Goal: Task Accomplishment & Management: Use online tool/utility

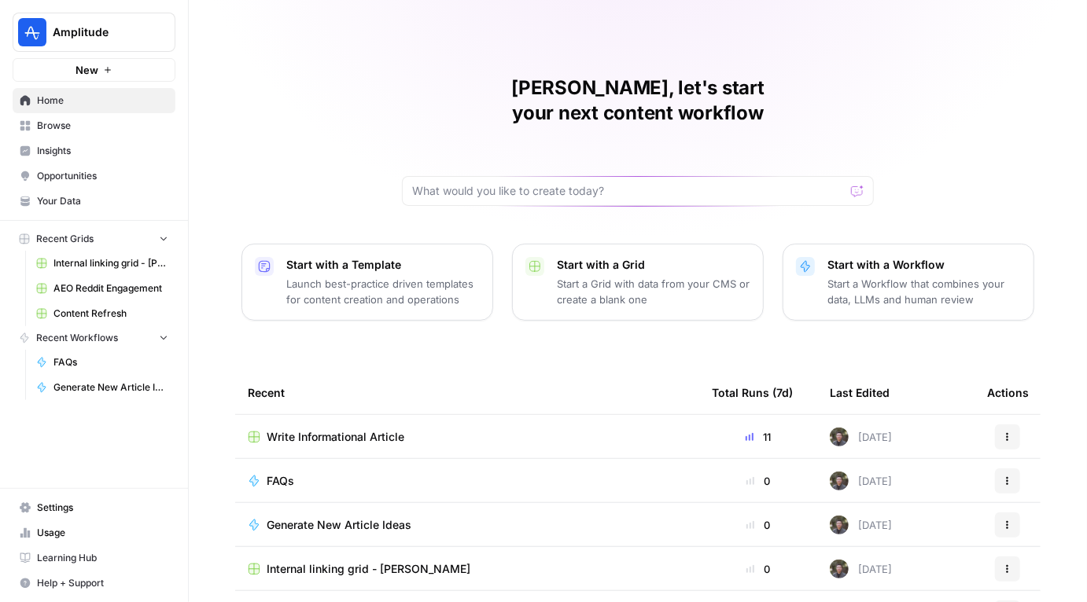
click at [337, 429] on span "Write Informational Article" at bounding box center [336, 437] width 138 height 16
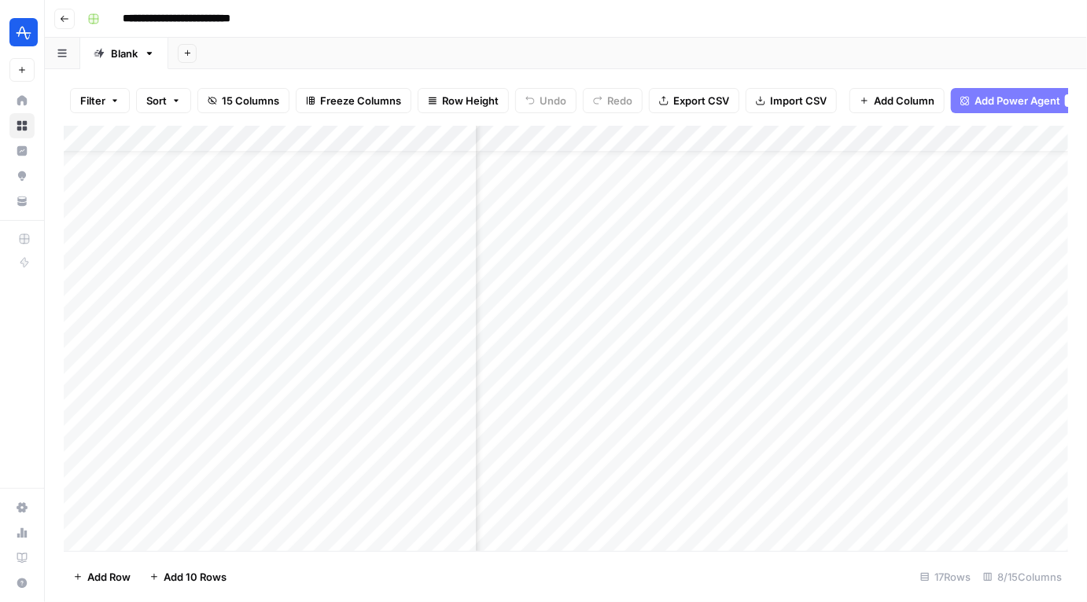
scroll to position [41, 738]
click at [964, 444] on div "Add Column" at bounding box center [566, 339] width 1004 height 426
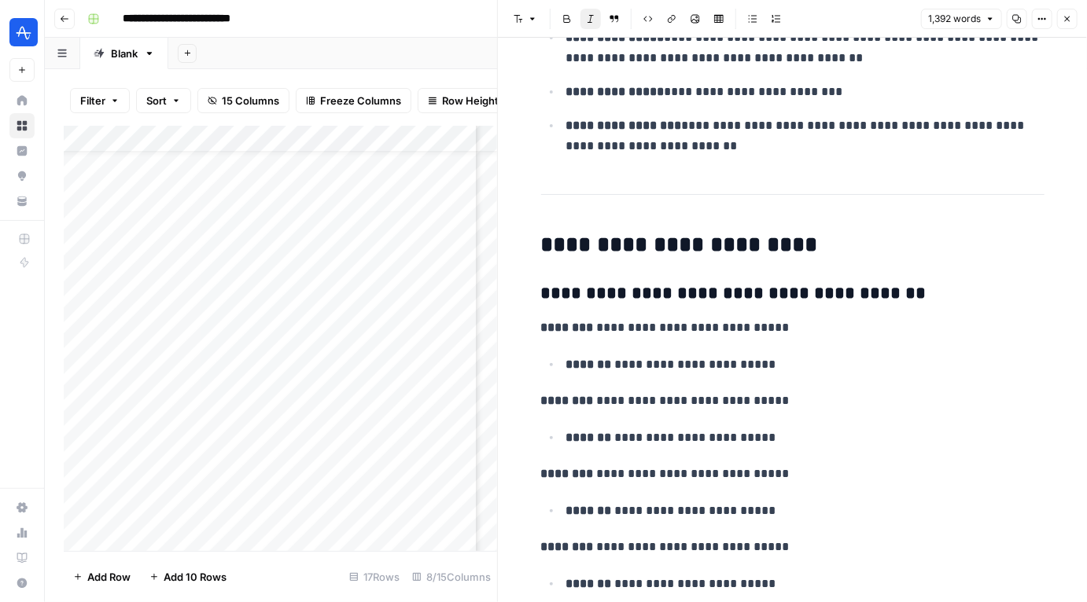
scroll to position [4841, 0]
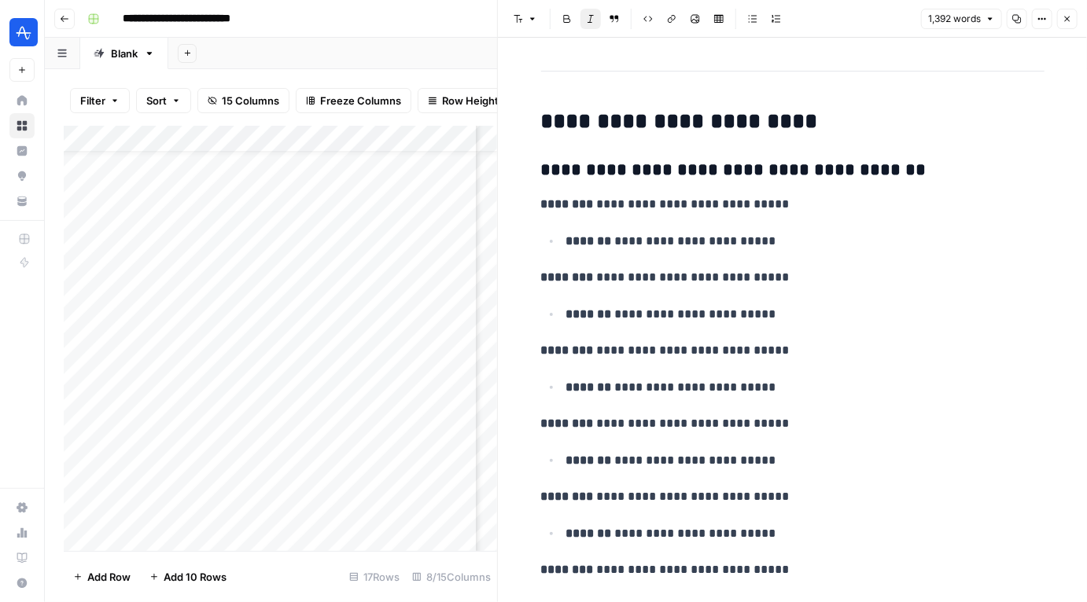
click at [1063, 24] on button "Close" at bounding box center [1067, 19] width 20 height 20
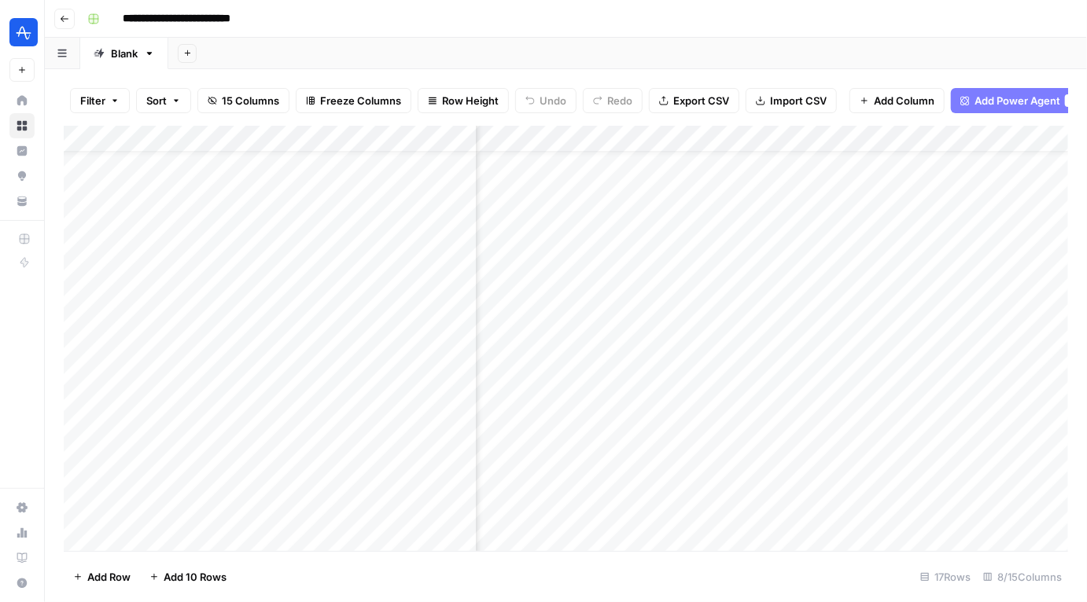
scroll to position [41, 498]
click at [853, 497] on div "Add Column" at bounding box center [566, 339] width 1004 height 426
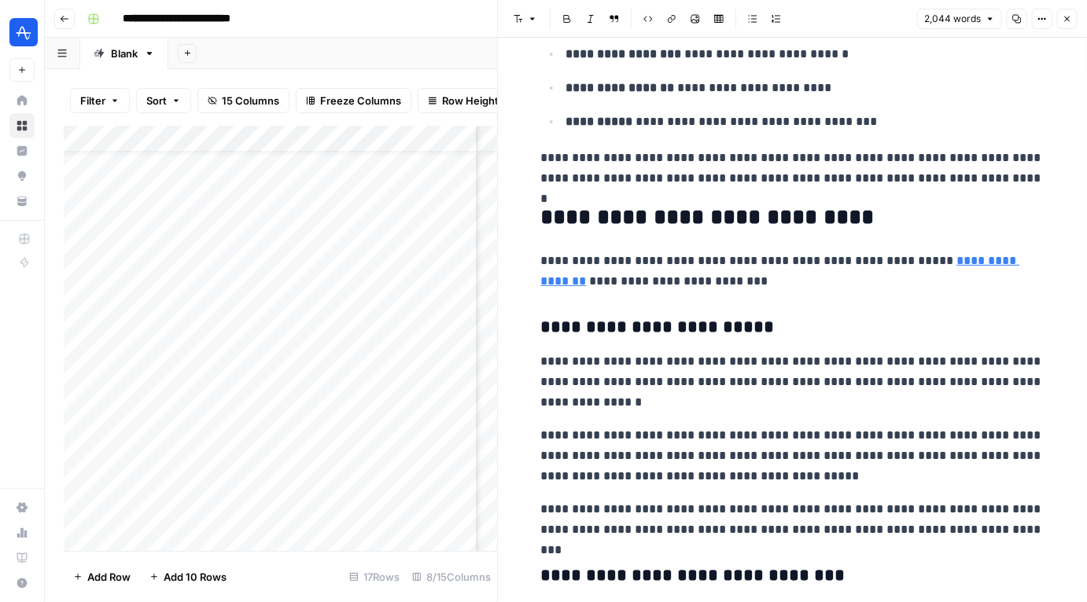
scroll to position [1873, 0]
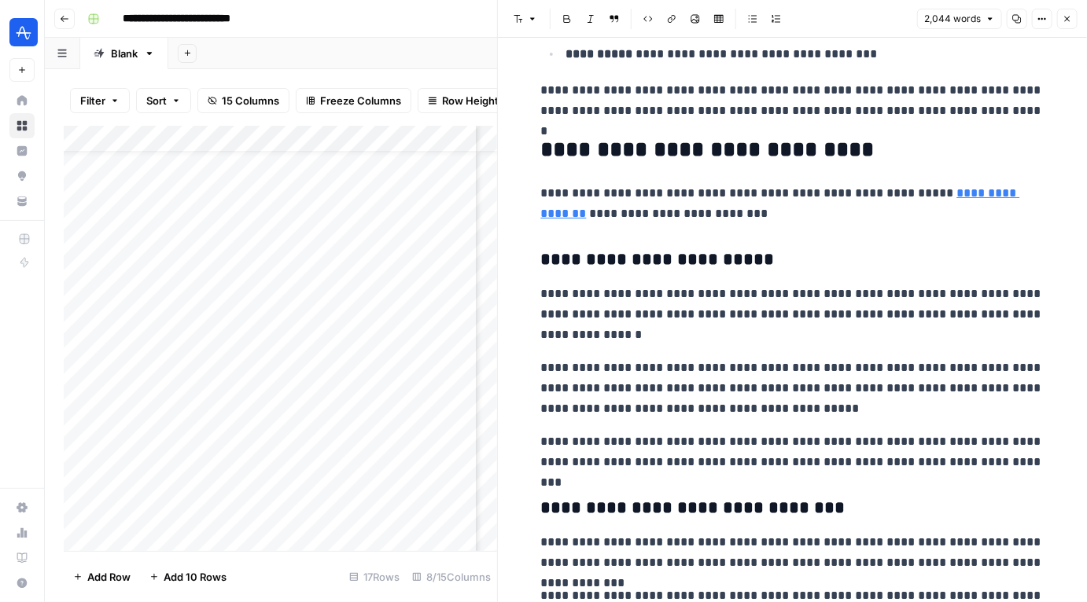
click at [1073, 14] on button "Close" at bounding box center [1067, 19] width 20 height 20
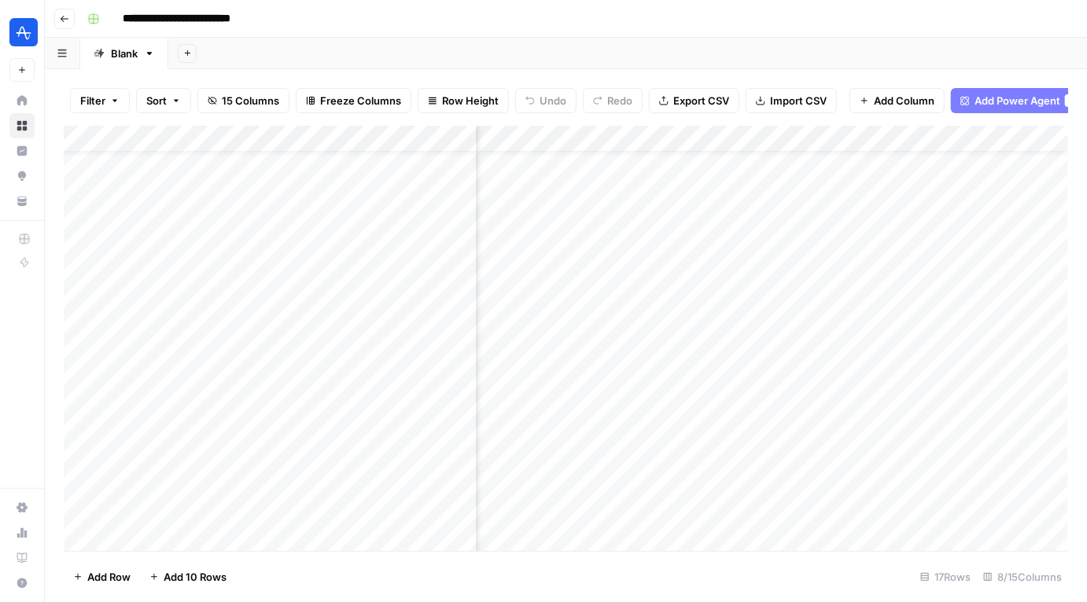
scroll to position [80, 498]
click at [856, 426] on div "Add Column" at bounding box center [566, 339] width 1004 height 426
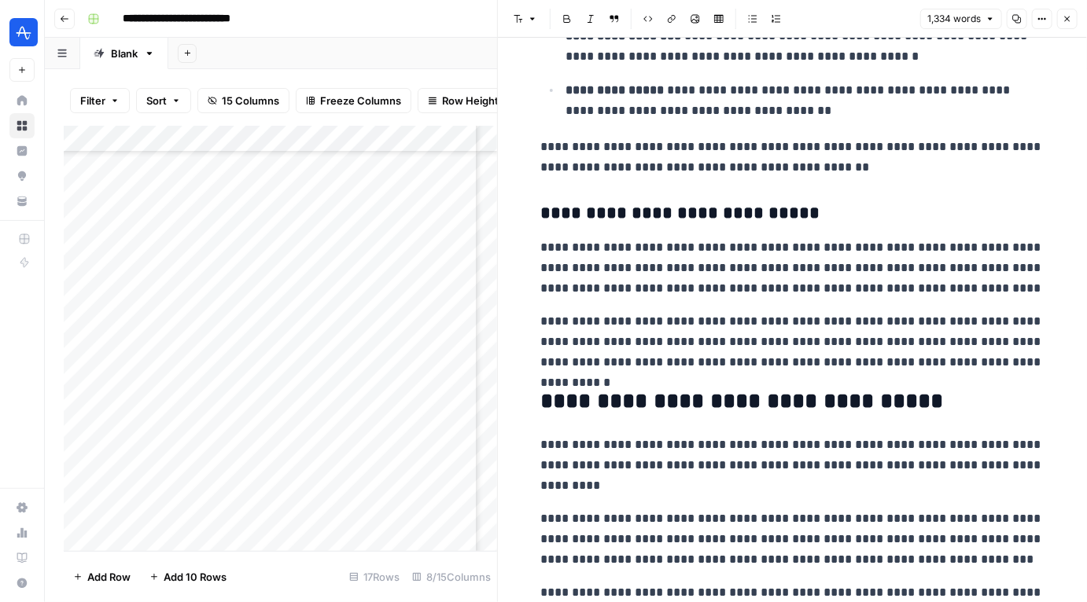
scroll to position [842, 0]
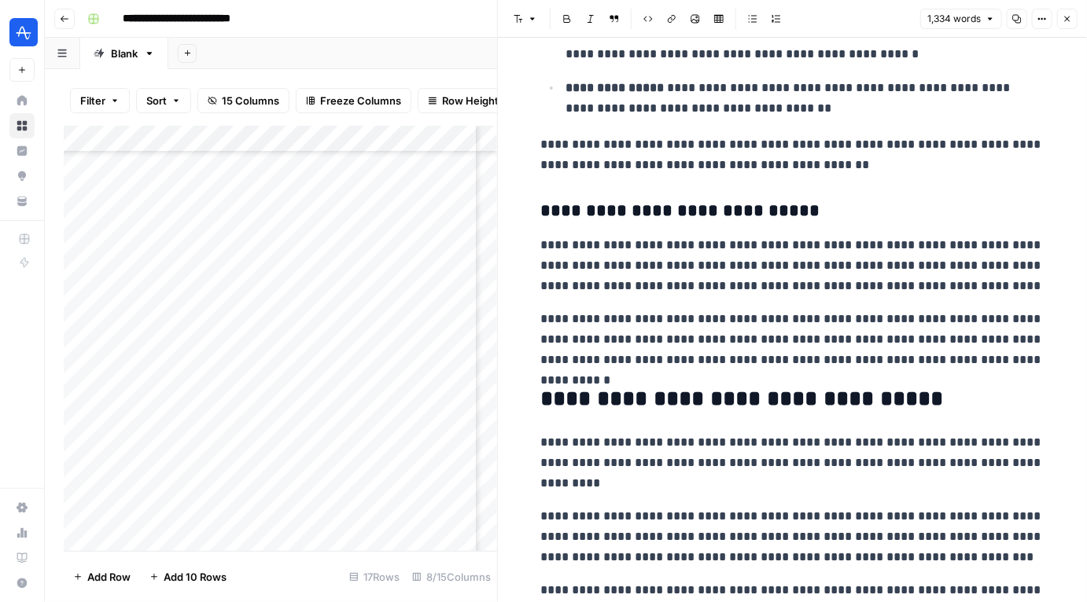
click at [873, 277] on p "**********" at bounding box center [792, 265] width 503 height 61
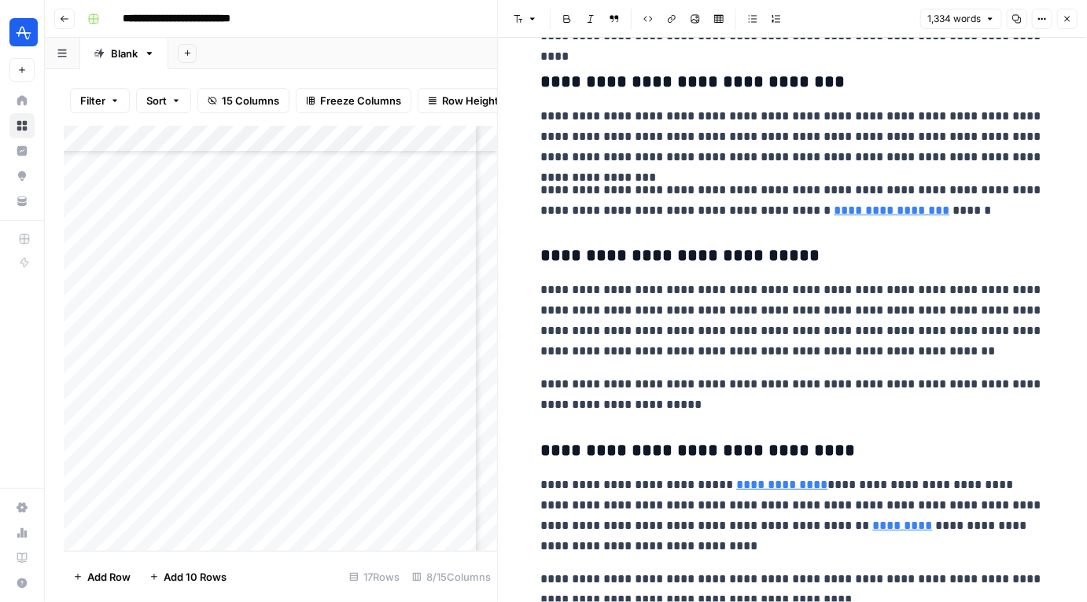
scroll to position [2219, 0]
click at [853, 207] on link "**********" at bounding box center [893, 211] width 116 height 12
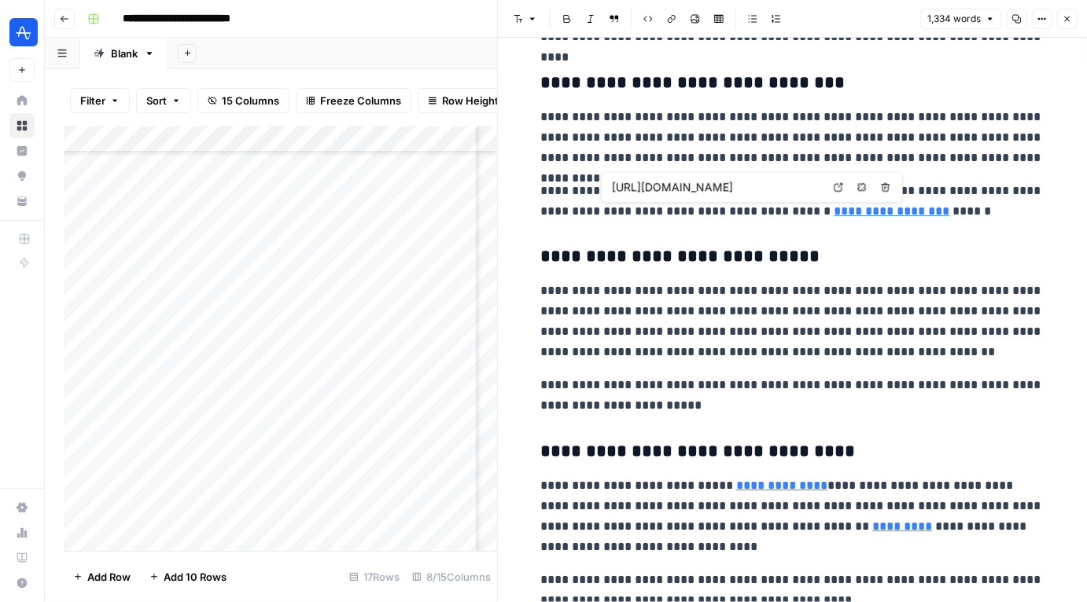
click at [801, 263] on h3 "**********" at bounding box center [792, 257] width 503 height 22
click at [813, 246] on h3 "**********" at bounding box center [792, 257] width 503 height 22
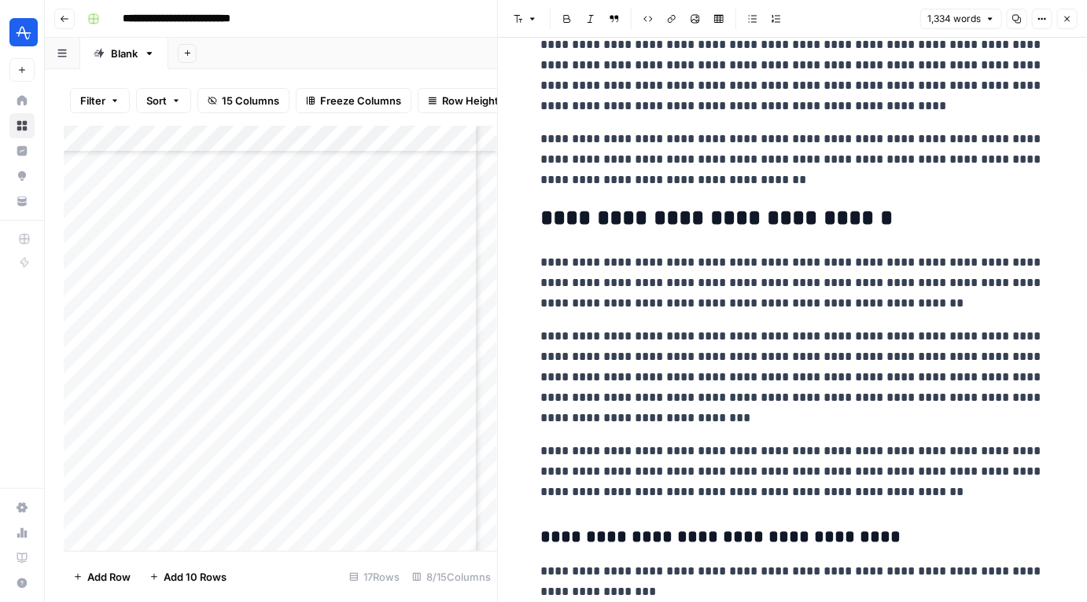
scroll to position [0, 0]
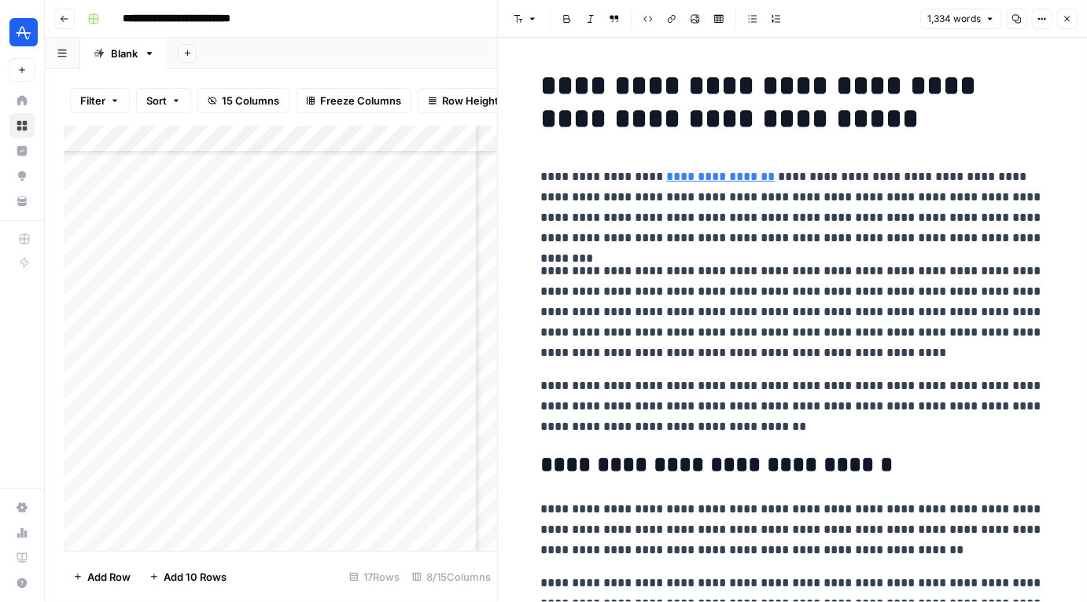
click at [350, 458] on div "Add Column" at bounding box center [280, 339] width 433 height 426
click at [1064, 24] on button "Close" at bounding box center [1067, 19] width 20 height 20
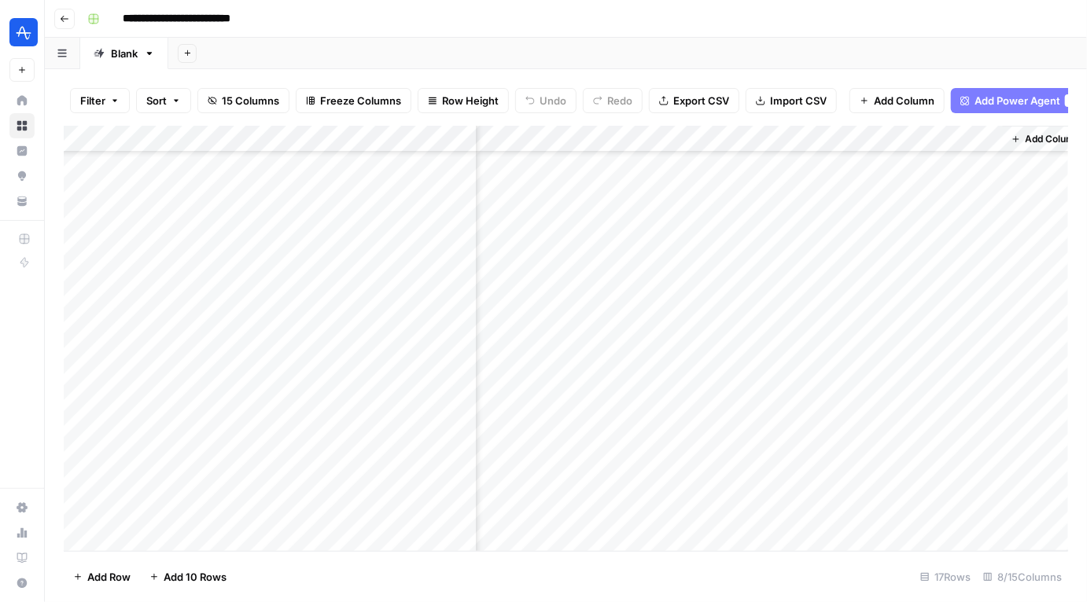
scroll to position [80, 738]
click at [65, 15] on icon "button" at bounding box center [64, 18] width 9 height 9
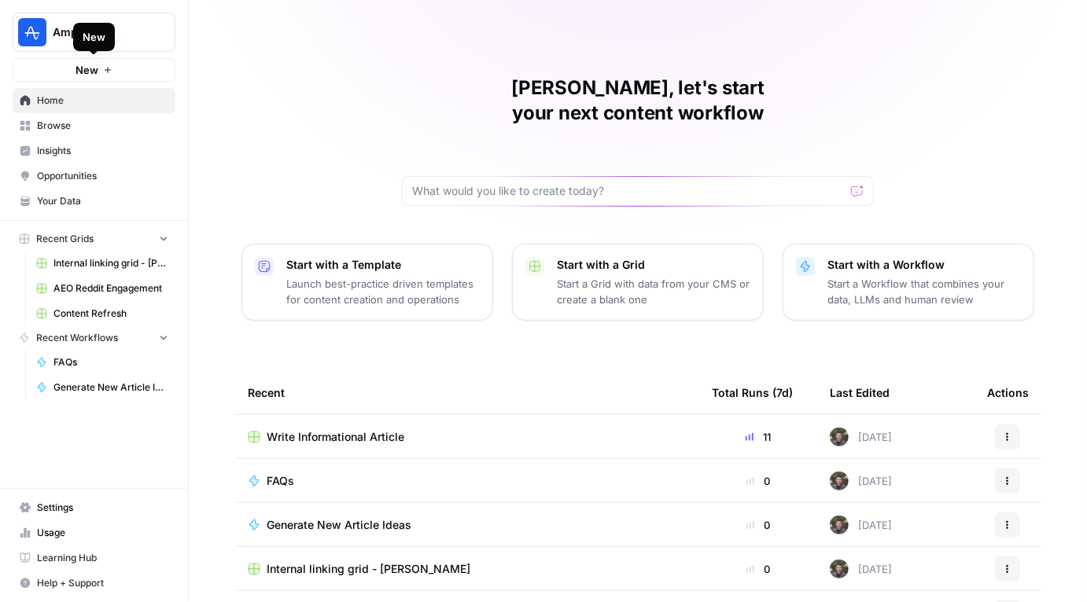
click at [97, 67] on span "New" at bounding box center [87, 70] width 23 height 16
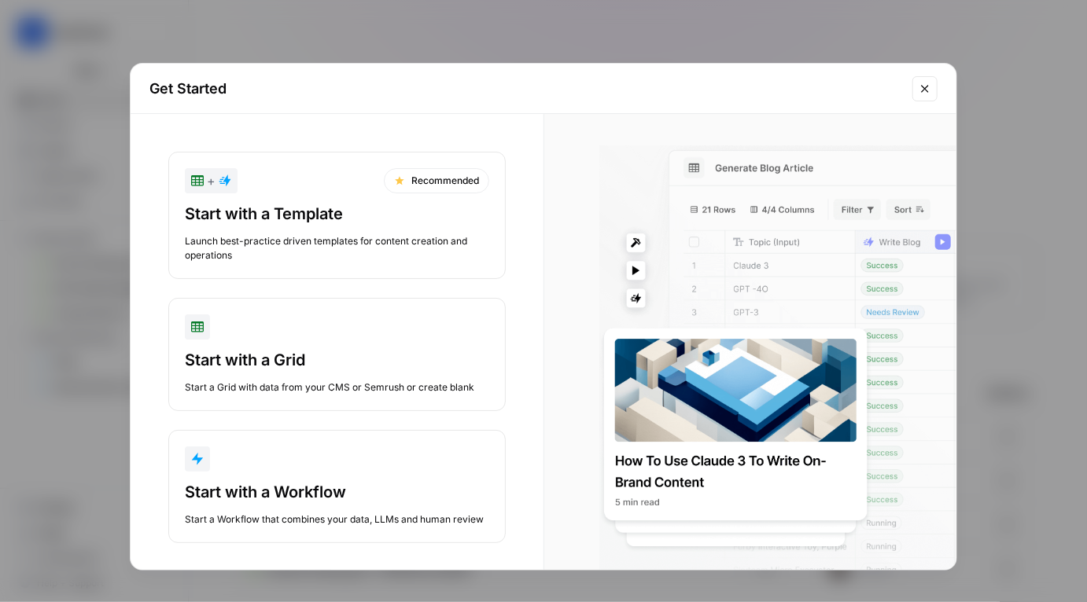
click at [308, 551] on div "+ Recommended Start with a Template Launch best-practice driven templates for c…" at bounding box center [337, 347] width 413 height 467
click at [326, 497] on div "Start with a Workflow" at bounding box center [337, 492] width 304 height 22
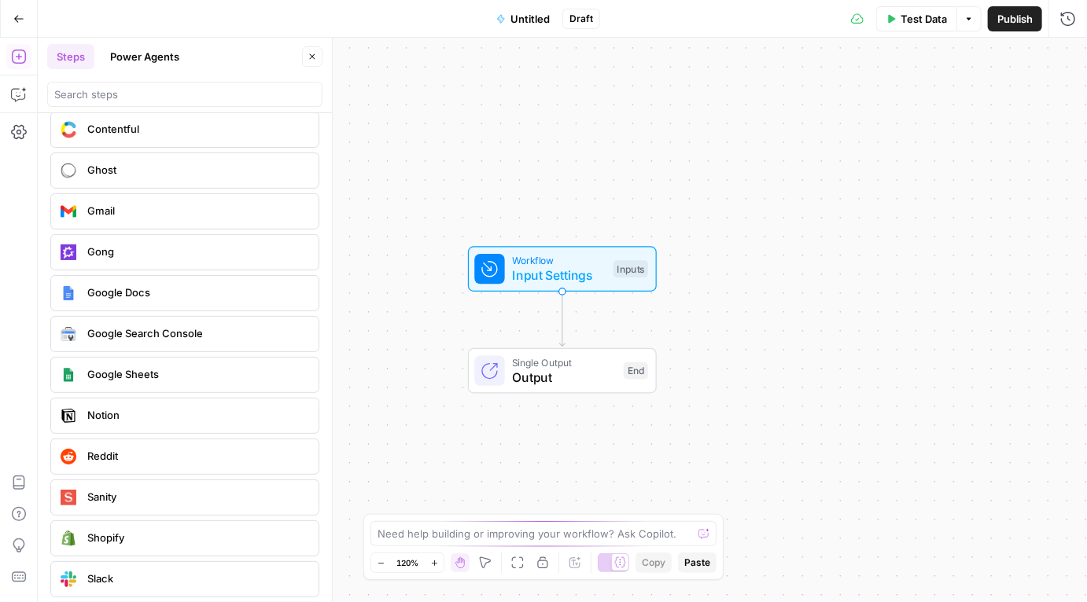
scroll to position [3097, 0]
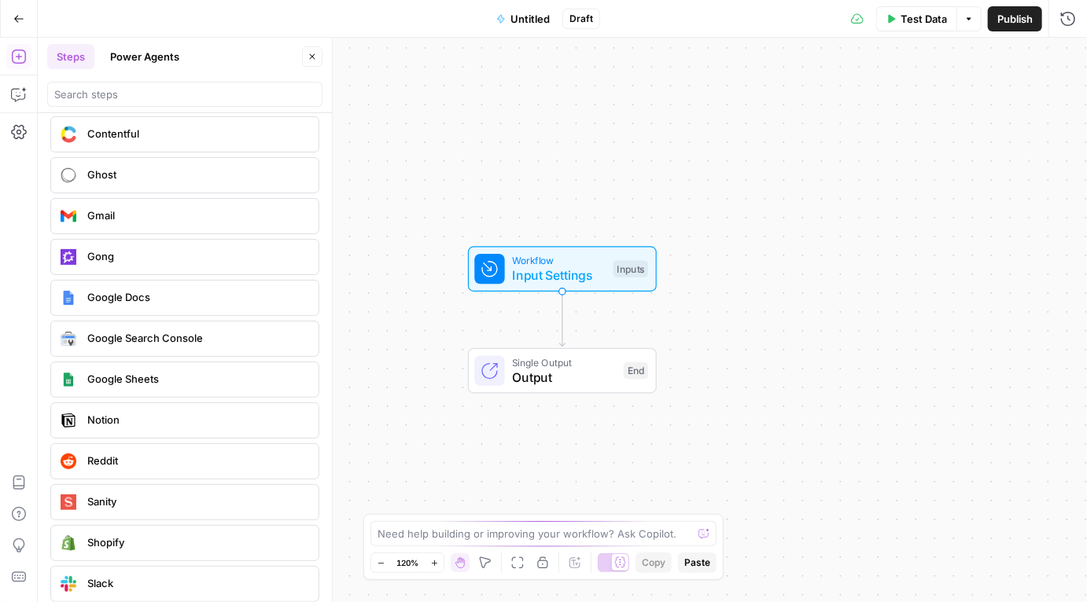
click at [177, 289] on span "Google Docs" at bounding box center [196, 297] width 219 height 16
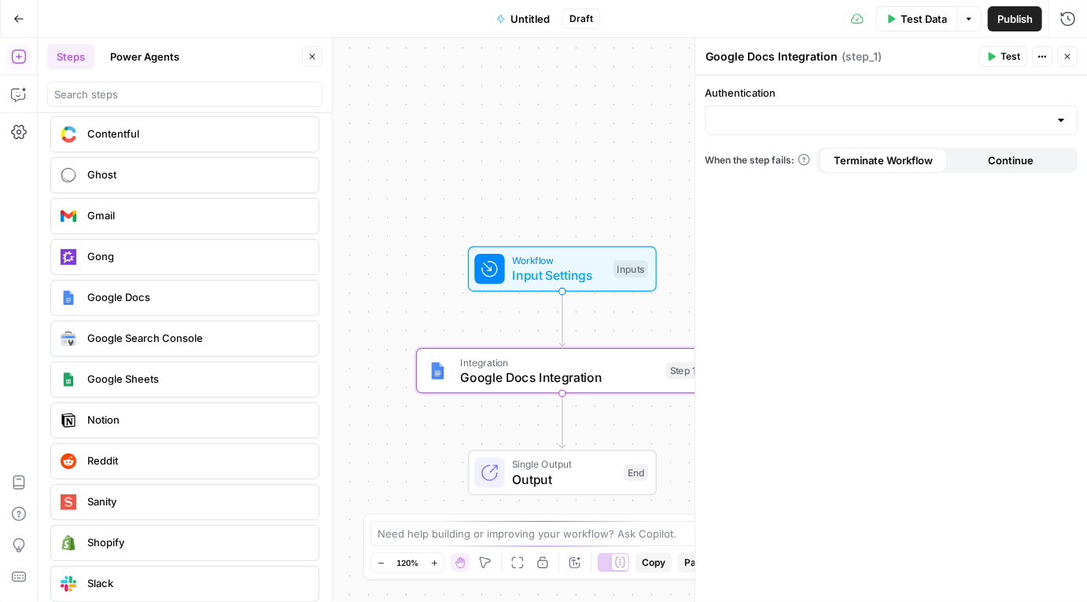
click at [177, 289] on span "Google Docs" at bounding box center [196, 297] width 219 height 16
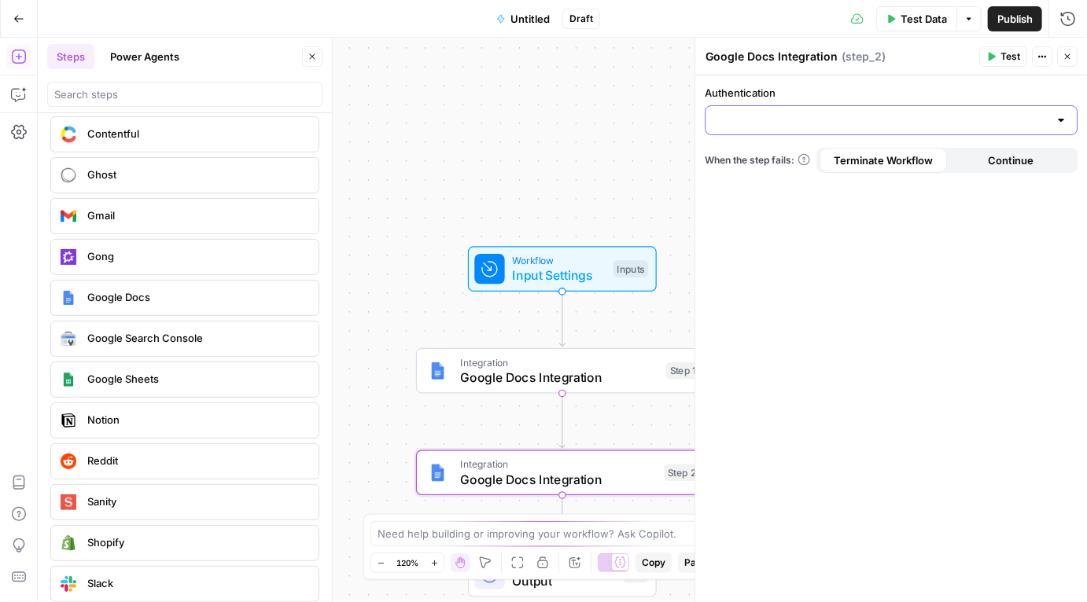
click at [920, 120] on input "Authentication" at bounding box center [881, 120] width 333 height 16
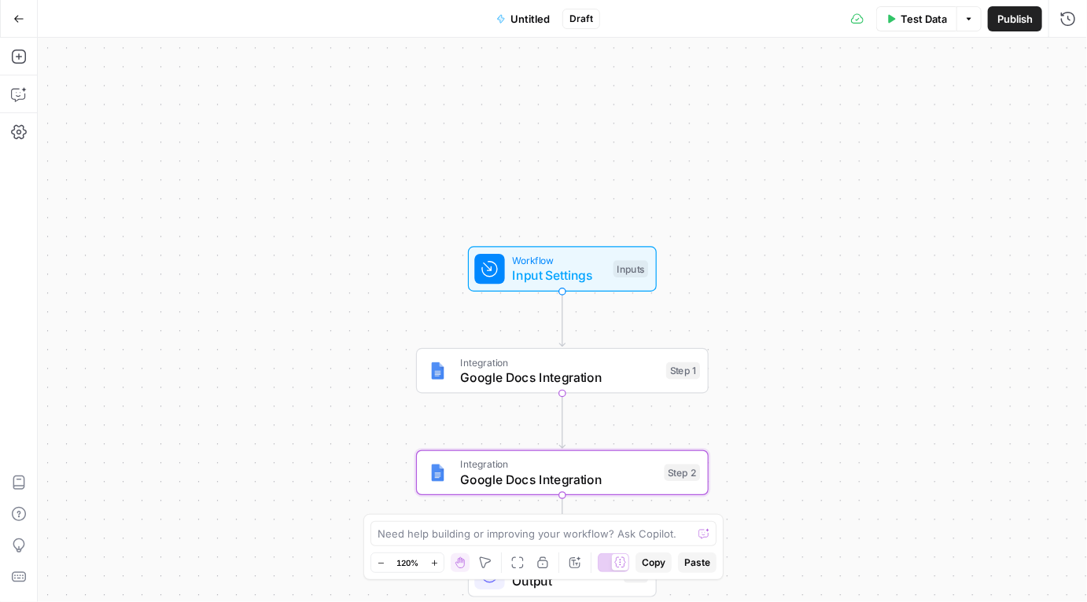
click at [28, 20] on button "Go Back" at bounding box center [19, 19] width 28 height 28
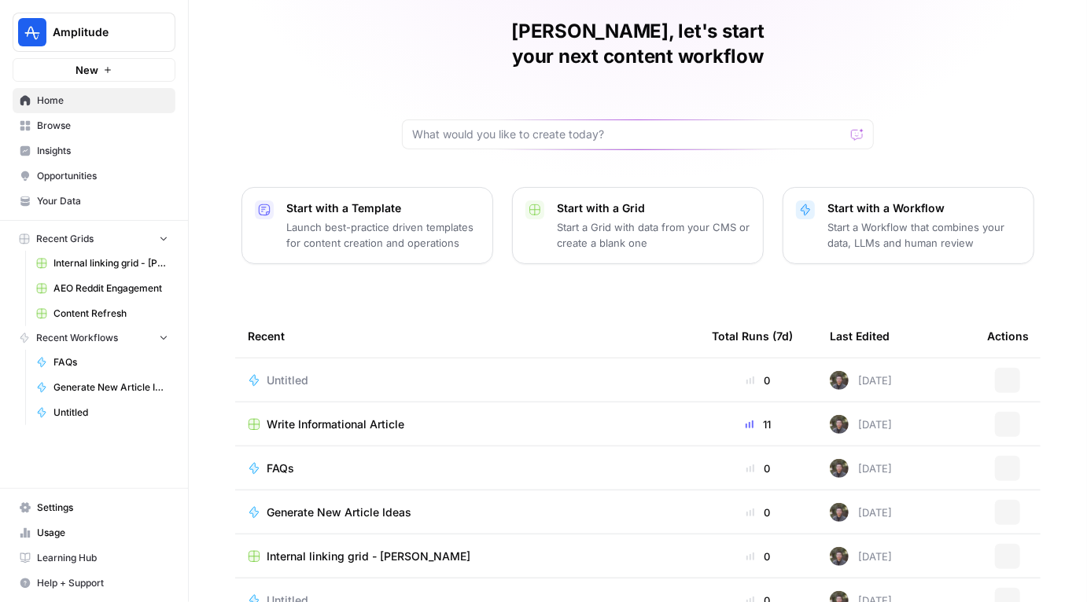
scroll to position [120, 0]
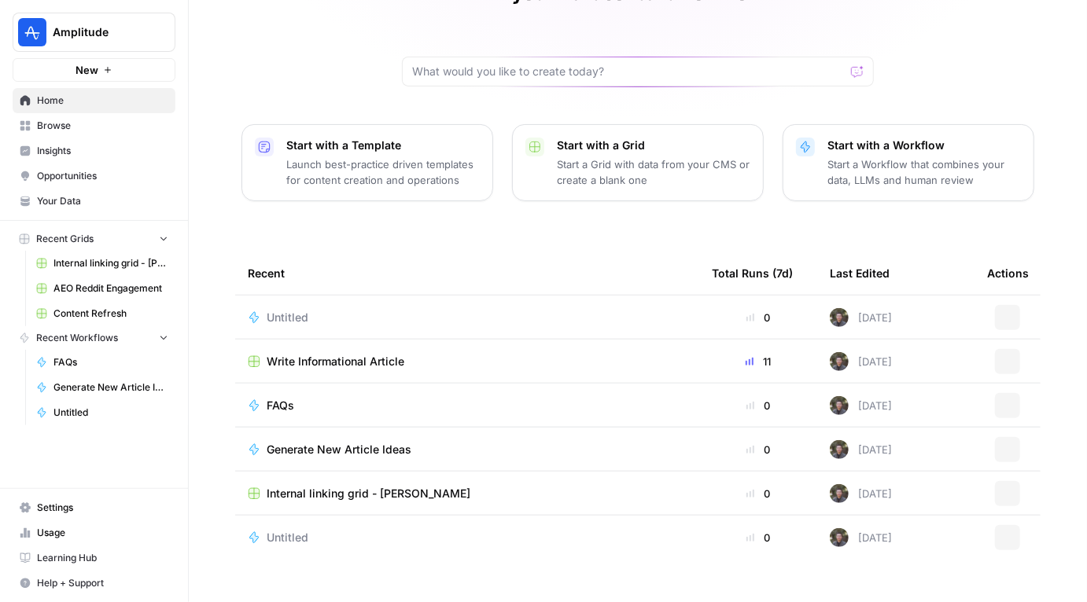
click at [454, 354] on div "Write Informational Article" at bounding box center [467, 362] width 439 height 16
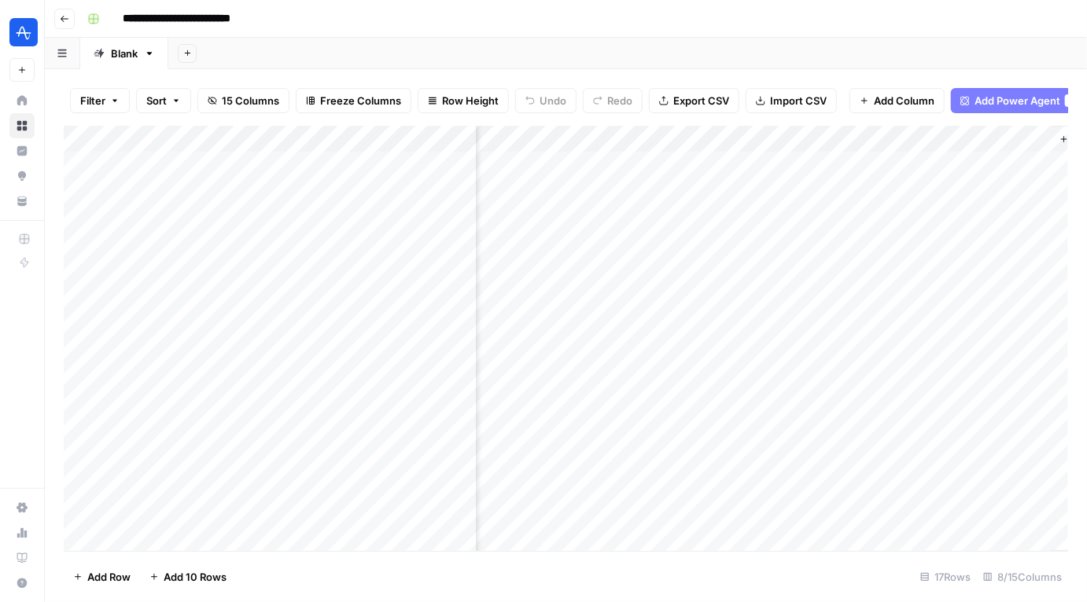
scroll to position [0, 672]
click at [919, 97] on span "Add Column" at bounding box center [904, 101] width 61 height 16
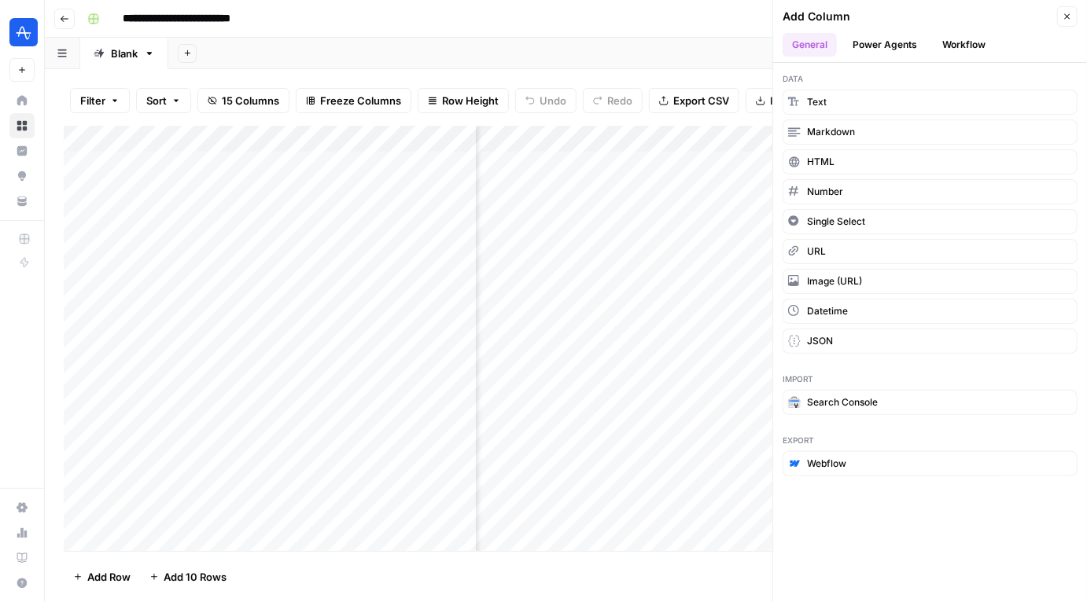
click at [919, 43] on button "Power Agents" at bounding box center [884, 45] width 83 height 24
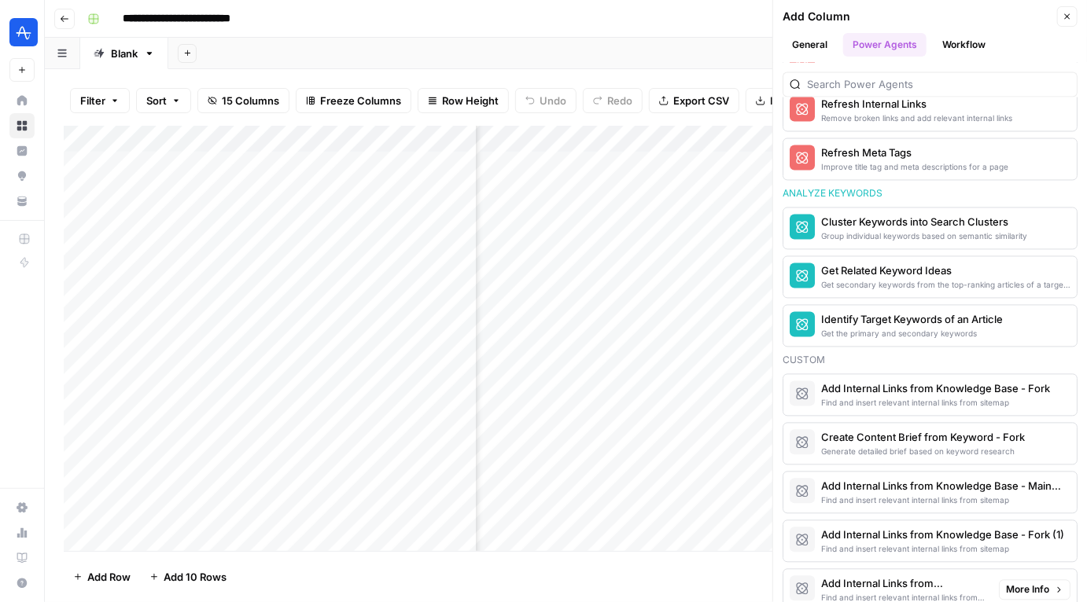
scroll to position [1348, 0]
click at [957, 48] on button "Workflow" at bounding box center [964, 45] width 62 height 24
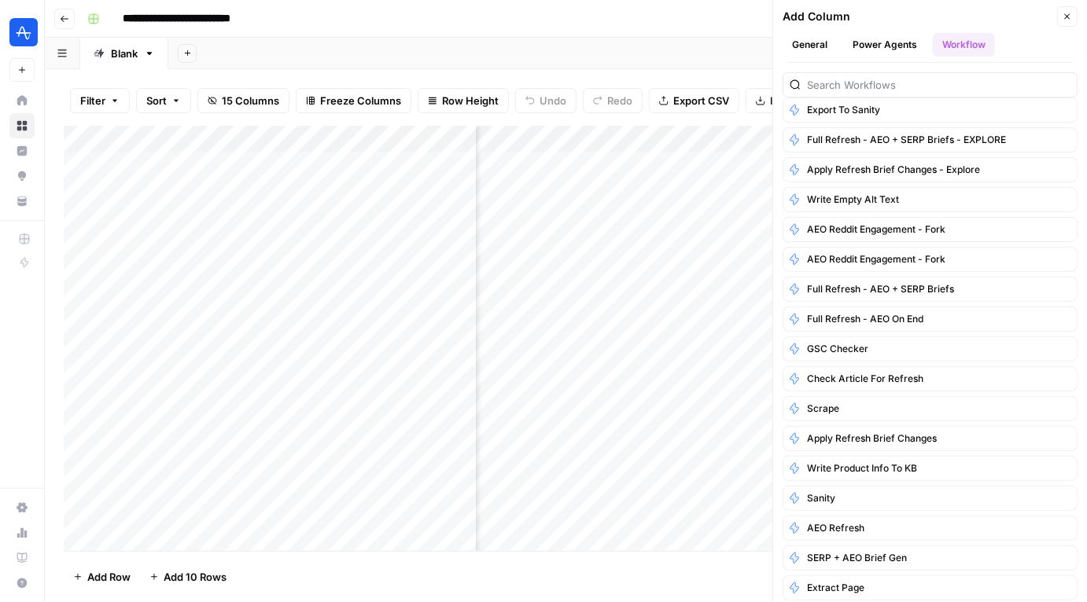
scroll to position [0, 0]
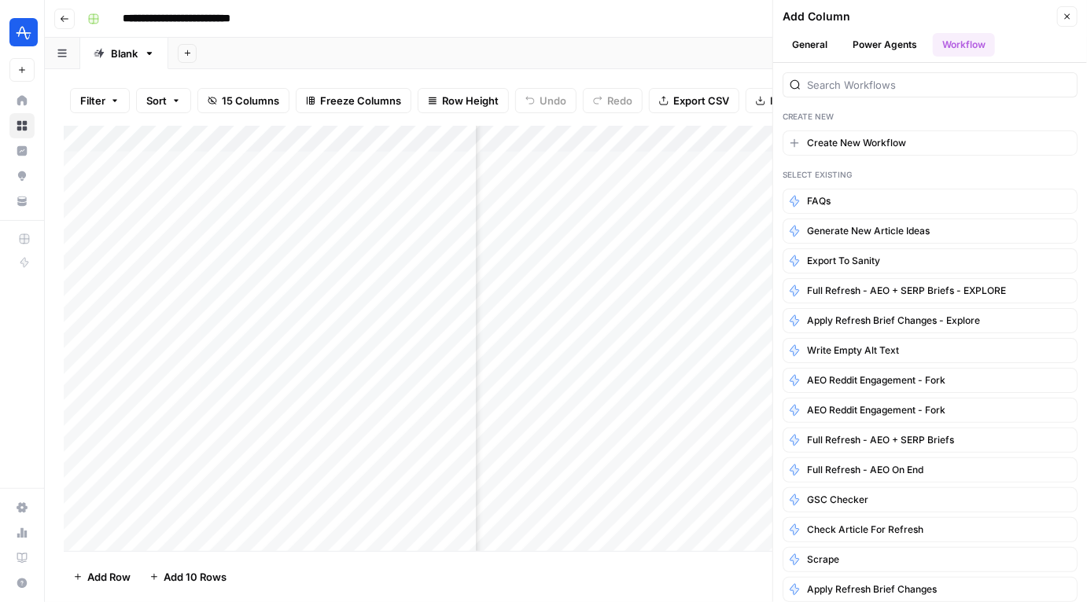
click at [816, 39] on button "General" at bounding box center [810, 45] width 54 height 24
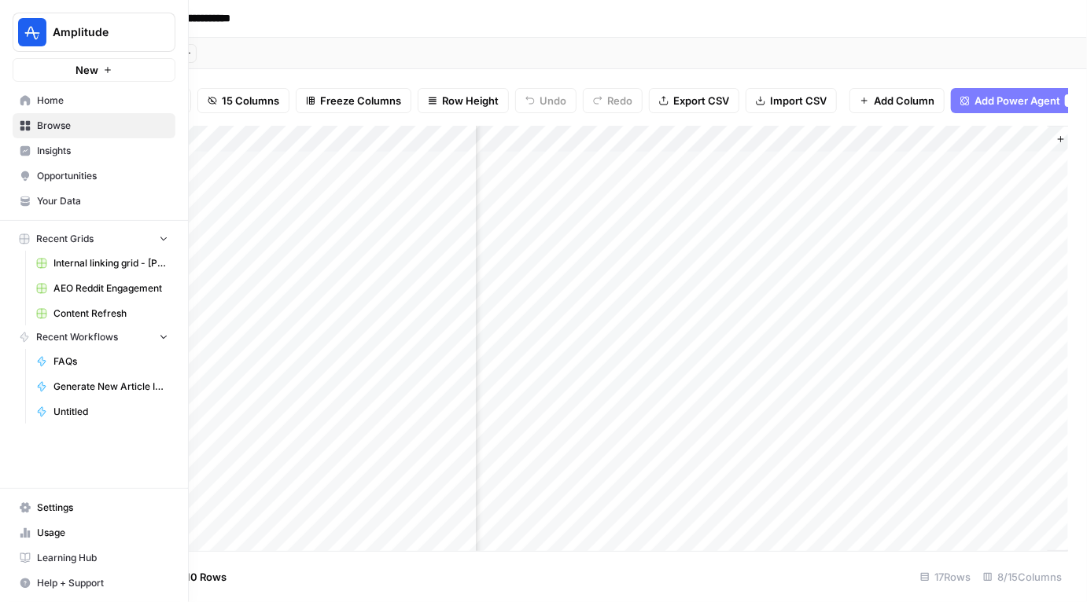
click at [22, 72] on button "New" at bounding box center [94, 70] width 163 height 24
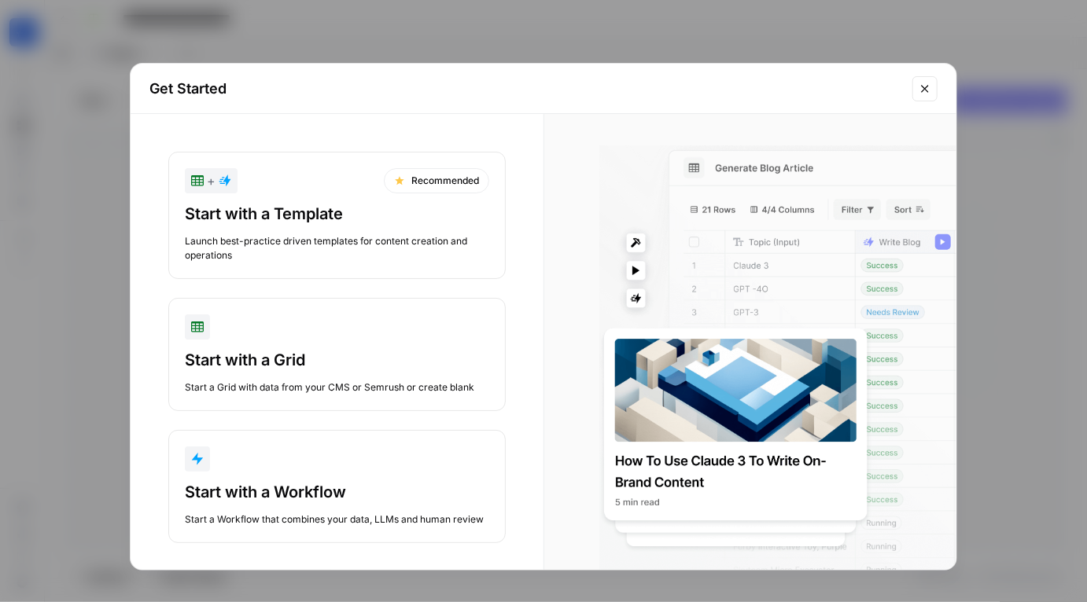
click at [232, 441] on button "Start with a Workflow Start a Workflow that combines your data, LLMs and human …" at bounding box center [336, 486] width 337 height 113
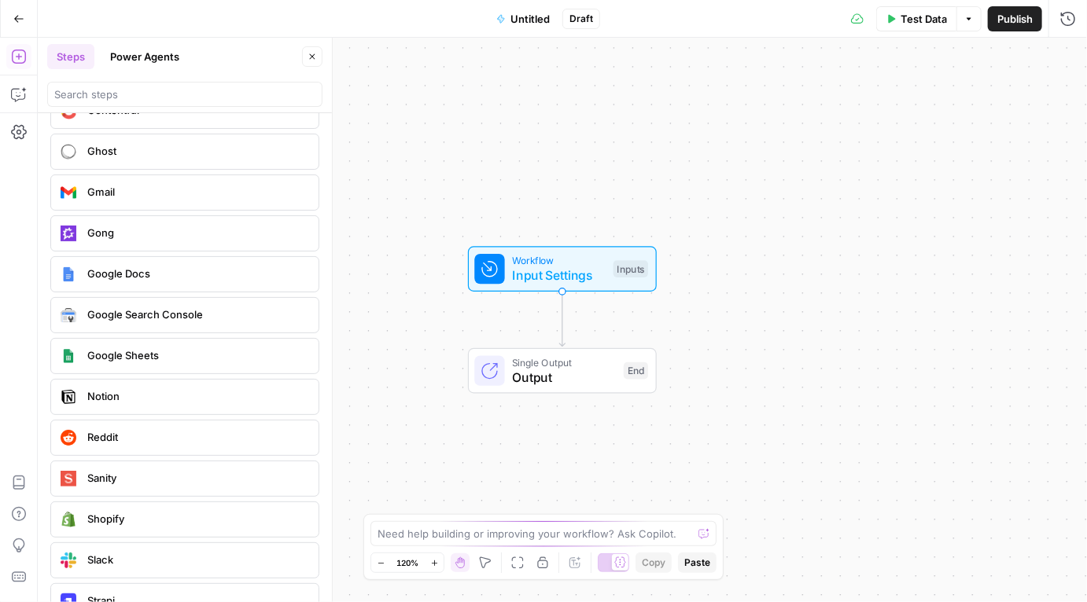
scroll to position [3124, 0]
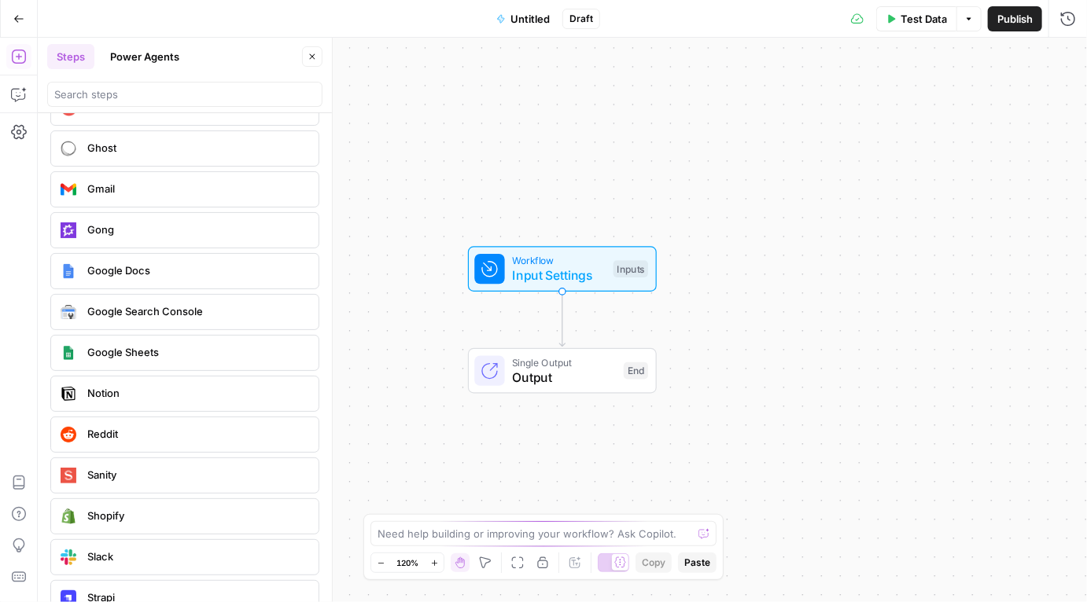
click at [134, 263] on span "Google Docs" at bounding box center [196, 271] width 219 height 16
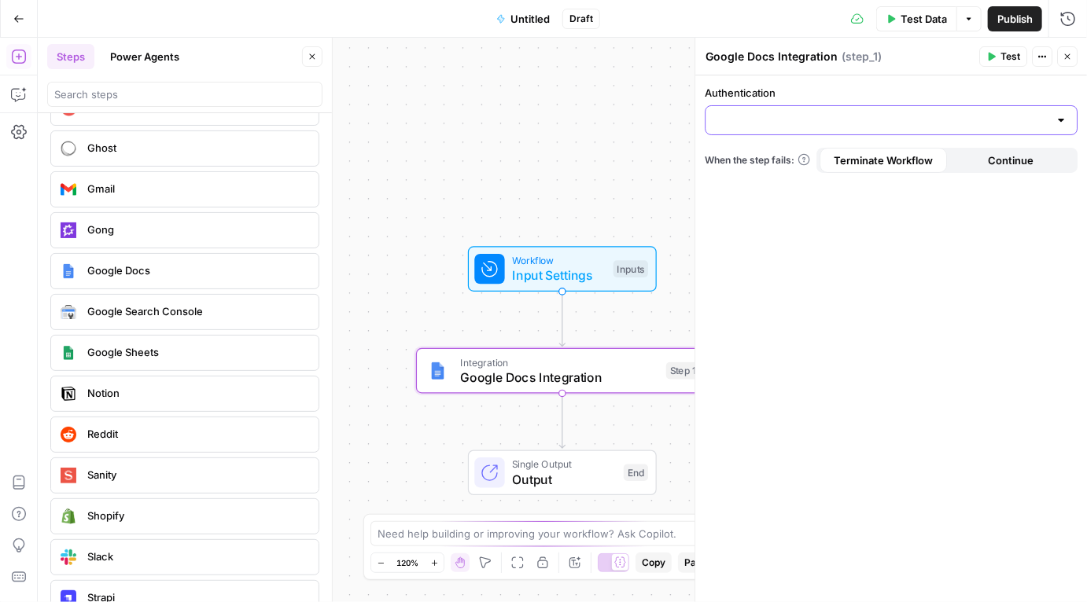
click at [766, 117] on input "Authentication" at bounding box center [881, 120] width 333 height 16
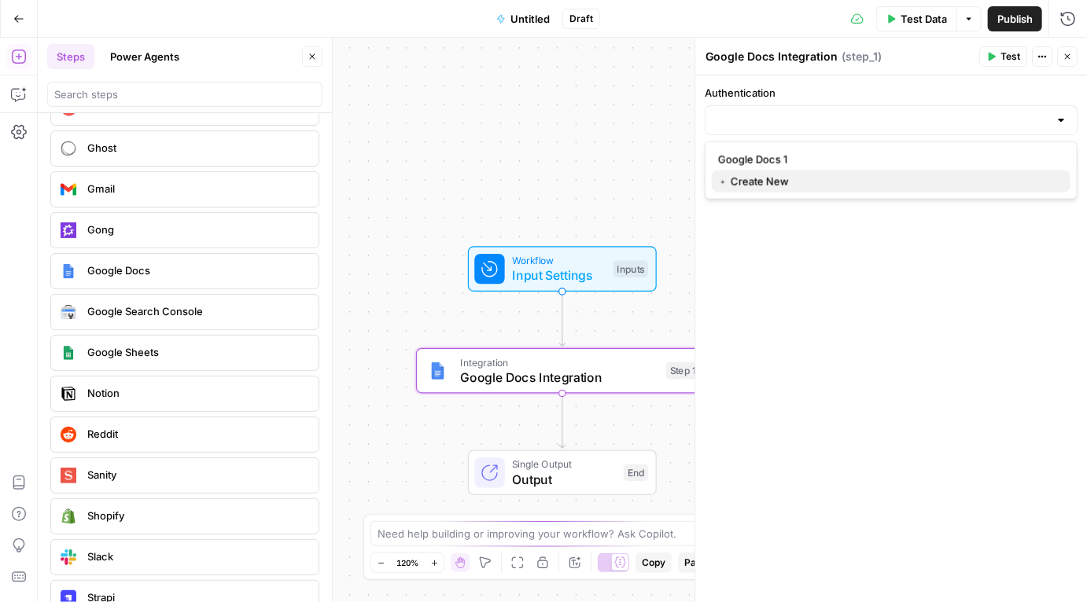
click at [765, 171] on button "﹢ Create New" at bounding box center [891, 182] width 359 height 22
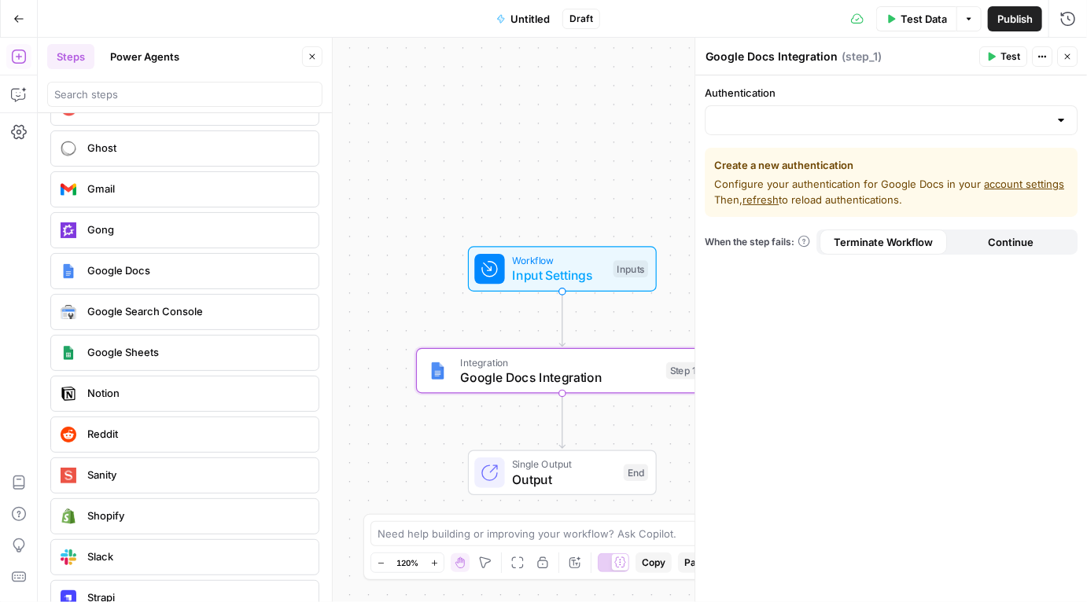
click at [849, 130] on div at bounding box center [891, 120] width 373 height 30
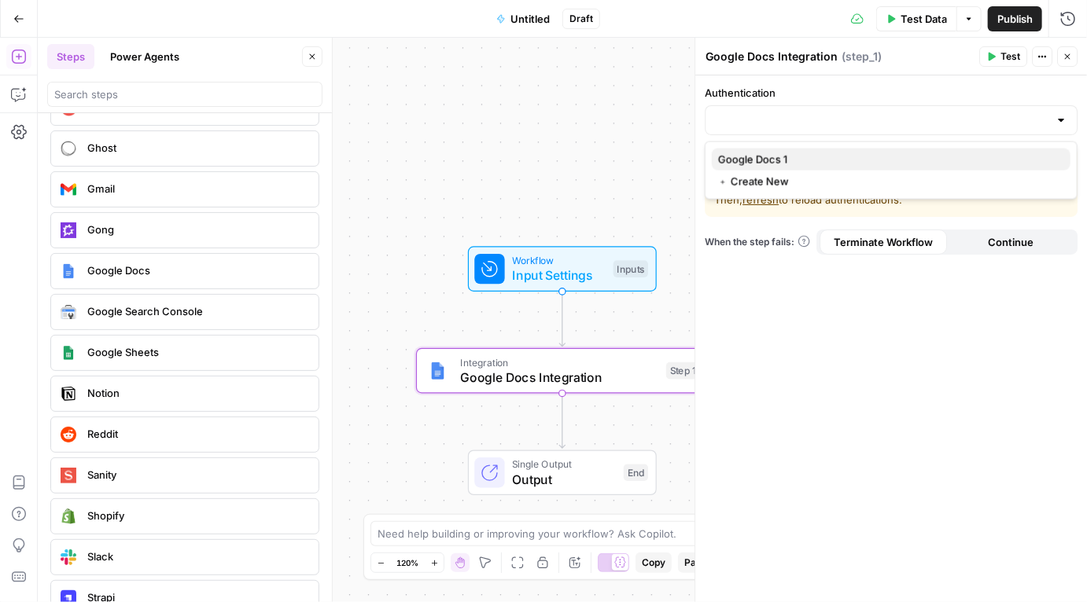
click at [820, 168] on button "Google Docs 1" at bounding box center [891, 160] width 359 height 22
type input "Google Docs 1"
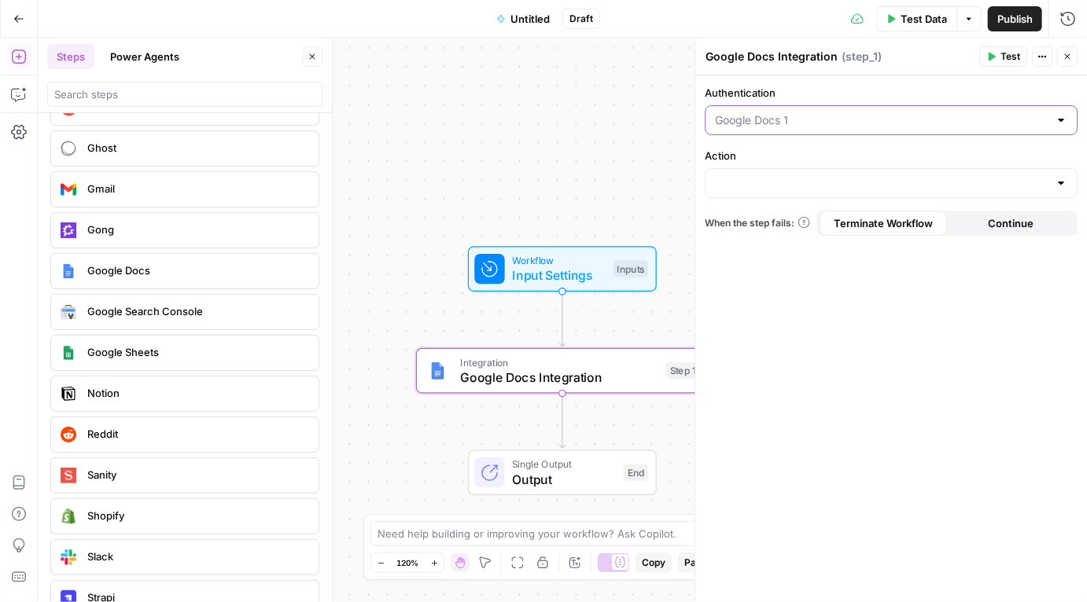
click at [829, 121] on input "Authentication" at bounding box center [881, 120] width 333 height 16
click at [834, 113] on input "Authentication" at bounding box center [881, 120] width 333 height 16
type input "Google Docs 1"
click at [827, 303] on div "Authentication Google Docs 1 Action When the step fails: Terminate Workflow Con…" at bounding box center [891, 339] width 392 height 527
click at [829, 180] on input "Action" at bounding box center [881, 183] width 333 height 16
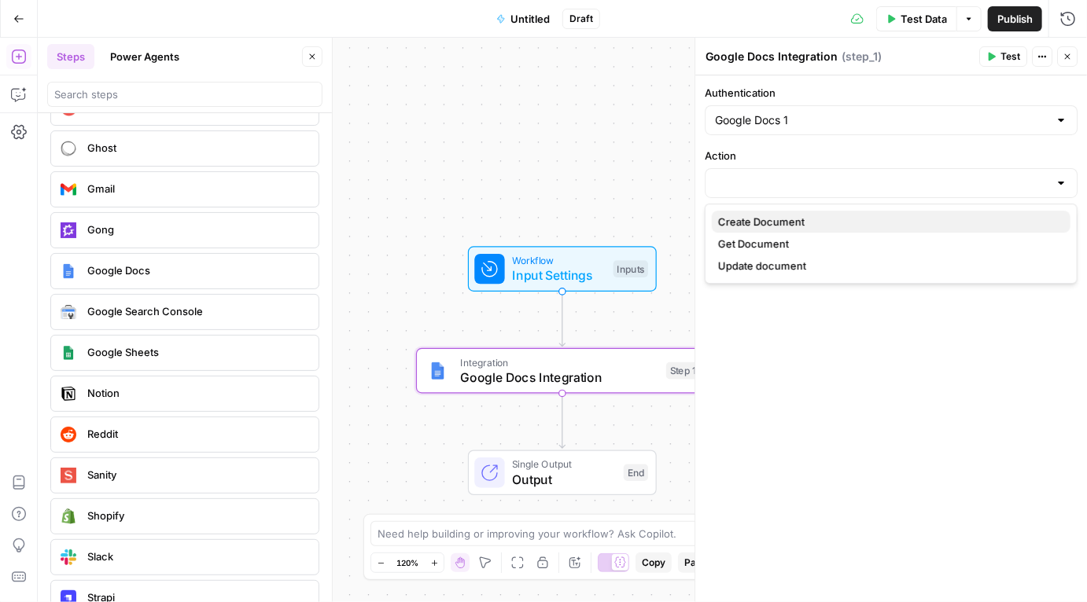
click at [809, 221] on span "Create Document" at bounding box center [888, 222] width 340 height 16
type input "Create Document"
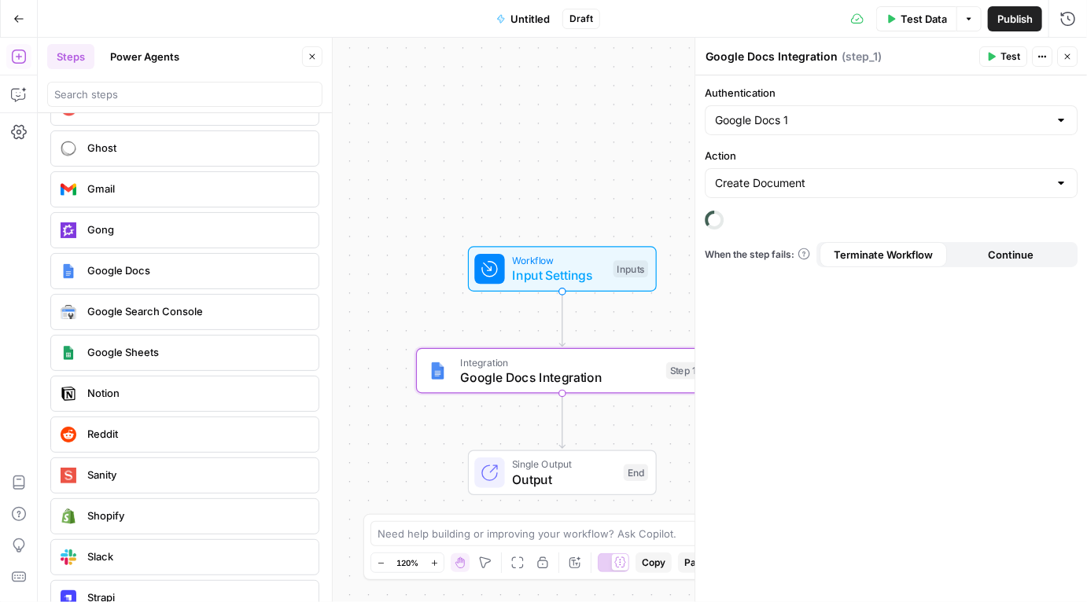
click at [840, 312] on div "Authentication Google Docs 1 Action Create Document When the step fails: Termin…" at bounding box center [891, 339] width 392 height 527
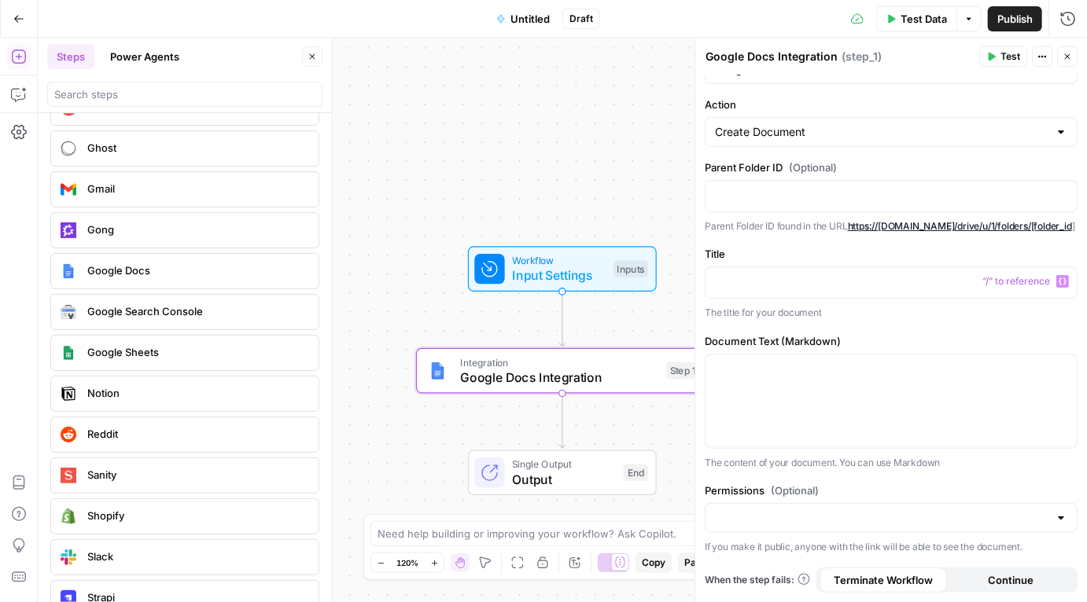
scroll to position [64, 0]
click at [812, 359] on div at bounding box center [891, 402] width 371 height 94
click at [764, 390] on div at bounding box center [891, 402] width 371 height 94
click at [767, 295] on div at bounding box center [891, 282] width 371 height 31
click at [868, 187] on p at bounding box center [891, 195] width 352 height 16
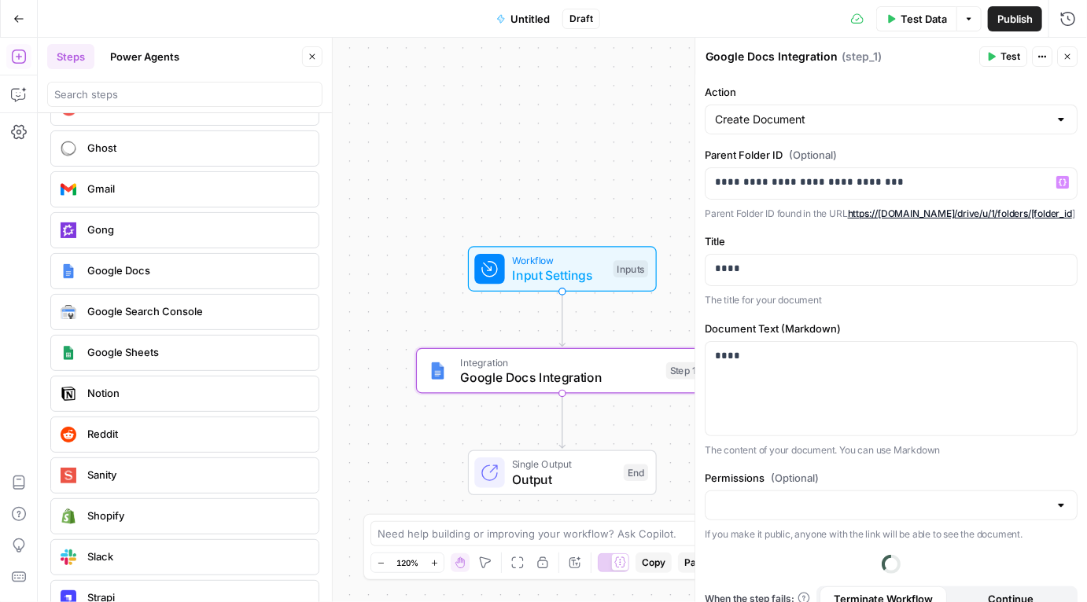
click at [986, 219] on p "Parent Folder ID found in the URL https://drive.google.com/drive/u/1/folders/[f…" at bounding box center [891, 214] width 373 height 16
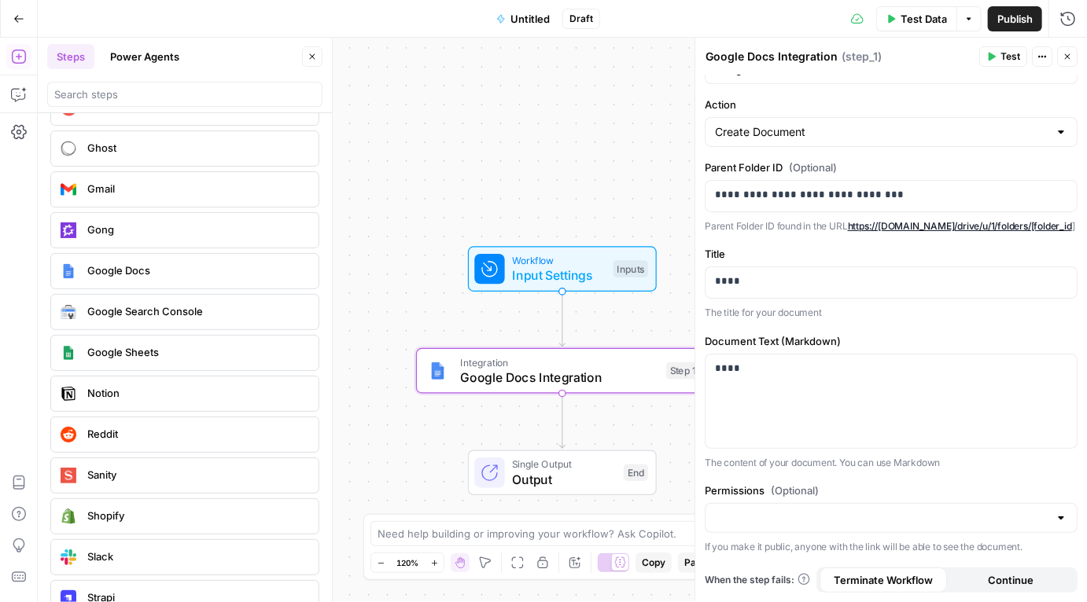
click at [997, 59] on button "Test" at bounding box center [1003, 56] width 48 height 20
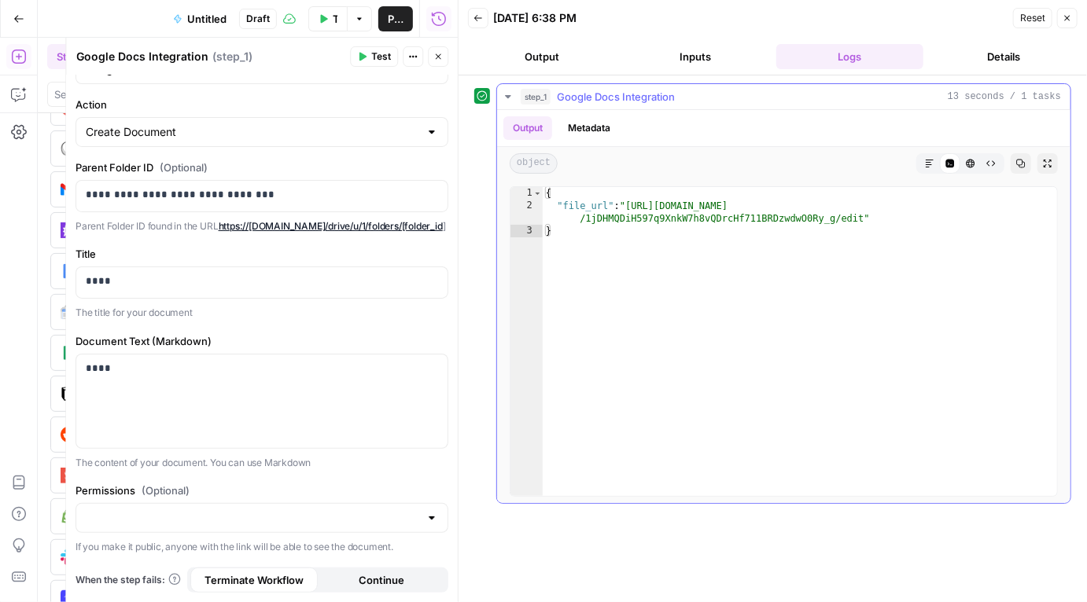
click at [636, 198] on div "{ "file_url" : "https://docs.google.com/document/d /1jDHMQDiH597q9XnkW7h8vQDrcH…" at bounding box center [800, 354] width 515 height 335
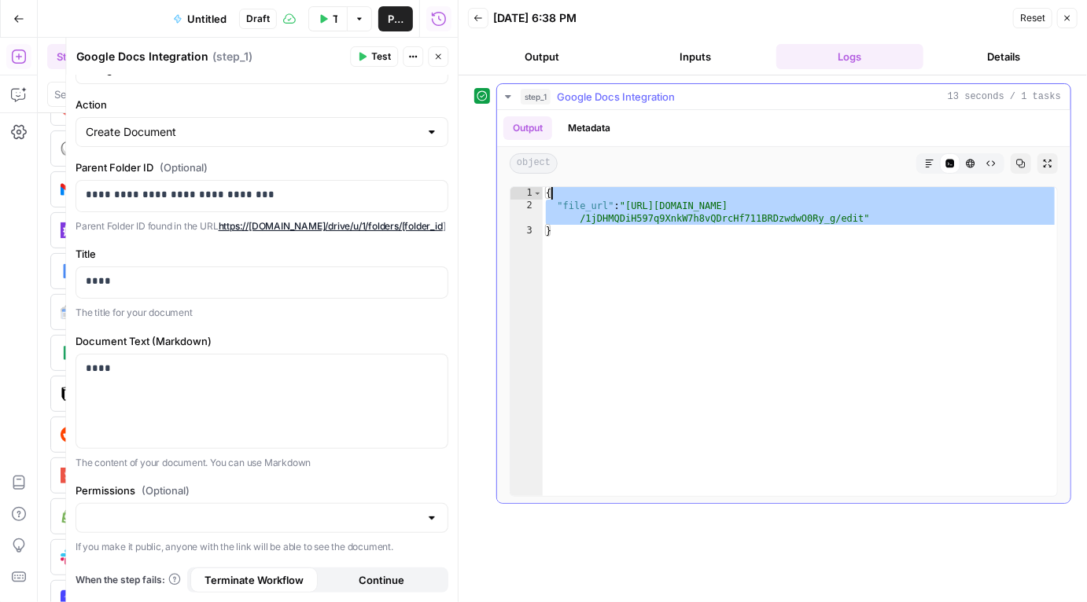
click at [636, 198] on div "{ "file_url" : "https://docs.google.com/document/d /1jDHMQDiH597q9XnkW7h8vQDrcH…" at bounding box center [800, 354] width 515 height 335
click at [639, 210] on div "{ "file_url" : "https://docs.google.com/document/d /1jDHMQDiH597q9XnkW7h8vQDrcH…" at bounding box center [800, 354] width 515 height 335
type textarea "**********"
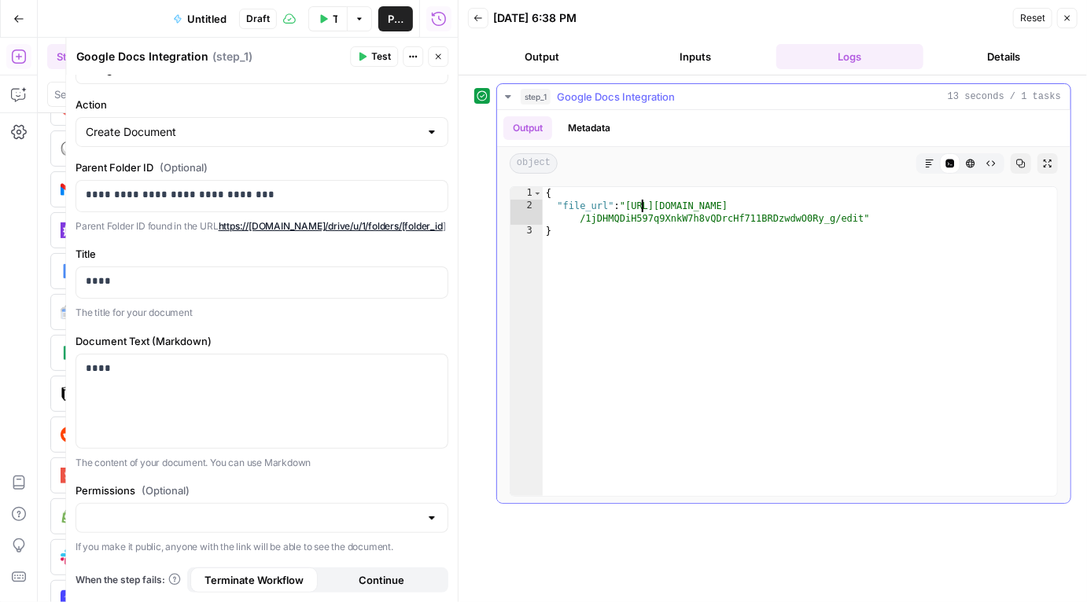
click at [687, 181] on div "**********" at bounding box center [783, 341] width 573 height 323
click at [644, 203] on div "{ "file_url" : "https://docs.google.com/document/d /1jDHMQDiH597q9XnkW7h8vQDrcH…" at bounding box center [800, 354] width 515 height 335
click at [801, 223] on div "{ "file_url" : "https://docs.google.com/document/d /1jDHMQDiH597q9XnkW7h8vQDrcH…" at bounding box center [800, 354] width 515 height 335
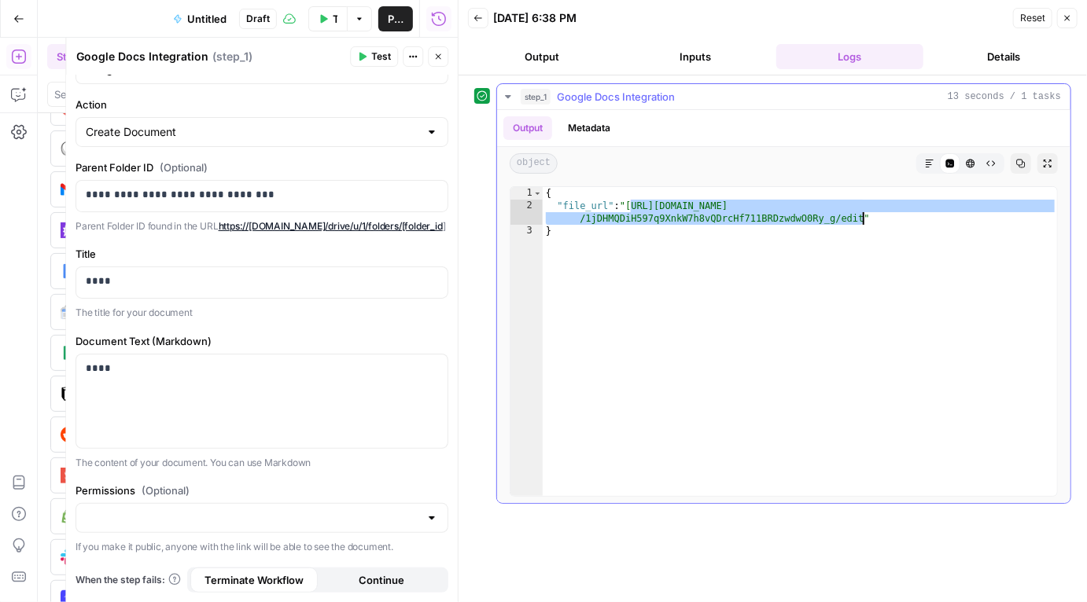
drag, startPoint x: 630, startPoint y: 207, endPoint x: 864, endPoint y: 220, distance: 234.0
click at [864, 220] on div "{ "file_url" : "https://docs.google.com/document/d /1jDHMQDiH597q9XnkW7h8vQDrcH…" at bounding box center [800, 354] width 515 height 335
click at [1066, 24] on button "Close" at bounding box center [1067, 18] width 20 height 20
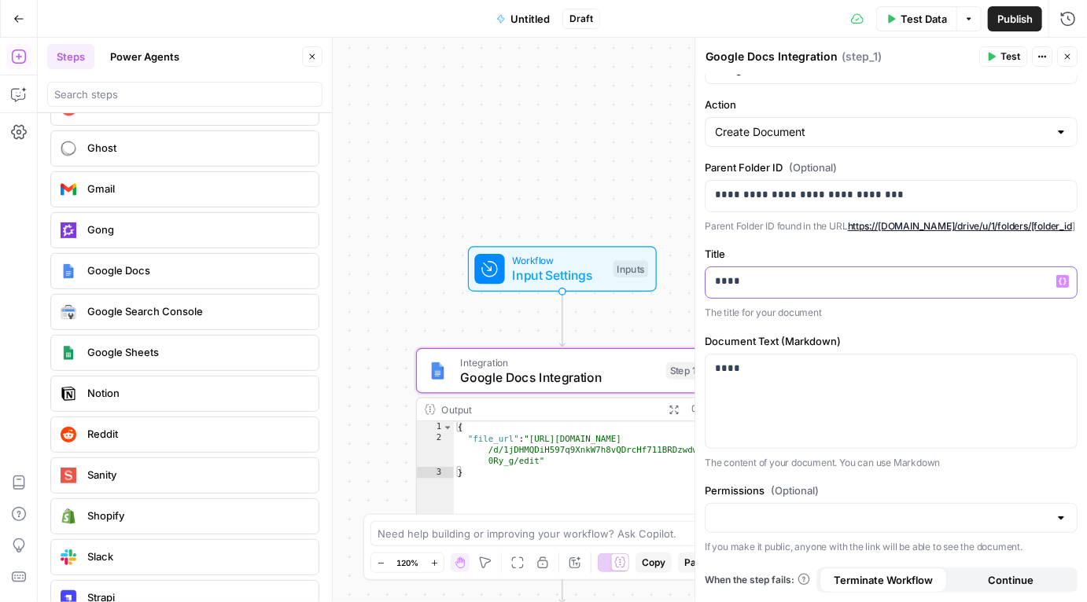
click at [860, 293] on div "****" at bounding box center [891, 282] width 371 height 31
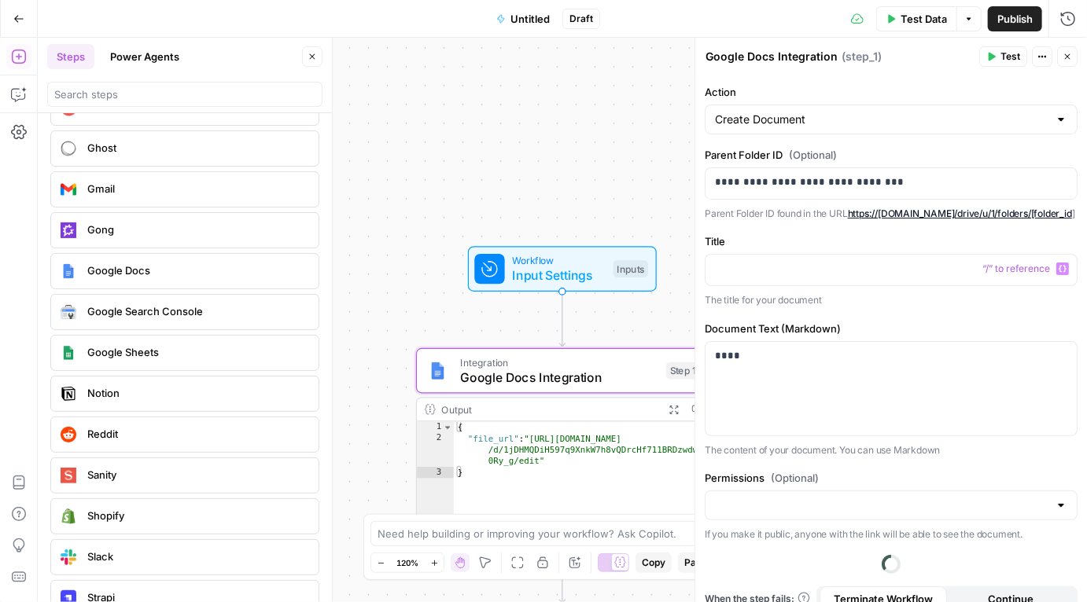
click at [930, 337] on label "Document Text (Markdown)" at bounding box center [891, 329] width 373 height 16
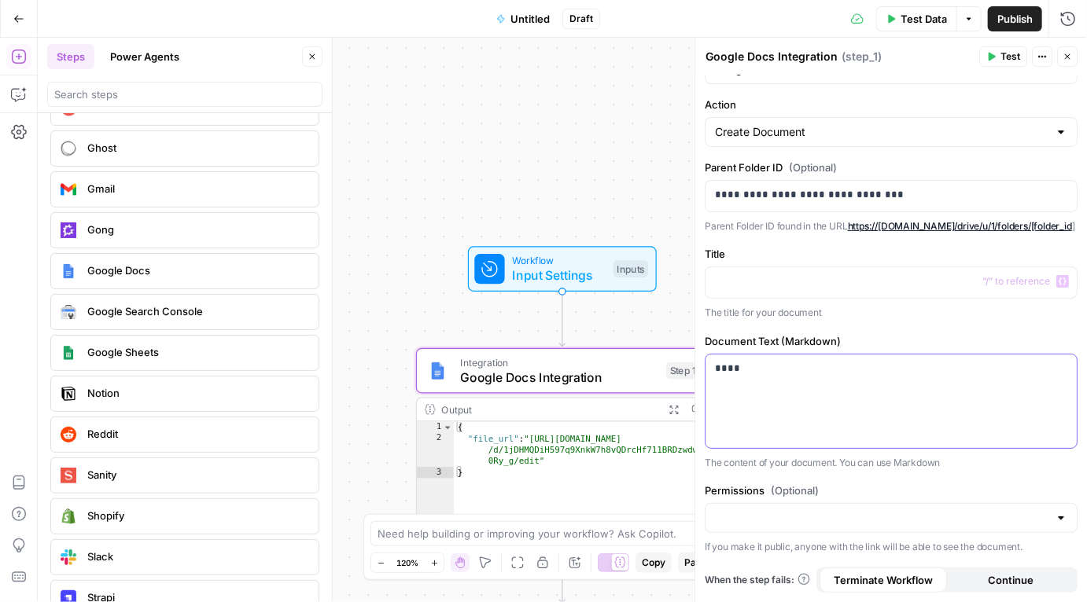
click at [803, 378] on div "****" at bounding box center [891, 402] width 371 height 94
click at [997, 66] on header "Google Docs Integration Google Docs Integration ( step_1 ) Test Actions Close" at bounding box center [891, 57] width 392 height 38
click at [1007, 58] on span "Test" at bounding box center [1010, 57] width 20 height 14
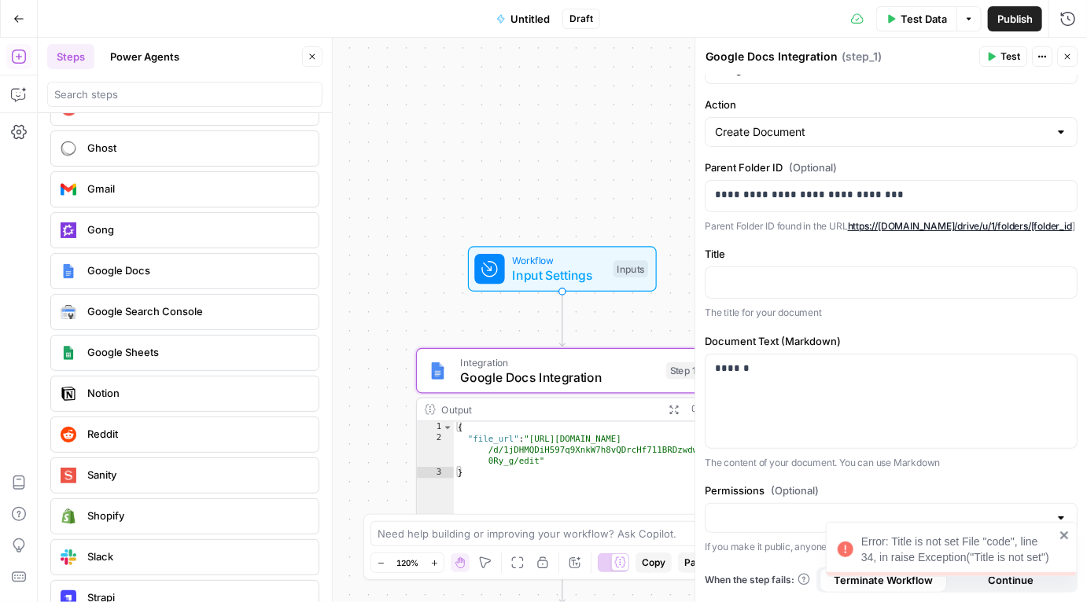
click at [1064, 50] on button "Close" at bounding box center [1067, 56] width 20 height 20
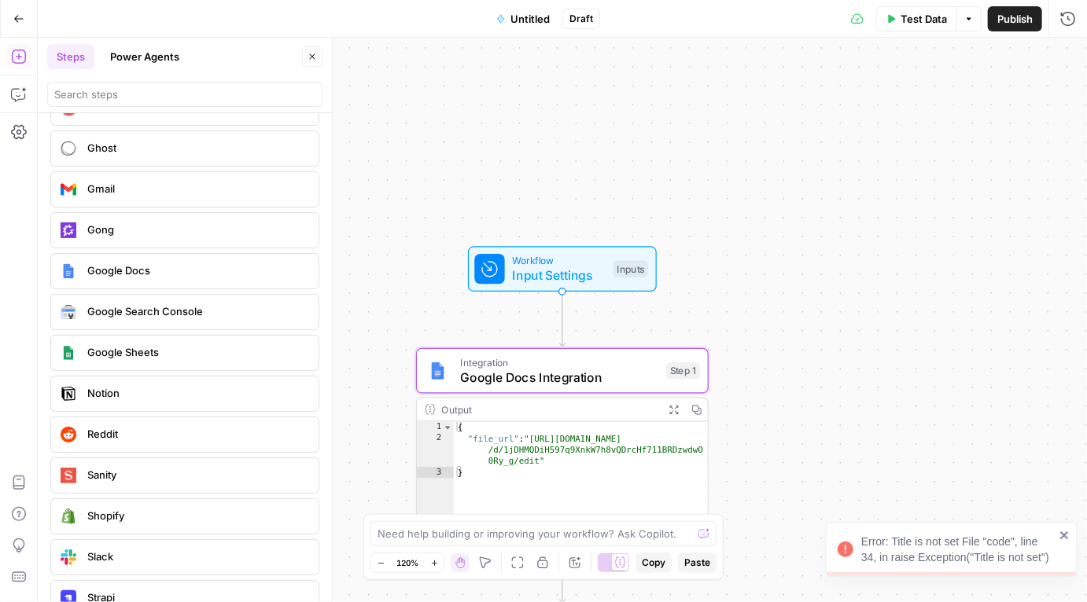
click at [552, 275] on span "Input Settings" at bounding box center [559, 276] width 94 height 19
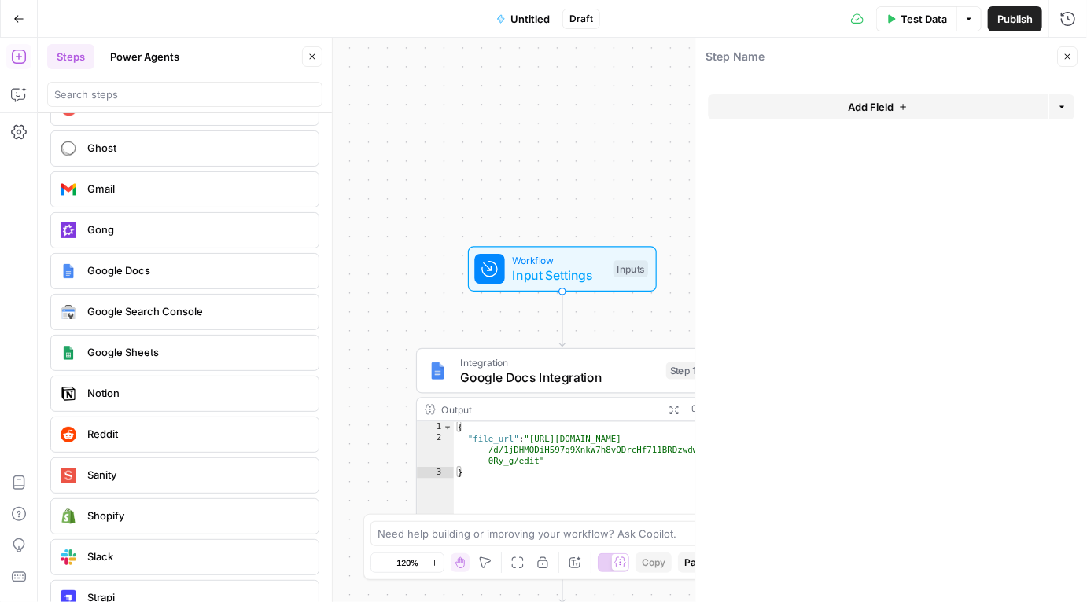
click at [902, 105] on icon "button" at bounding box center [902, 106] width 9 height 9
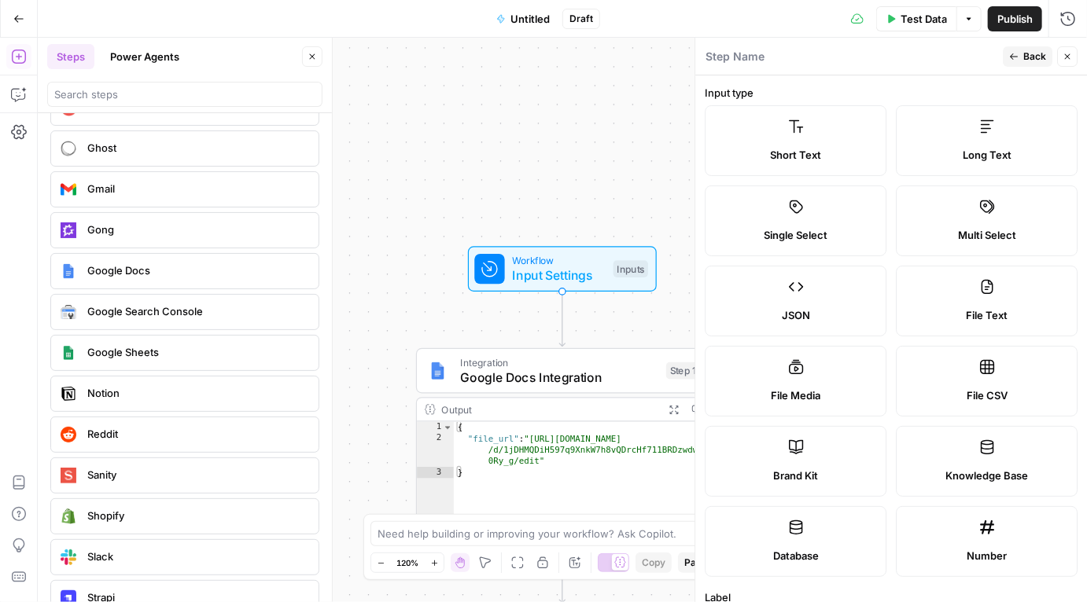
click at [622, 374] on span "Google Docs Integration" at bounding box center [559, 377] width 198 height 19
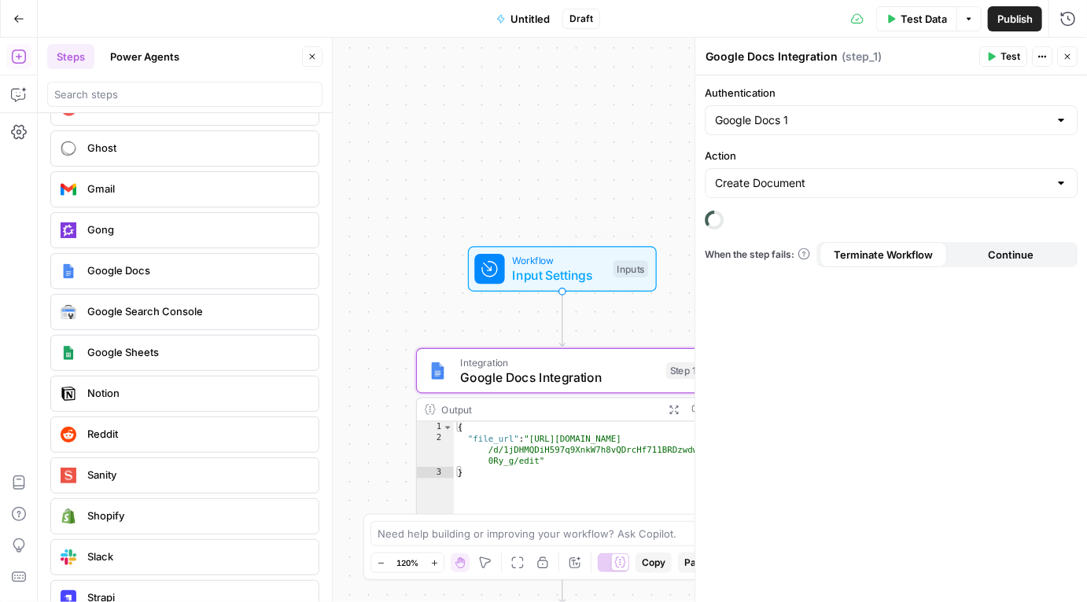
click at [573, 277] on span "Input Settings" at bounding box center [559, 276] width 94 height 19
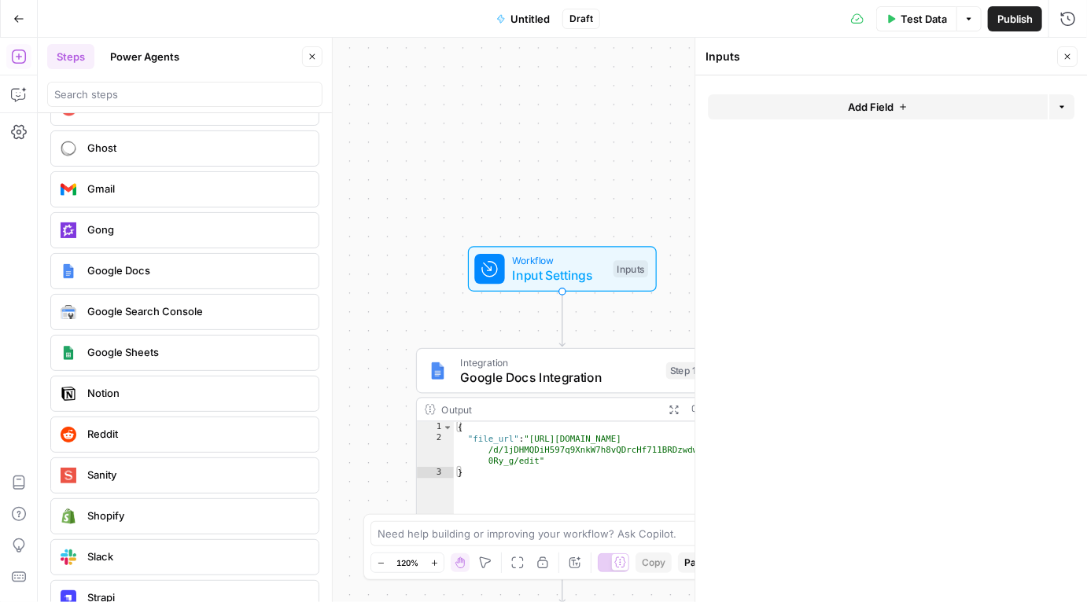
click at [870, 120] on div "Add Field Options" at bounding box center [891, 113] width 367 height 38
click at [865, 105] on span "Add Field" at bounding box center [871, 107] width 46 height 16
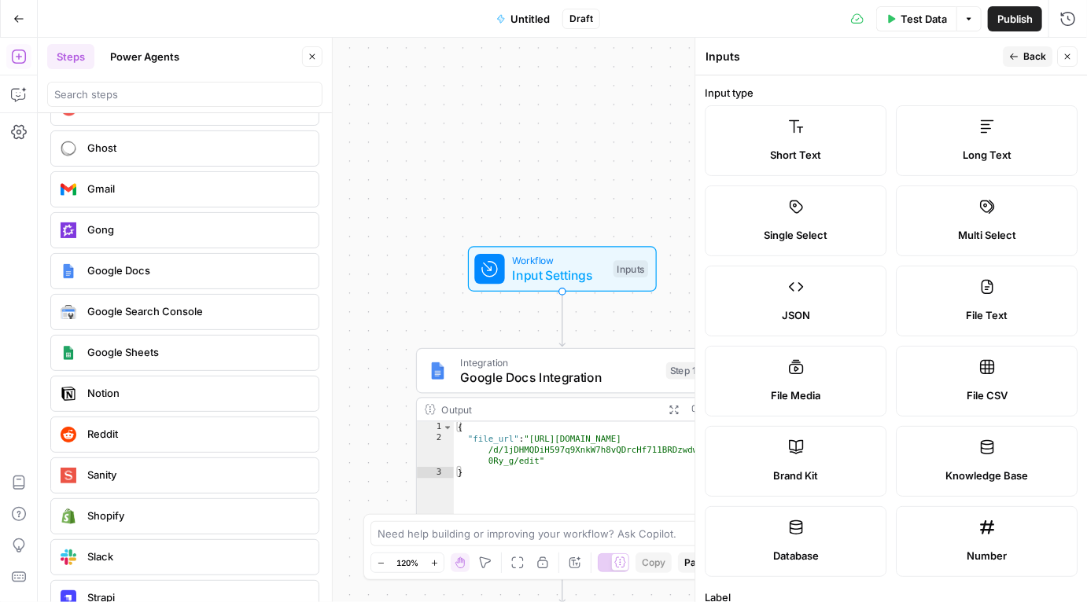
click at [871, 149] on div "Short Text" at bounding box center [795, 155] width 155 height 16
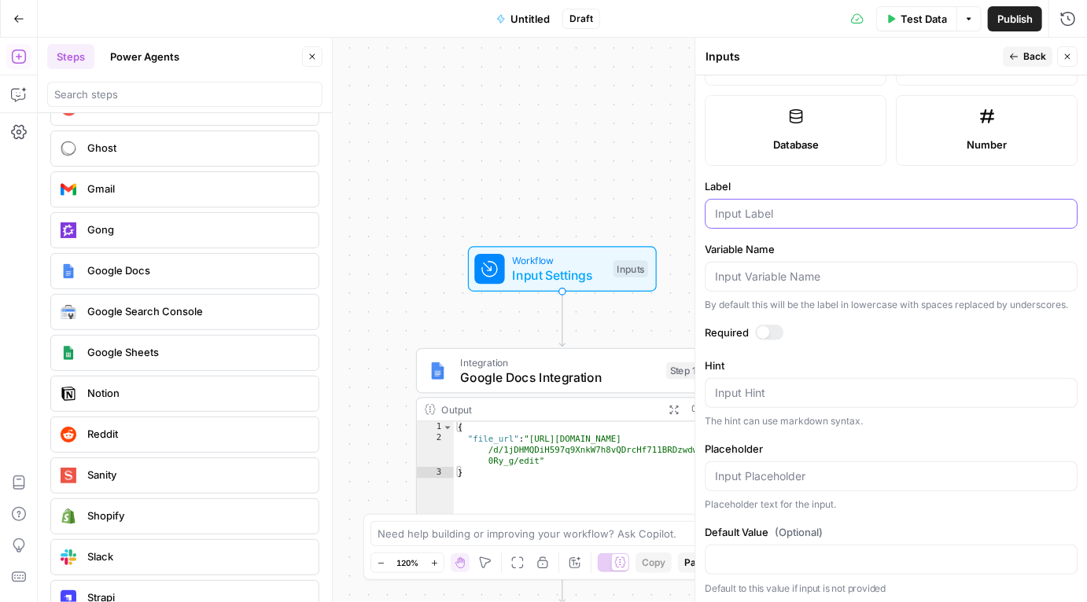
click at [815, 219] on input "Label" at bounding box center [891, 214] width 352 height 16
type input "Title"
click at [1037, 57] on span "Back" at bounding box center [1034, 57] width 23 height 14
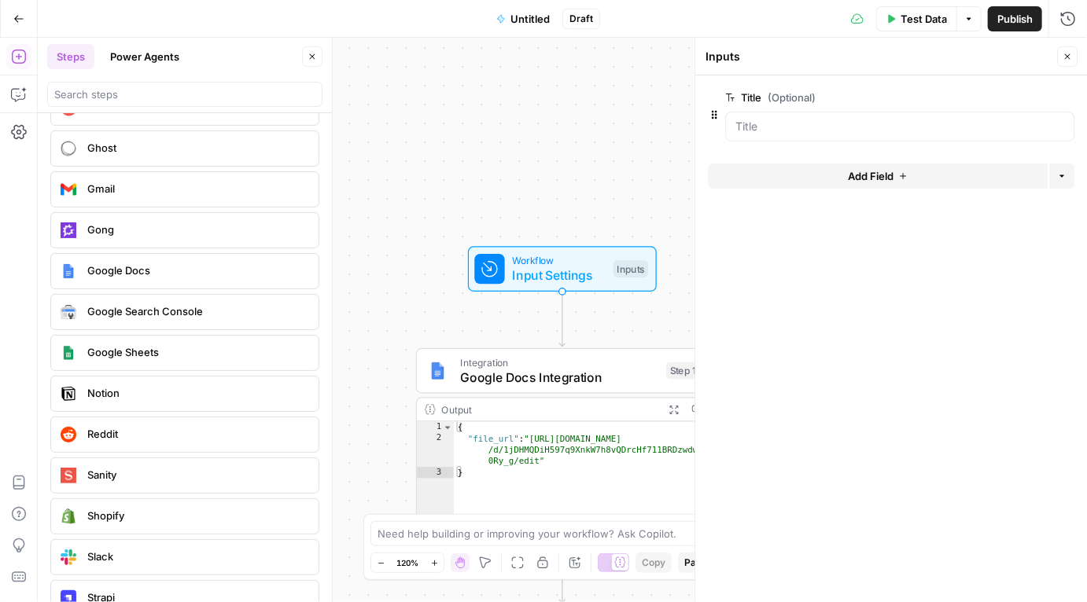
click at [827, 174] on button "Add Field" at bounding box center [878, 176] width 340 height 25
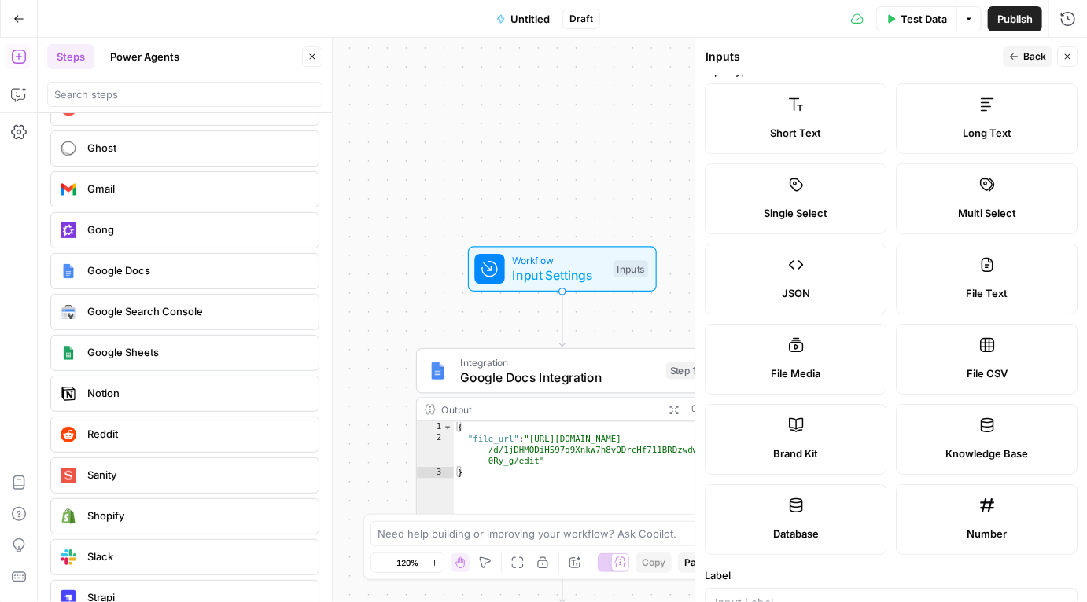
scroll to position [0, 0]
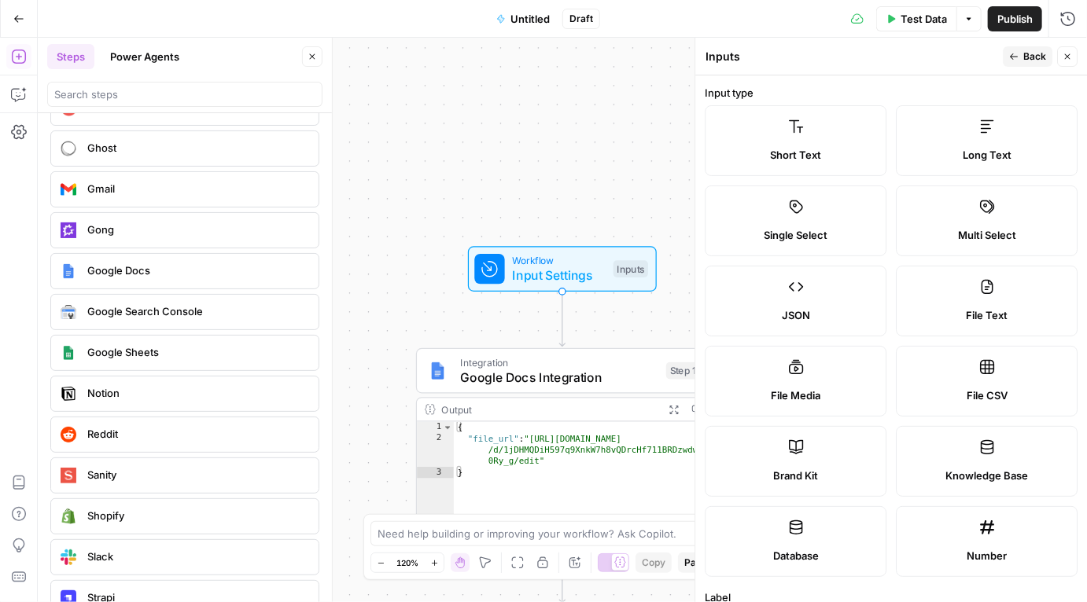
click at [981, 144] on label "Long Text" at bounding box center [987, 140] width 182 height 71
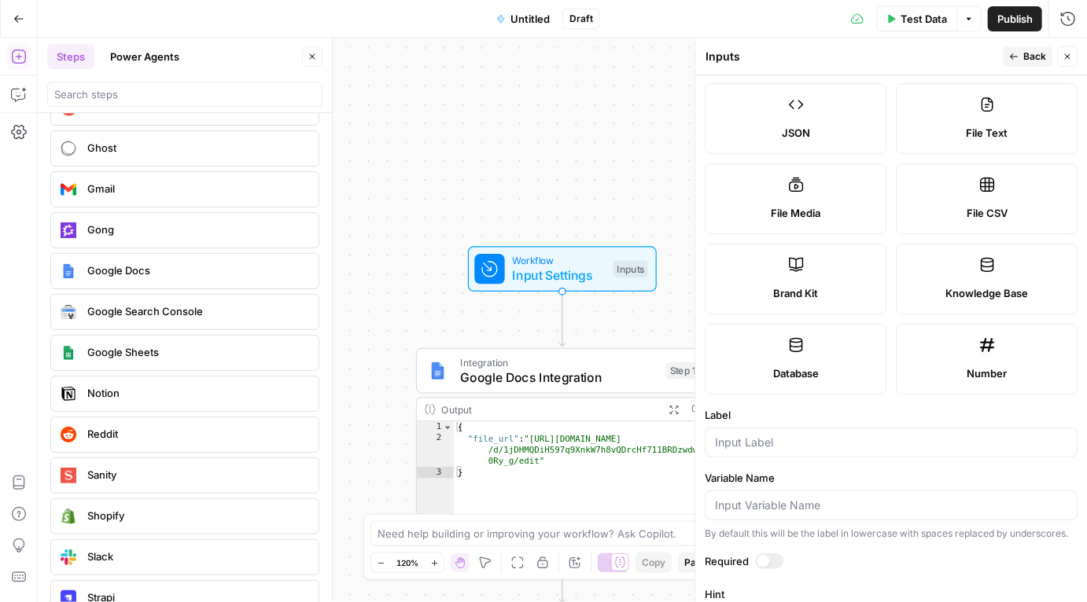
scroll to position [443, 0]
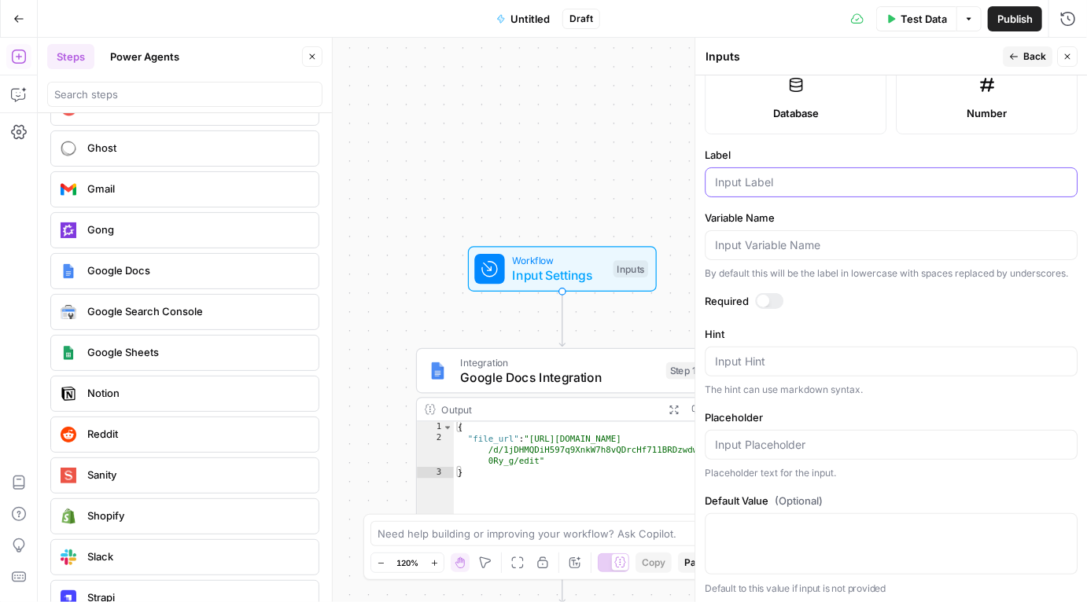
click at [868, 179] on input "Label" at bounding box center [891, 183] width 352 height 16
type input "Article"
click at [1033, 53] on span "Back" at bounding box center [1034, 57] width 23 height 14
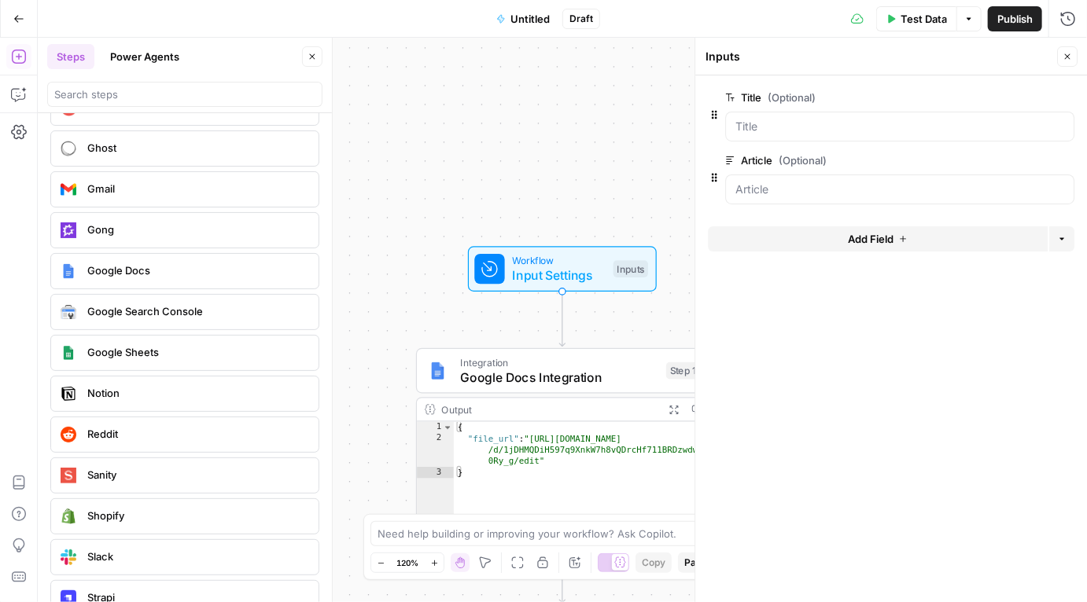
click at [527, 15] on span "Untitled" at bounding box center [529, 19] width 39 height 16
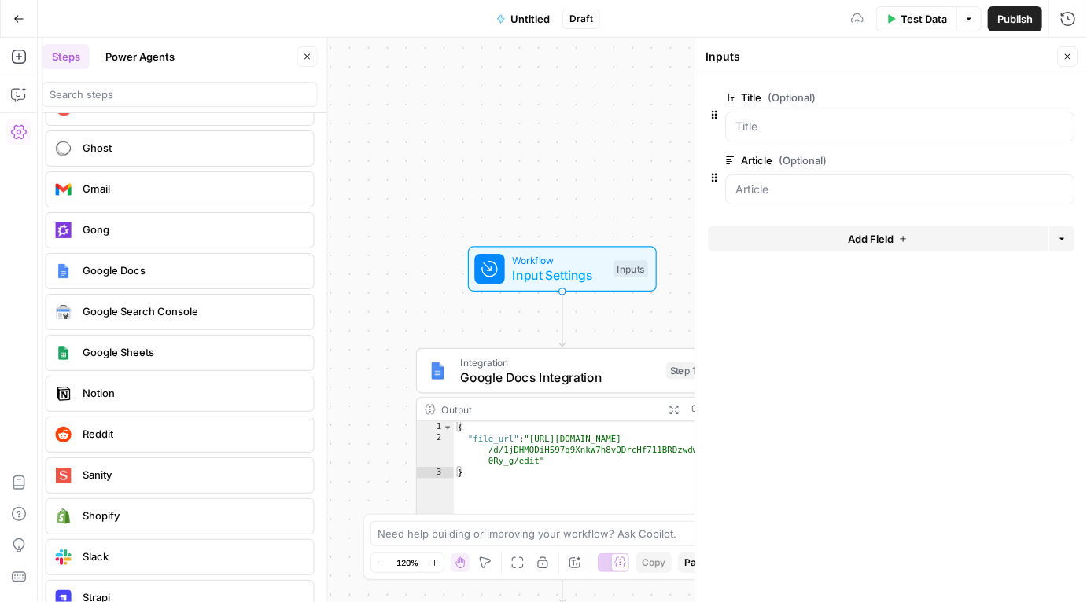
click at [527, 15] on span "Untitled" at bounding box center [529, 19] width 39 height 16
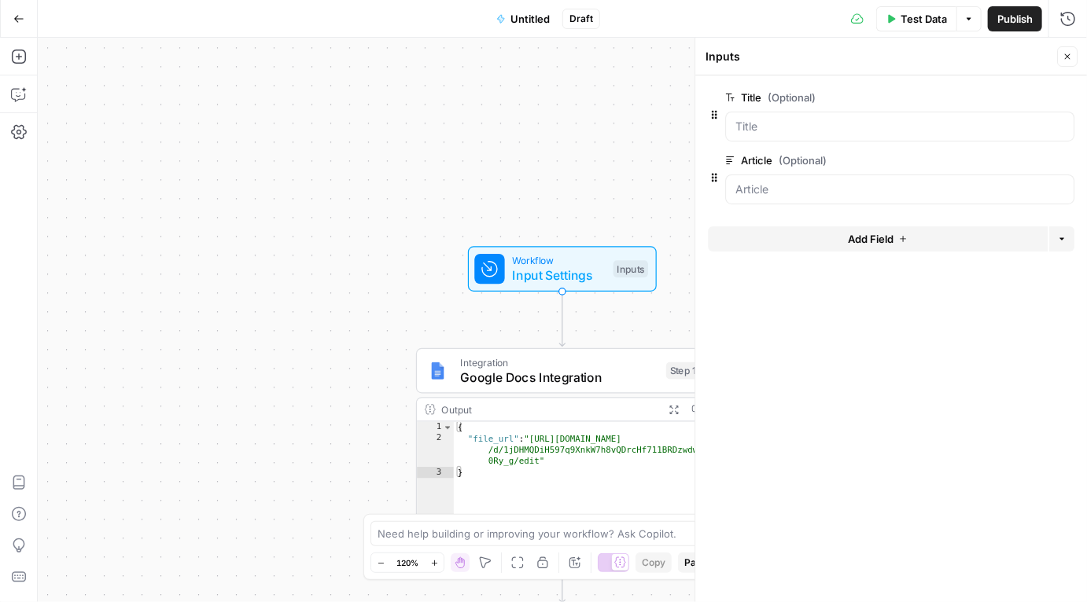
click at [522, 32] on div "Go Back Untitled Draft Test Data Options Publish Run History" at bounding box center [543, 18] width 1087 height 37
click at [522, 20] on span "Untitled" at bounding box center [529, 19] width 39 height 16
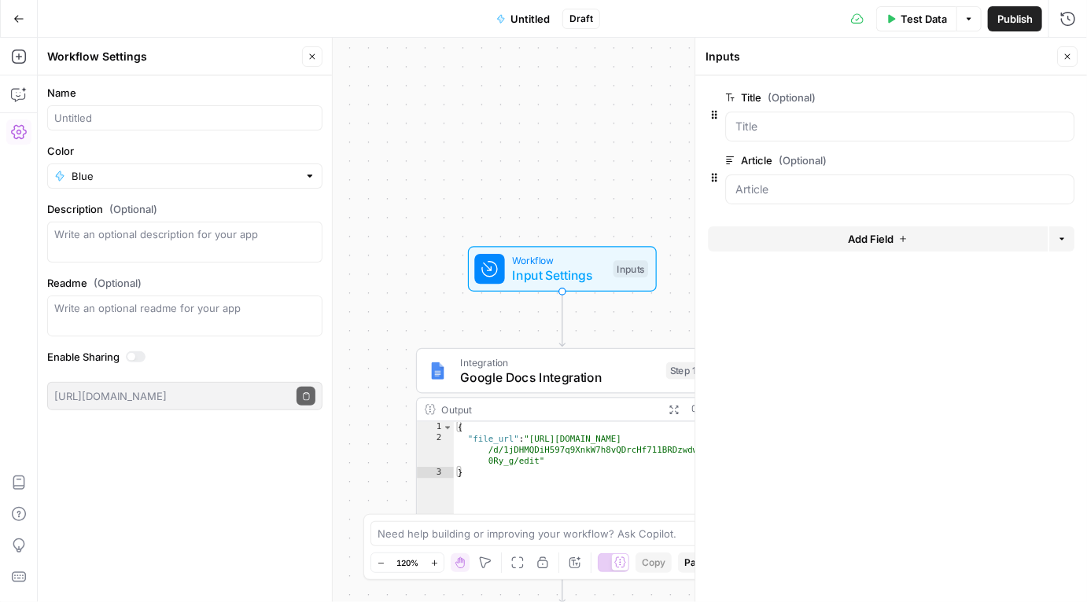
click at [116, 85] on label "Name" at bounding box center [184, 93] width 275 height 16
click at [116, 110] on input "Name" at bounding box center [184, 118] width 261 height 16
click at [116, 85] on label "Name" at bounding box center [184, 93] width 275 height 16
click at [116, 110] on input "Name" at bounding box center [184, 118] width 261 height 16
click at [99, 119] on input "Name" at bounding box center [184, 118] width 261 height 16
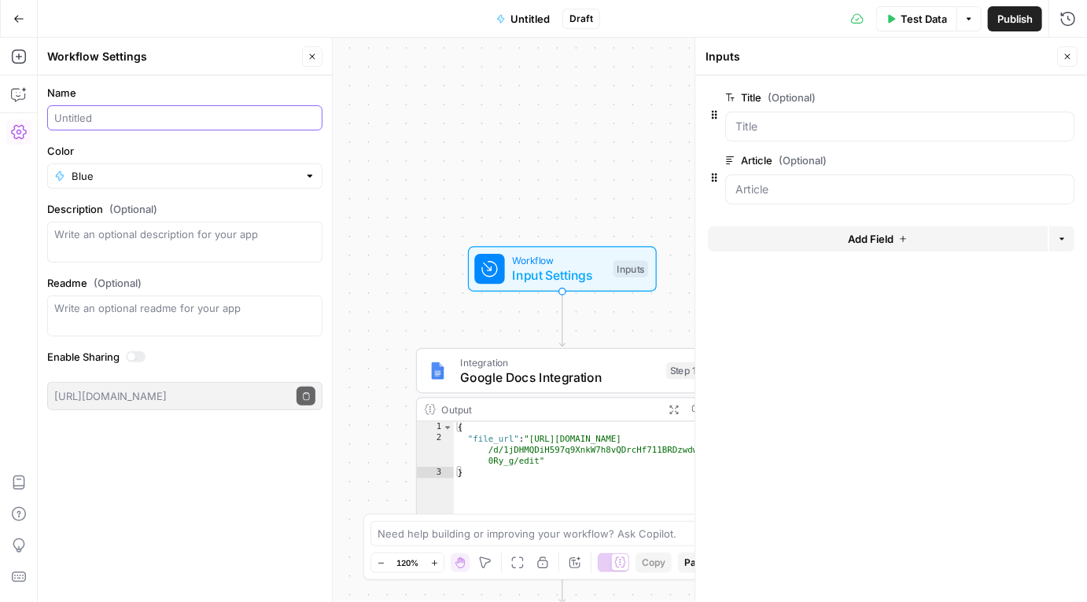
click at [99, 119] on input "Name" at bounding box center [184, 118] width 261 height 16
type input "Google Doc"
click at [1006, 19] on span "Publish" at bounding box center [1014, 19] width 35 height 16
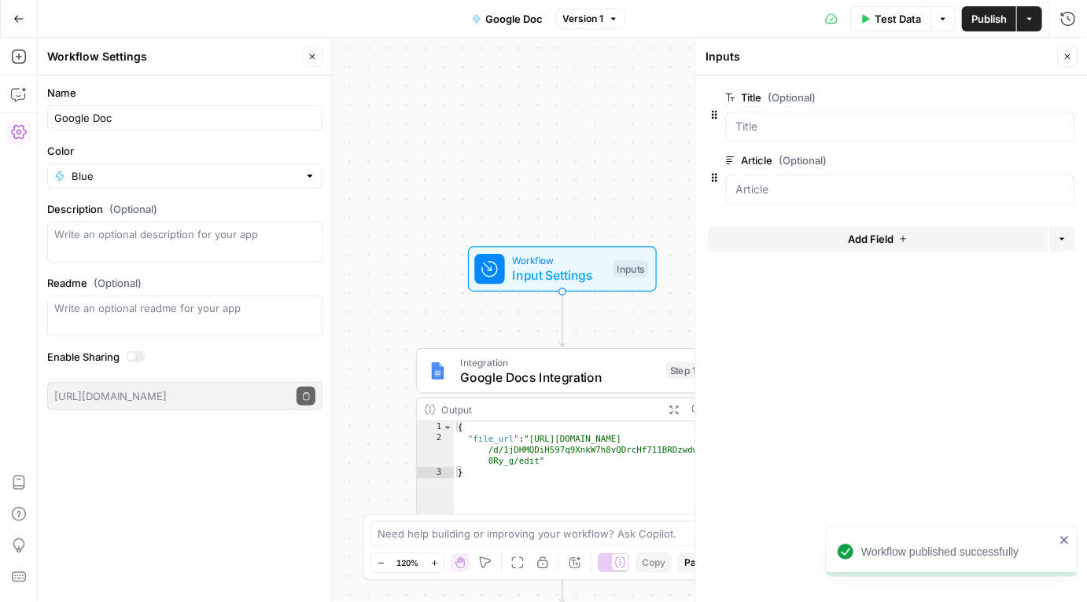
click at [28, 22] on button "Go Back" at bounding box center [19, 19] width 28 height 28
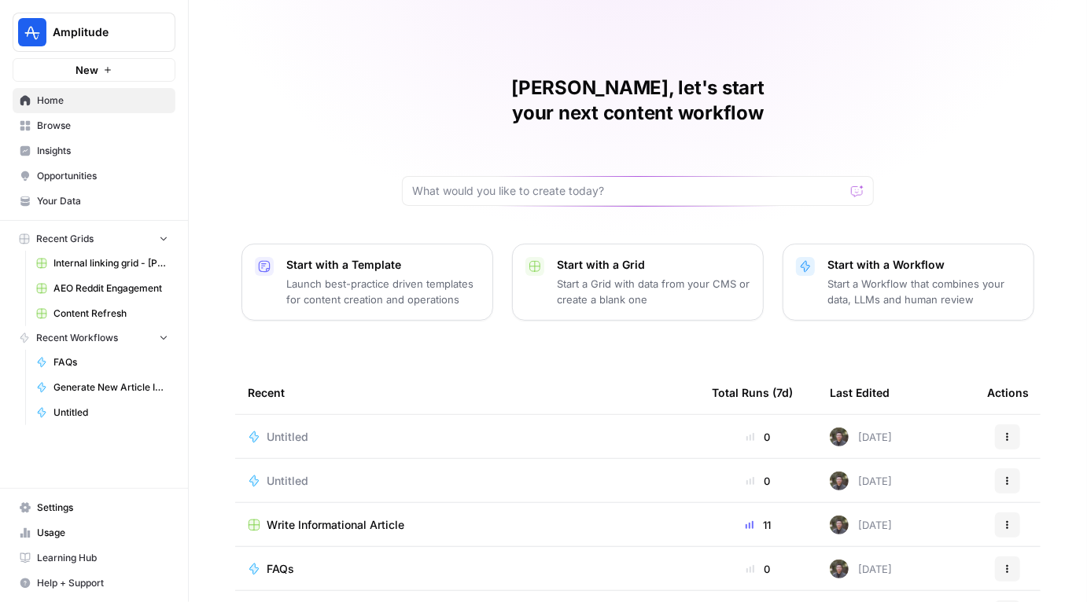
click at [346, 503] on td "Write Informational Article" at bounding box center [467, 524] width 464 height 43
click at [345, 518] on span "Write Informational Article" at bounding box center [336, 526] width 138 height 16
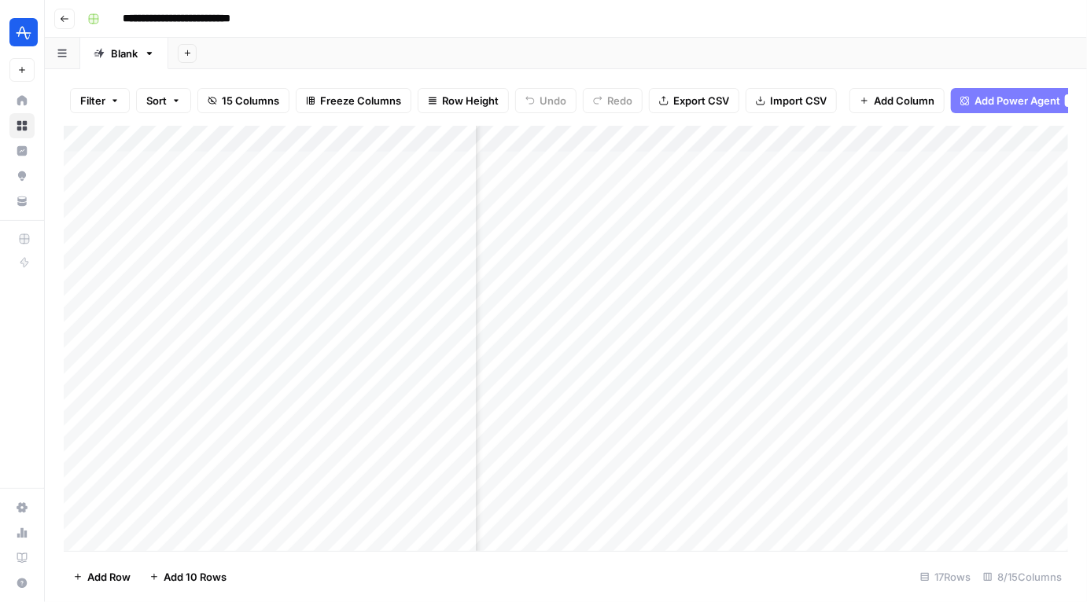
scroll to position [0, 481]
click at [868, 353] on div "Add Column" at bounding box center [566, 339] width 1004 height 426
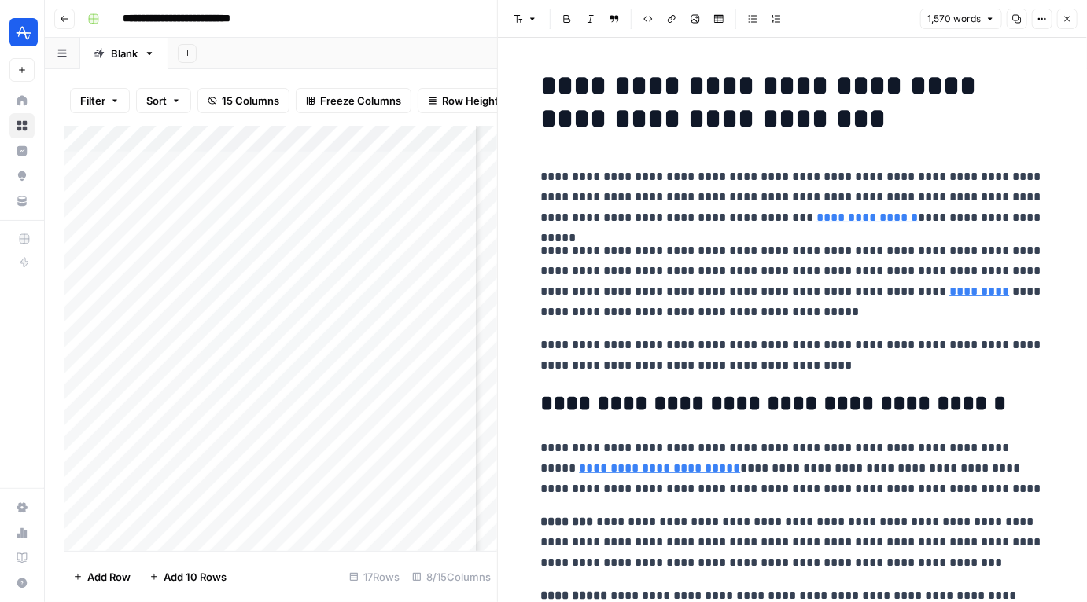
click at [1066, 11] on button "Close" at bounding box center [1067, 19] width 20 height 20
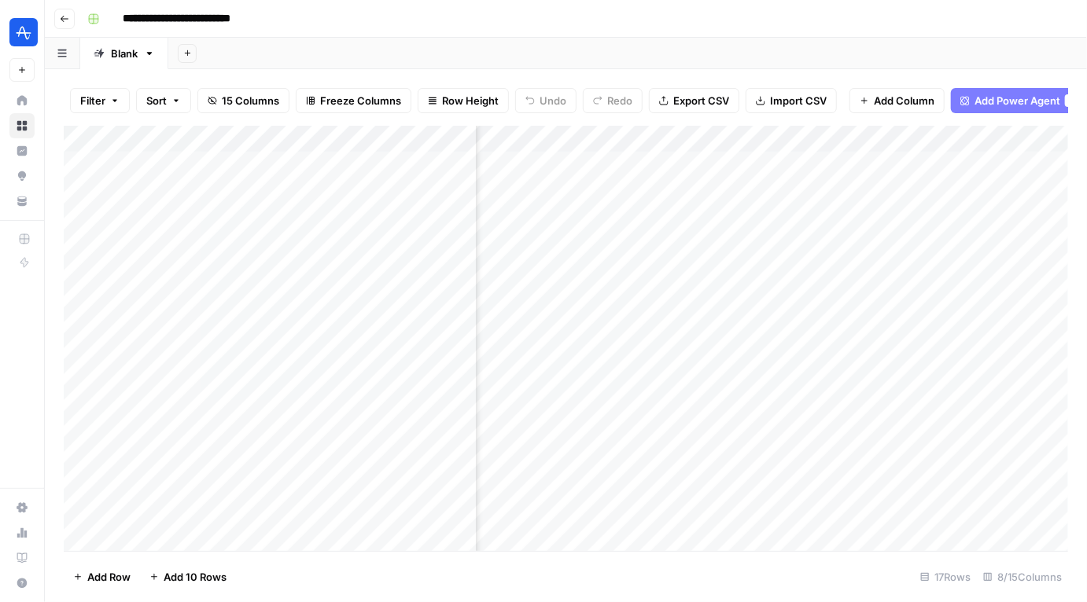
click at [717, 141] on div "Add Column" at bounding box center [566, 339] width 1004 height 426
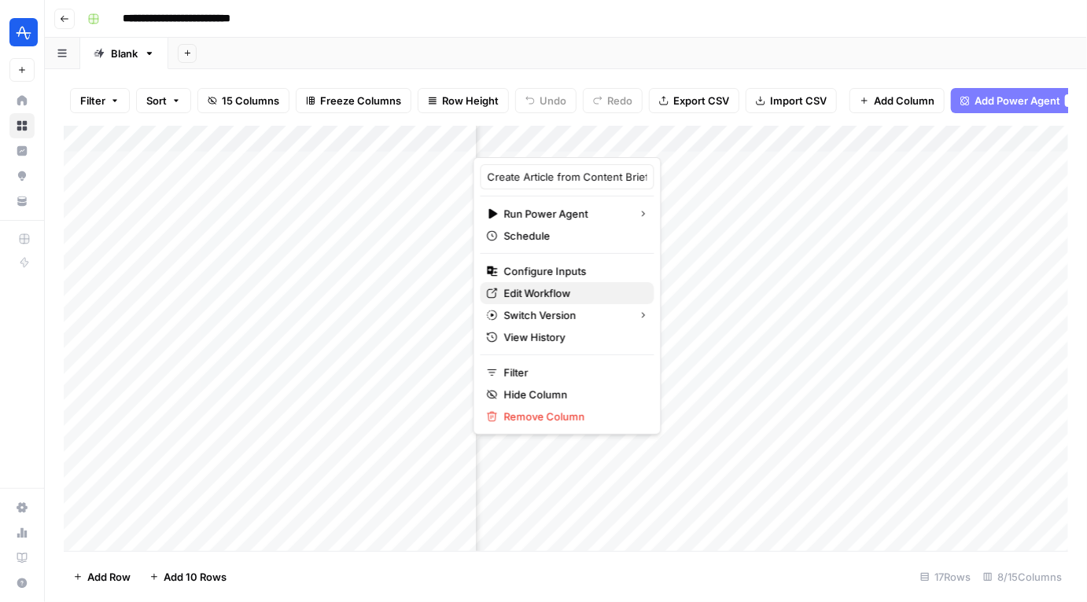
click at [566, 291] on span "Edit Workflow" at bounding box center [573, 294] width 138 height 16
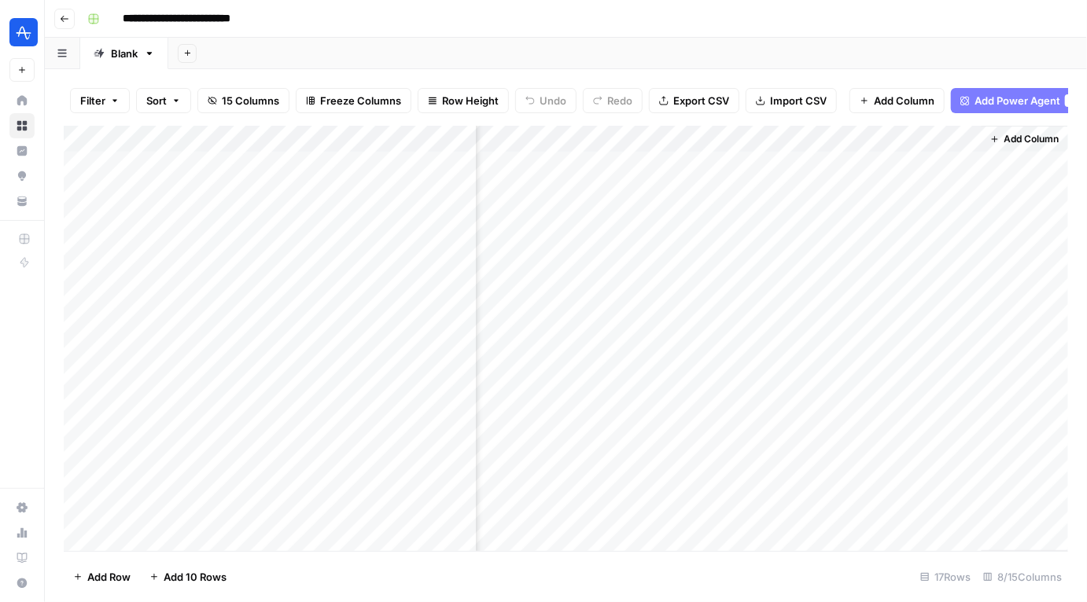
scroll to position [0, 730]
click at [1045, 139] on span "Add Column" at bounding box center [1039, 139] width 55 height 14
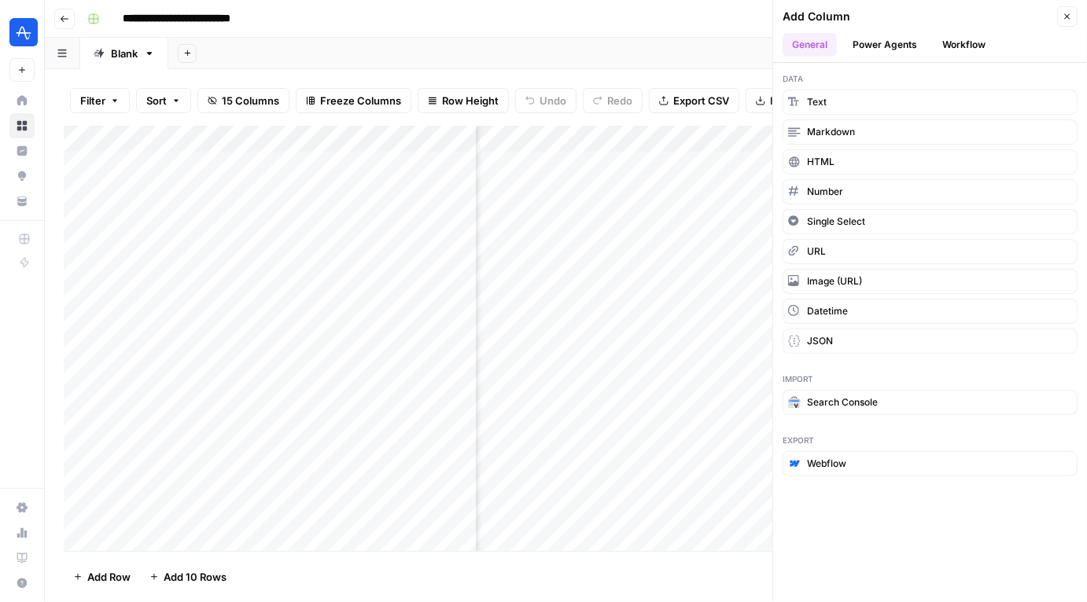
click at [952, 41] on button "Workflow" at bounding box center [964, 45] width 62 height 24
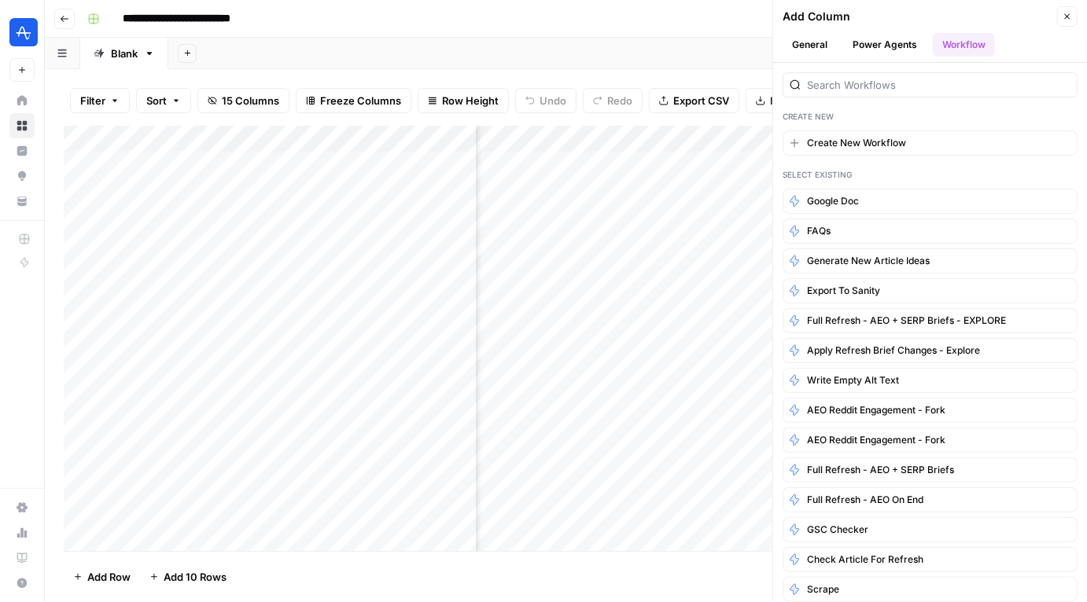
click at [890, 195] on button "Google Doc" at bounding box center [930, 201] width 295 height 25
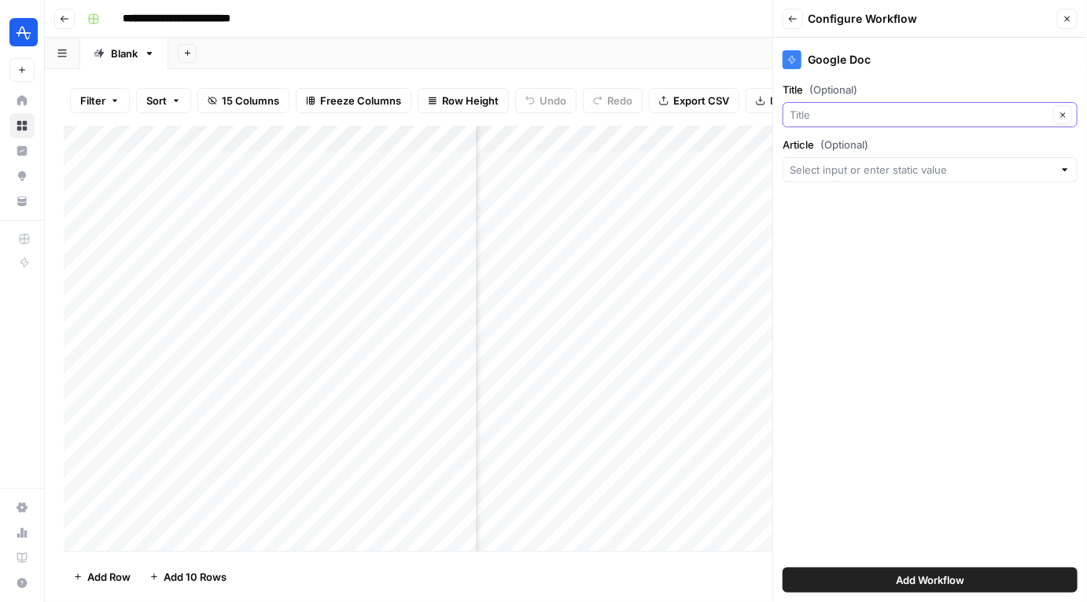
click at [893, 119] on input "Title (Optional)" at bounding box center [919, 115] width 259 height 16
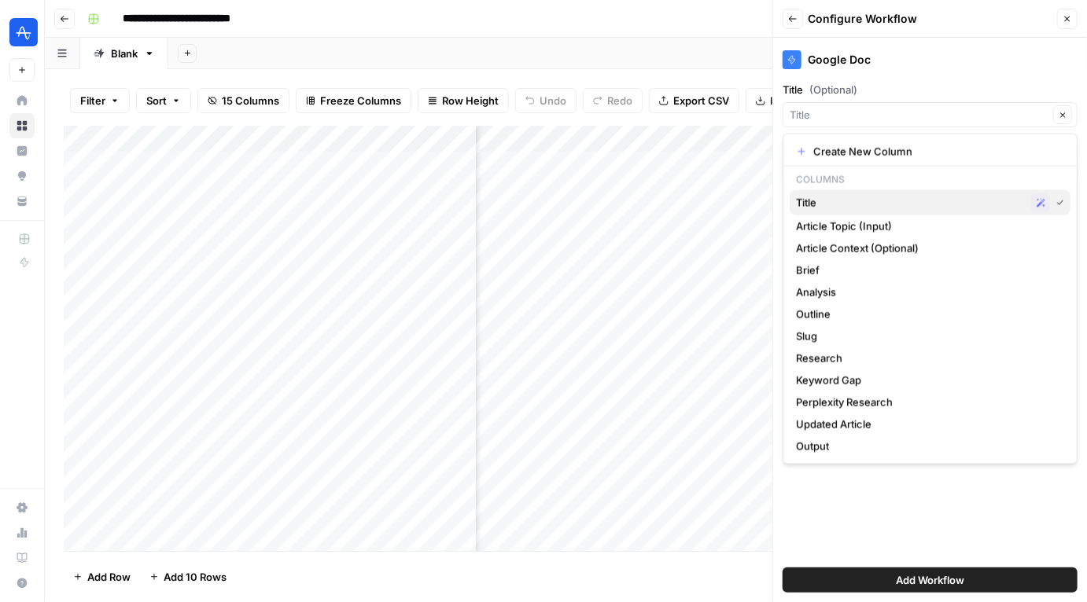
click at [872, 198] on span "Title" at bounding box center [910, 203] width 229 height 16
type input "Title"
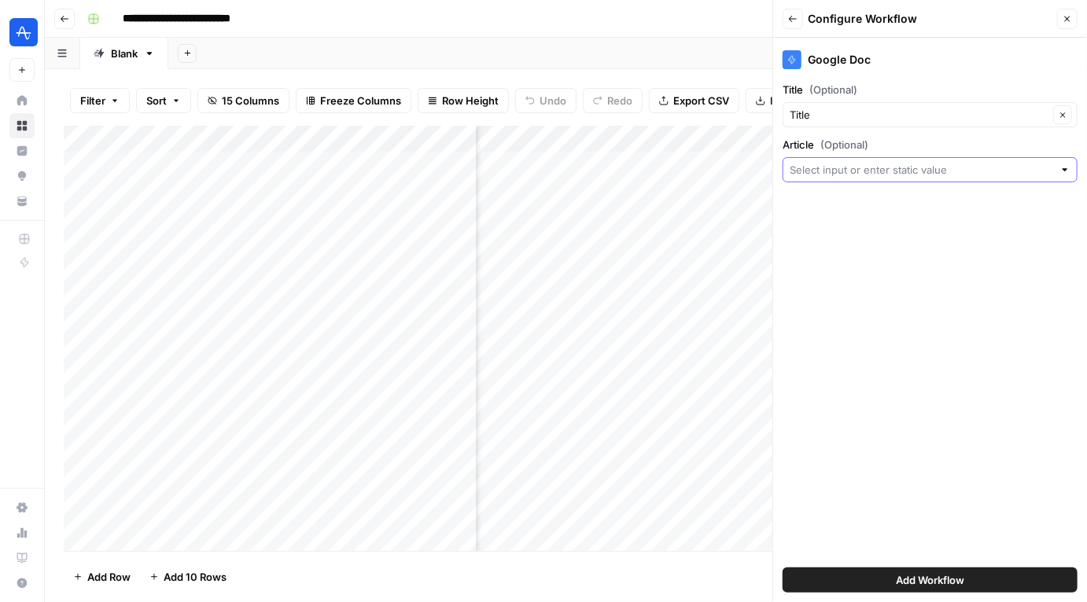
click at [883, 171] on input "Article (Optional)" at bounding box center [921, 170] width 263 height 16
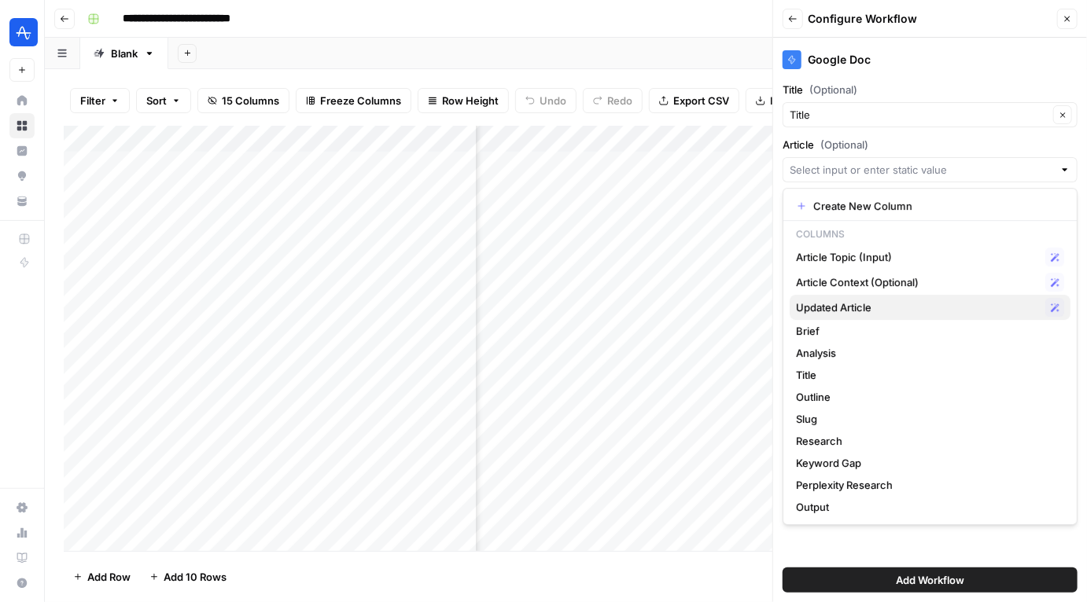
click at [862, 311] on span "Updated Article" at bounding box center [917, 308] width 243 height 16
type input "Updated Article"
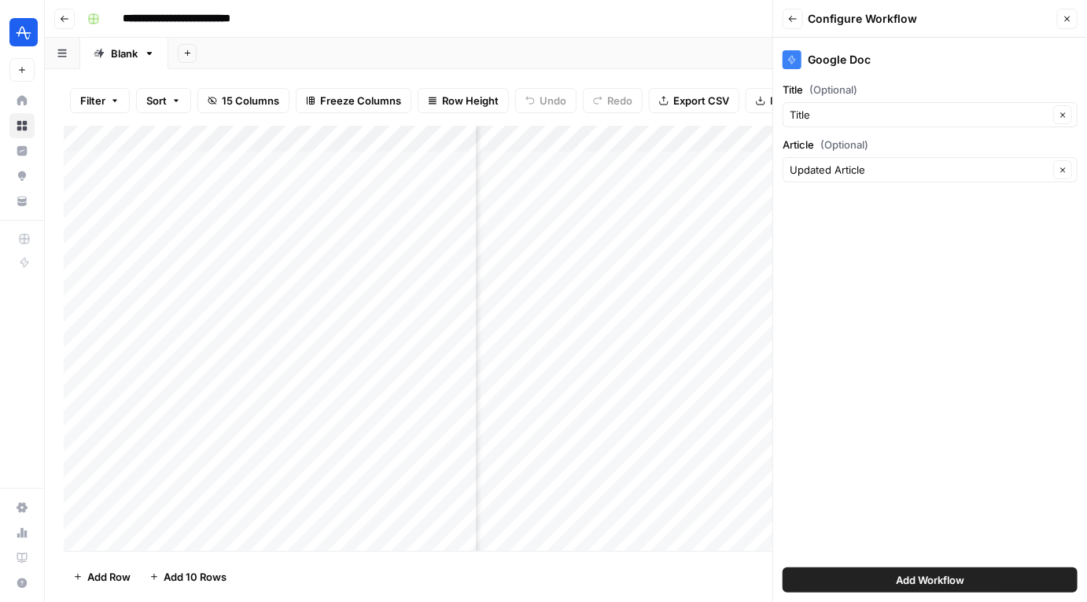
click at [928, 580] on span "Add Workflow" at bounding box center [930, 581] width 68 height 16
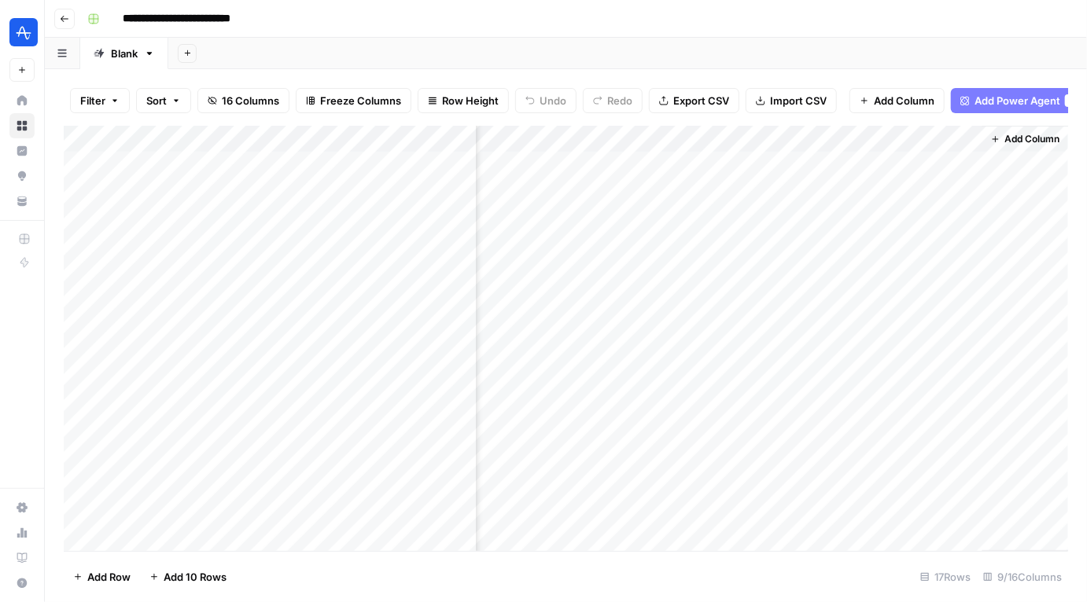
scroll to position [0, 879]
drag, startPoint x: 879, startPoint y: 136, endPoint x: 547, endPoint y: 147, distance: 332.1
click at [547, 147] on div "Add Column" at bounding box center [566, 339] width 1004 height 426
click at [741, 138] on div "Add Column" at bounding box center [566, 339] width 1004 height 426
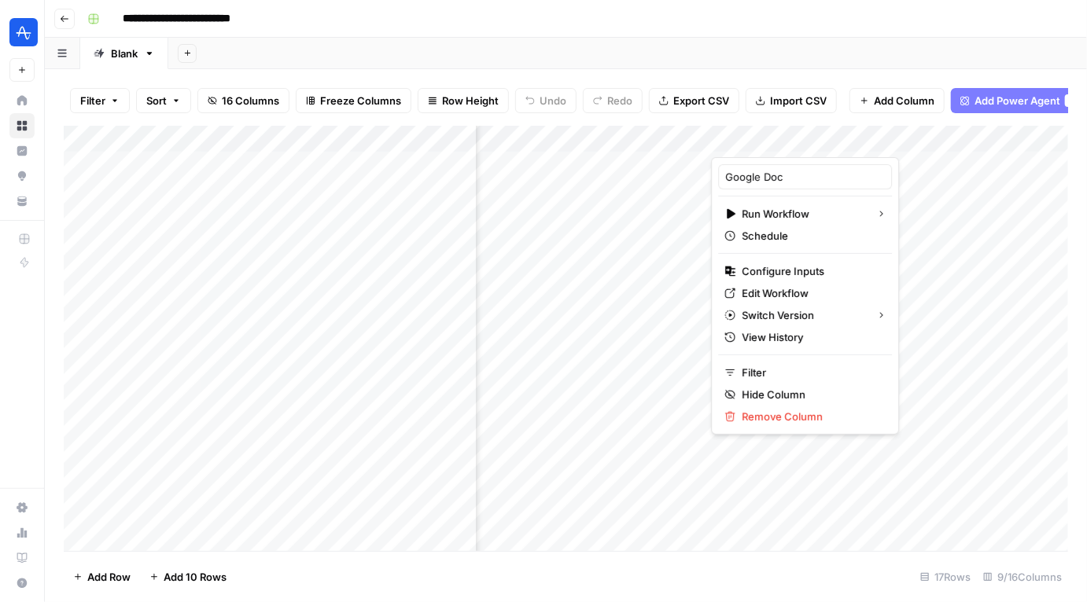
click at [794, 167] on div "Google Doc" at bounding box center [805, 176] width 174 height 25
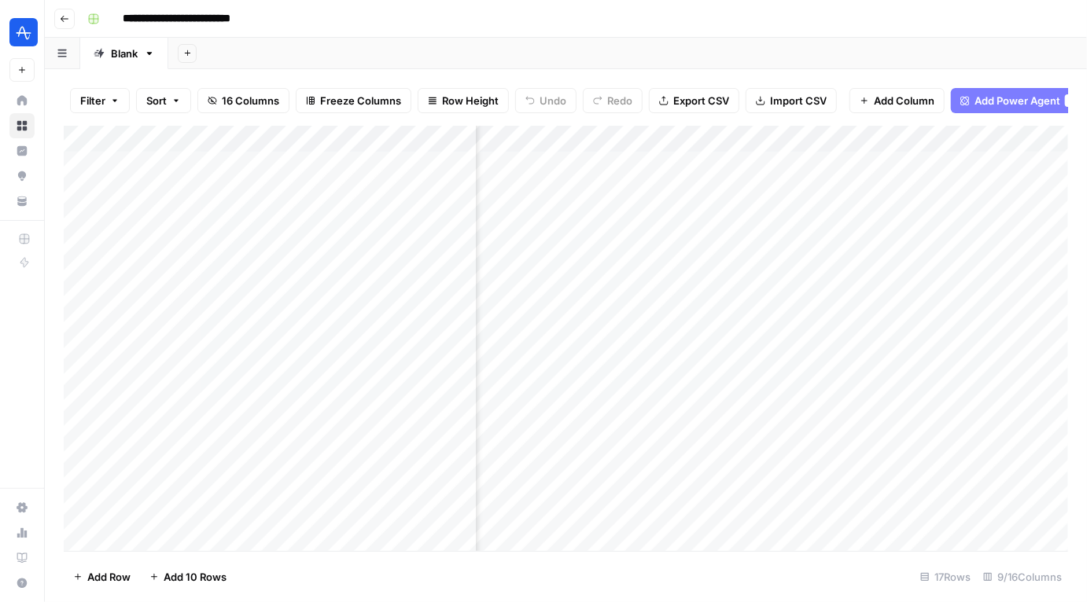
click at [794, 167] on div "Add Column" at bounding box center [566, 339] width 1004 height 426
click at [835, 162] on div "Add Column" at bounding box center [566, 339] width 1004 height 426
click at [792, 135] on div "Add Column" at bounding box center [566, 339] width 1004 height 426
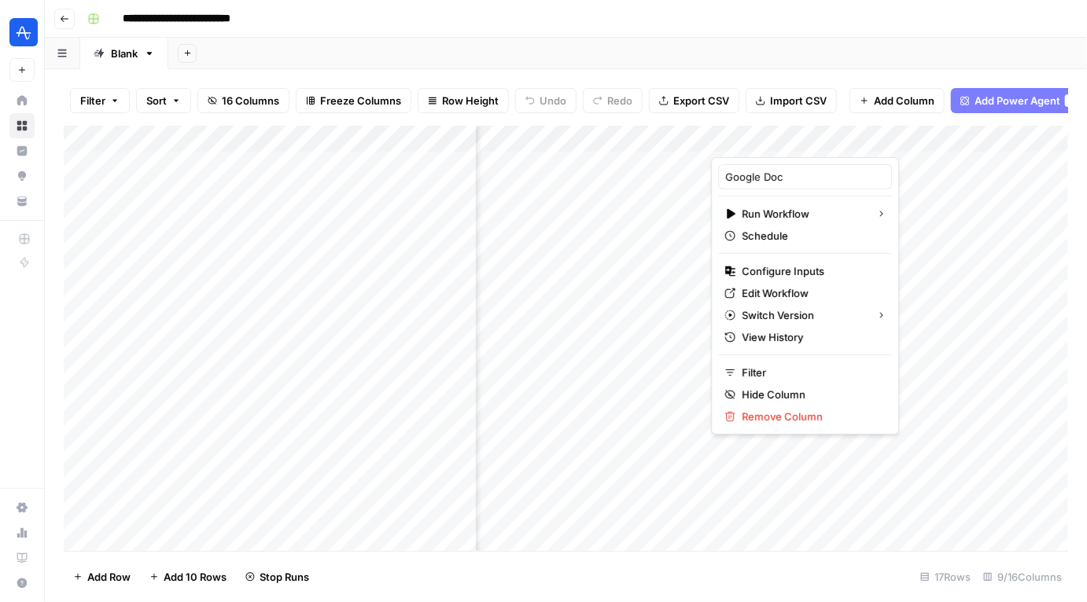
click at [792, 135] on div at bounding box center [782, 141] width 142 height 31
click at [779, 180] on input "Google Doc" at bounding box center [805, 177] width 160 height 16
type input "Convert to Gdoc"
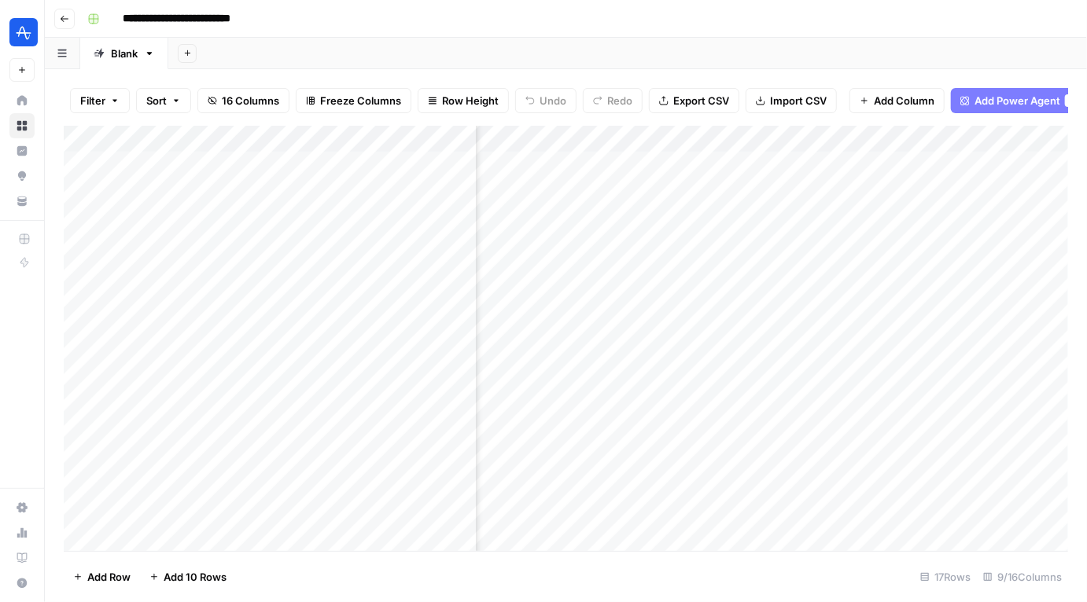
scroll to position [0, 894]
click at [1024, 135] on span "Add Column" at bounding box center [1031, 139] width 55 height 14
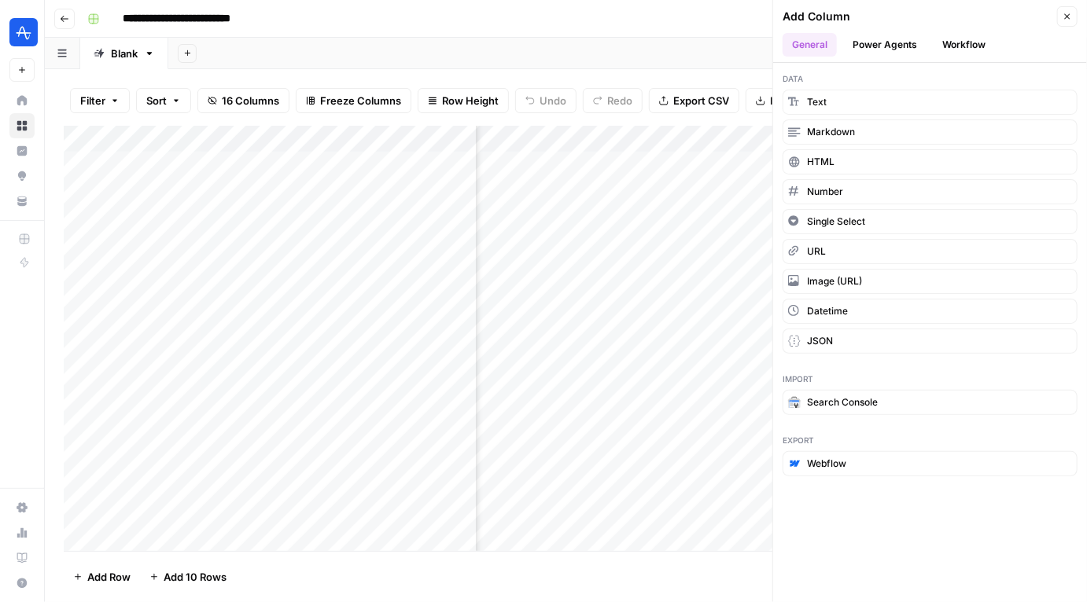
click at [595, 138] on div "Add Column" at bounding box center [566, 339] width 1004 height 426
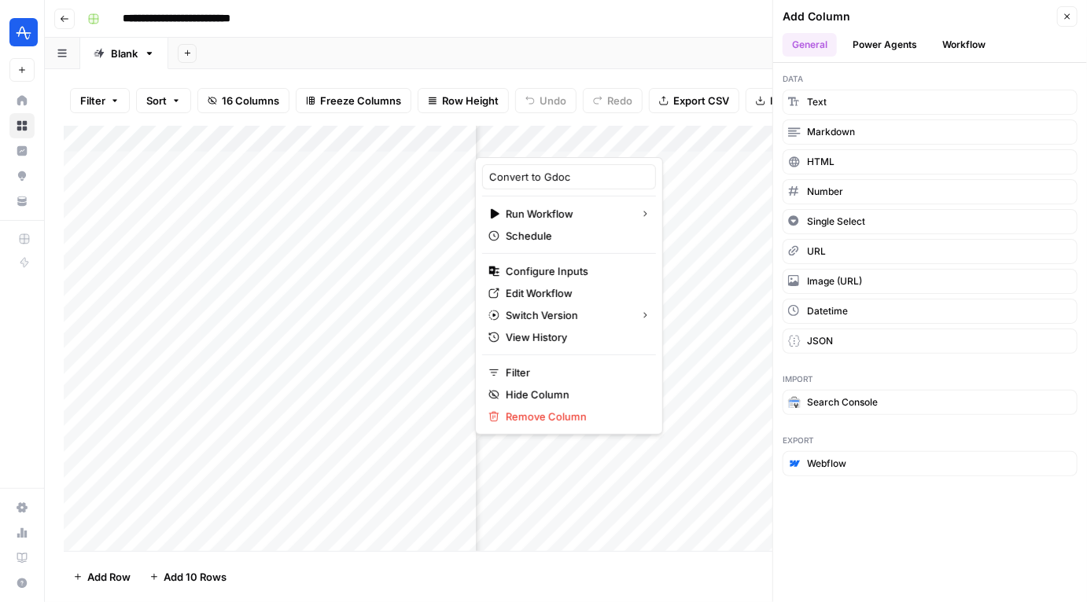
click at [595, 138] on div at bounding box center [553, 141] width 156 height 31
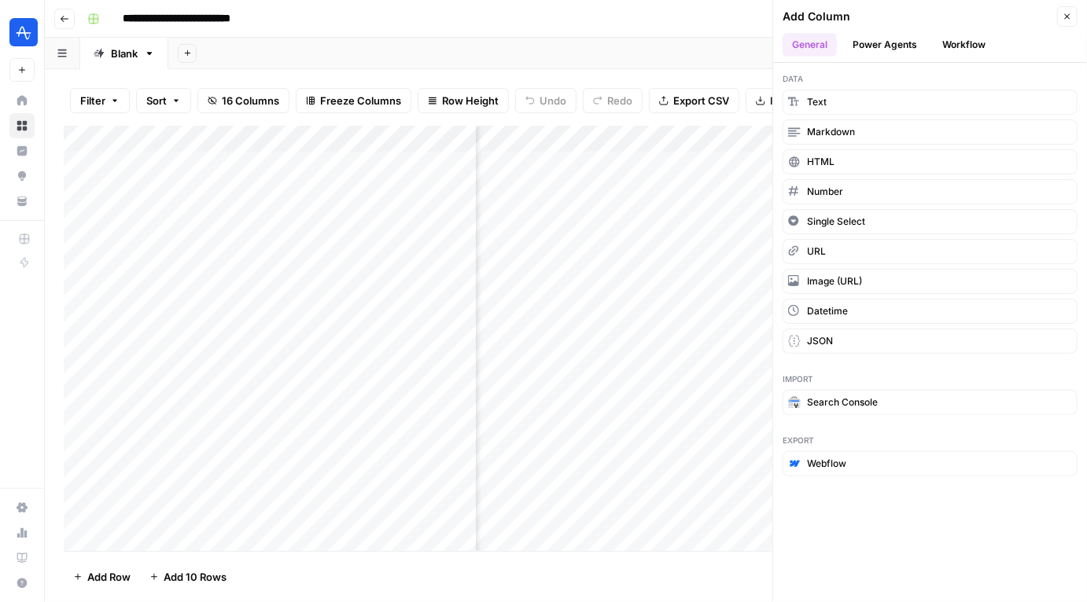
click at [620, 117] on div "Filter Sort 16 Columns Freeze Columns Row Height Undo Redo Export CSV Import CS…" at bounding box center [566, 101] width 1004 height 50
click at [556, 486] on div "Add Column" at bounding box center [566, 339] width 1004 height 426
click at [1060, 20] on button "Close" at bounding box center [1067, 16] width 20 height 20
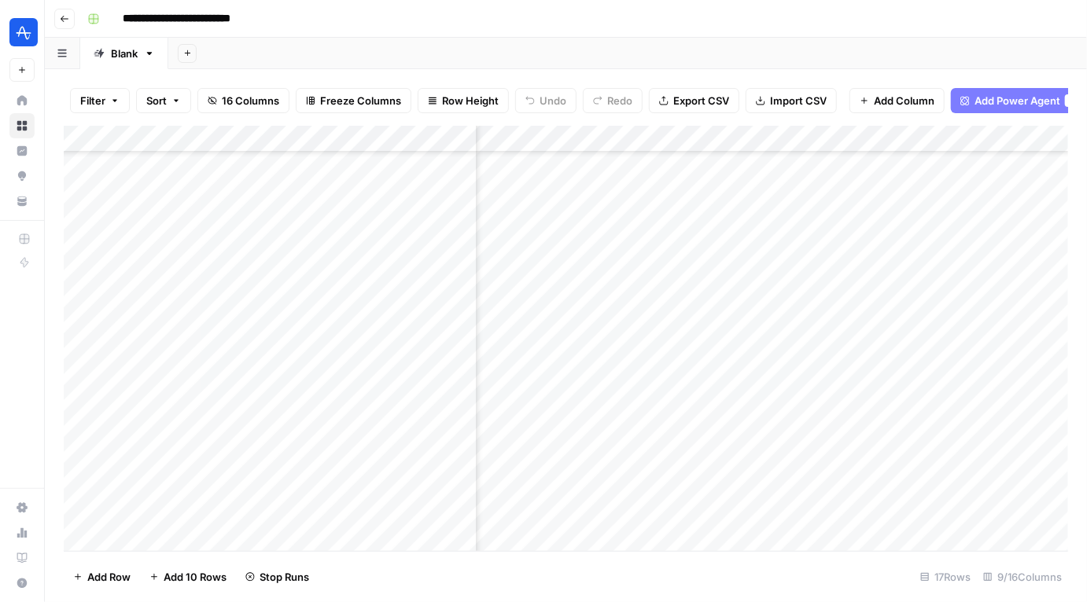
scroll to position [79, 798]
click at [690, 408] on div "Add Column" at bounding box center [566, 339] width 1004 height 426
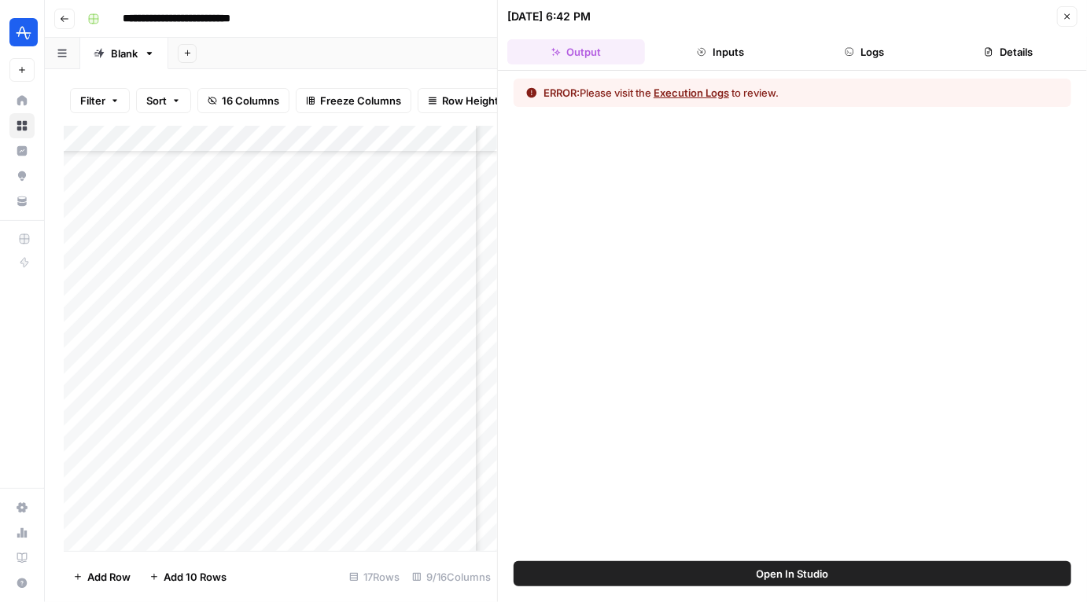
click at [795, 580] on span "Open In Studio" at bounding box center [793, 574] width 72 height 16
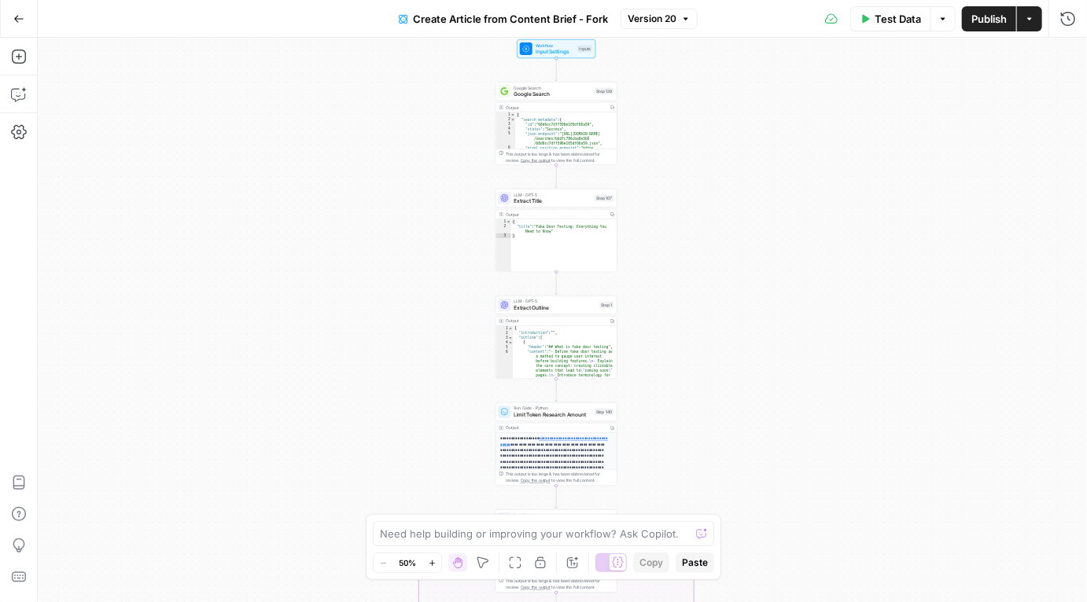
click at [19, 20] on icon "button" at bounding box center [18, 18] width 11 height 11
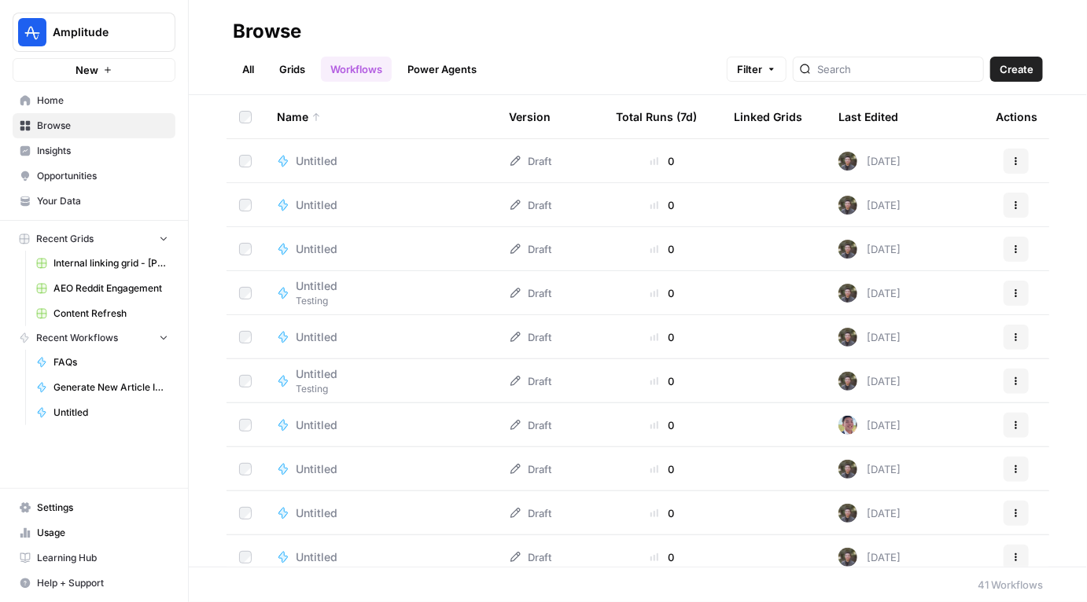
click at [289, 70] on link "Grids" at bounding box center [292, 69] width 45 height 25
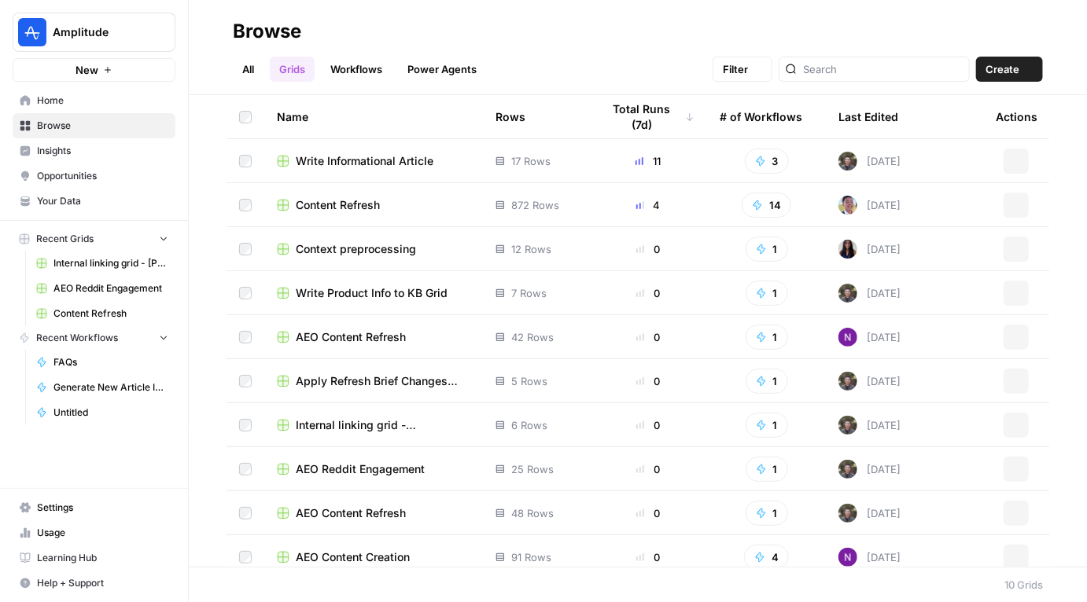
click at [254, 69] on link "All" at bounding box center [248, 69] width 31 height 25
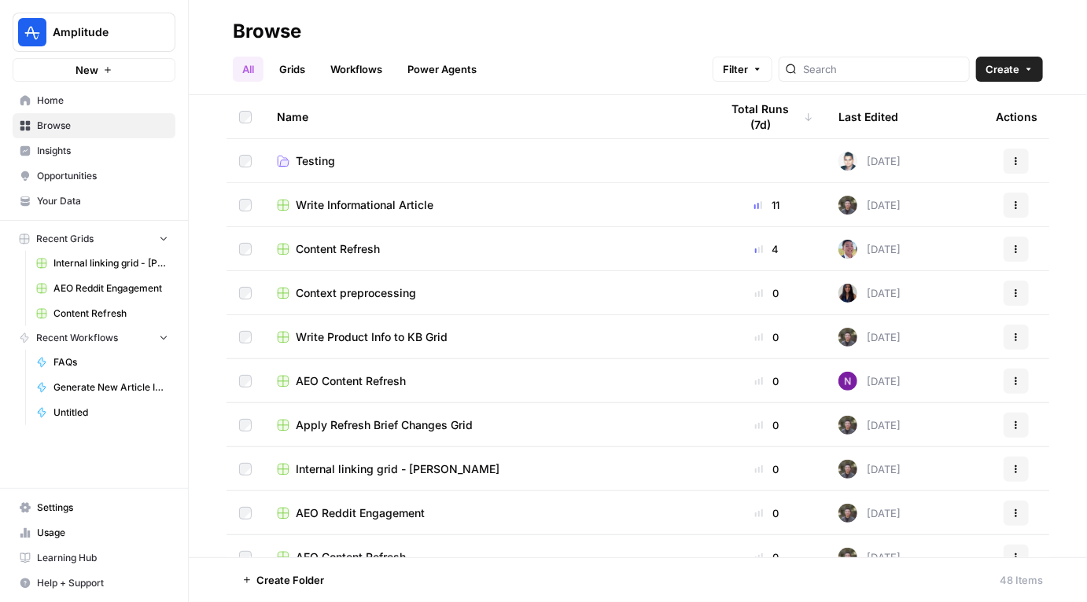
click at [336, 207] on span "Write Informational Article" at bounding box center [365, 205] width 138 height 16
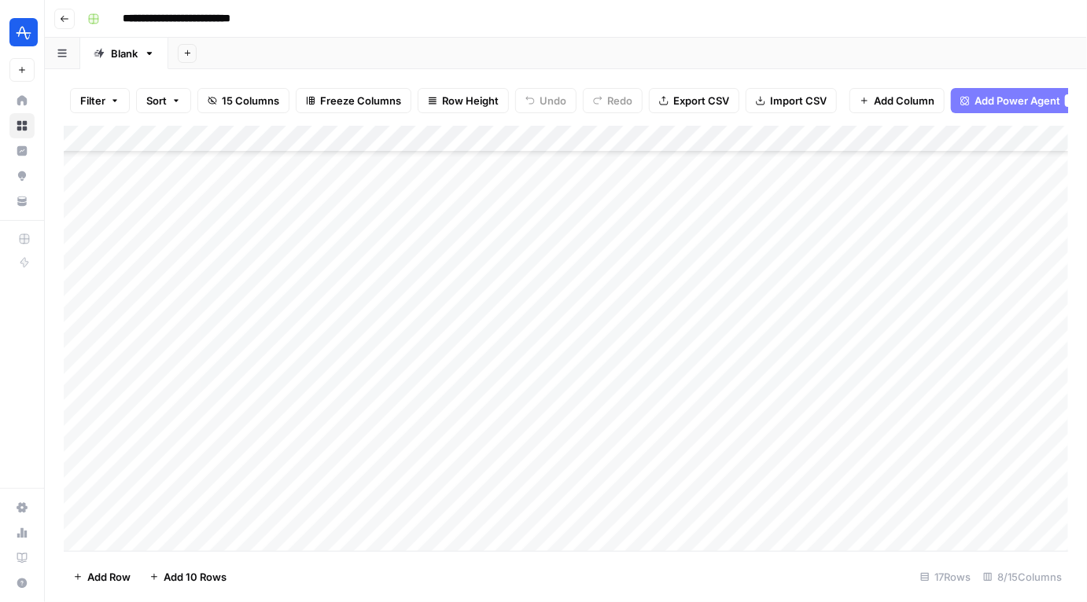
scroll to position [80, 4]
click at [774, 138] on div "Add Column" at bounding box center [566, 339] width 1004 height 426
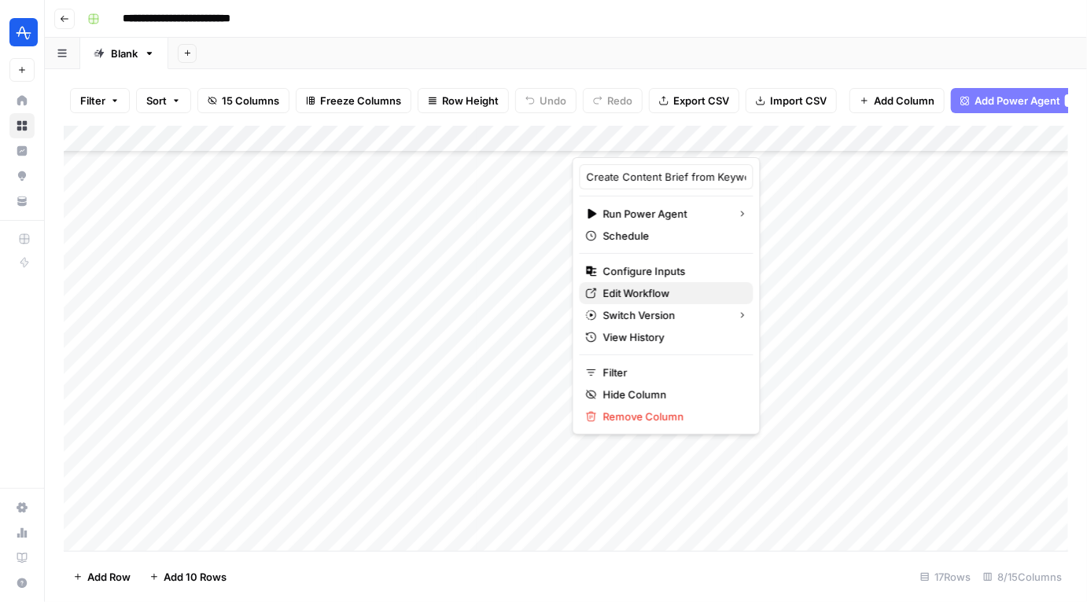
click at [649, 297] on span "Edit Workflow" at bounding box center [672, 294] width 138 height 16
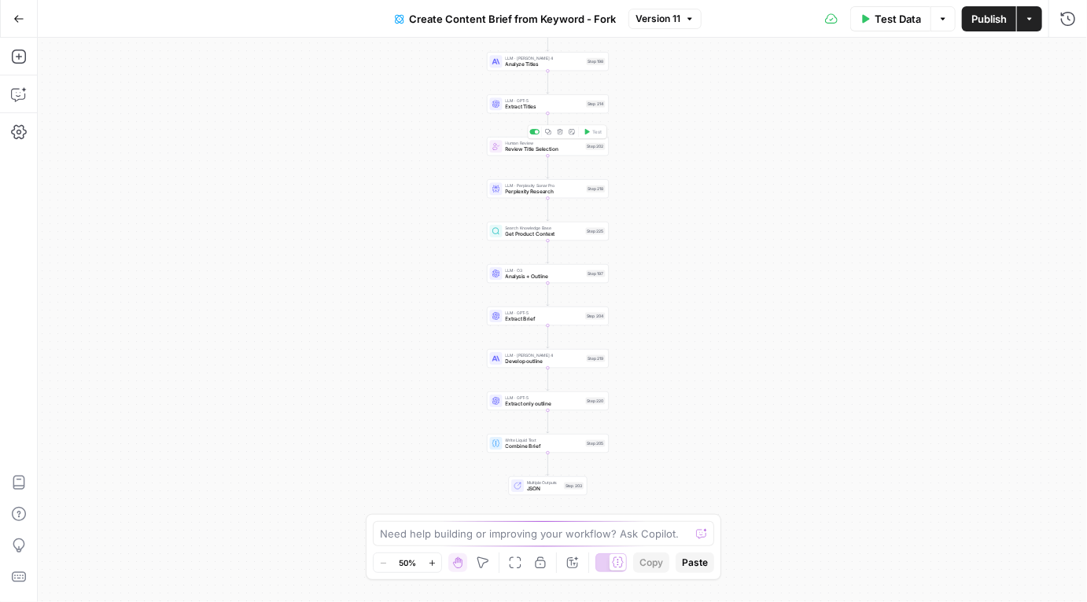
click at [544, 146] on span "Review Title Selection" at bounding box center [544, 150] width 77 height 8
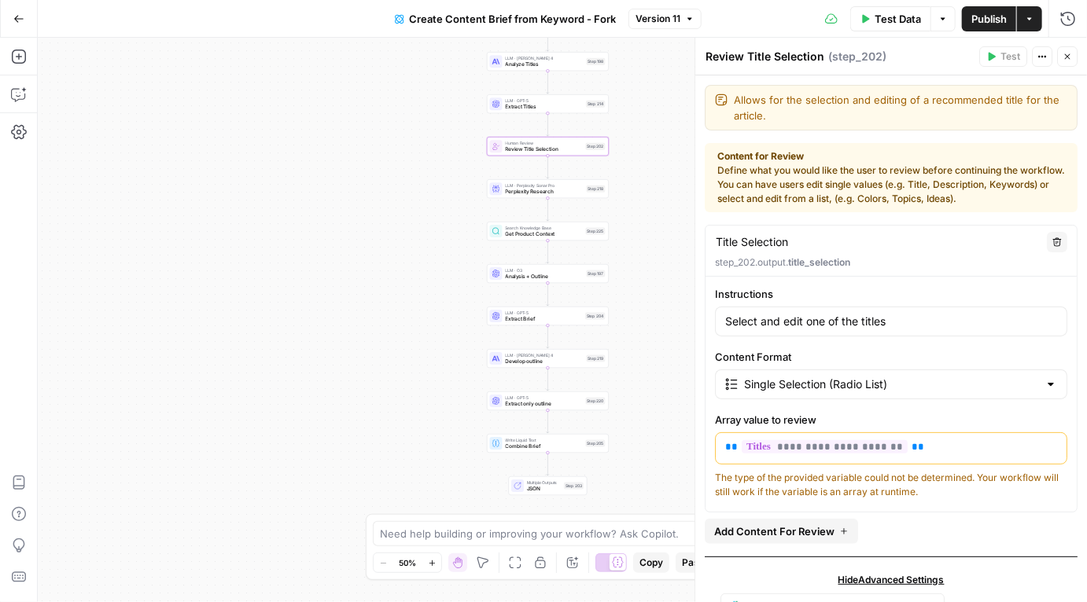
click at [1065, 51] on button "Close" at bounding box center [1067, 56] width 20 height 20
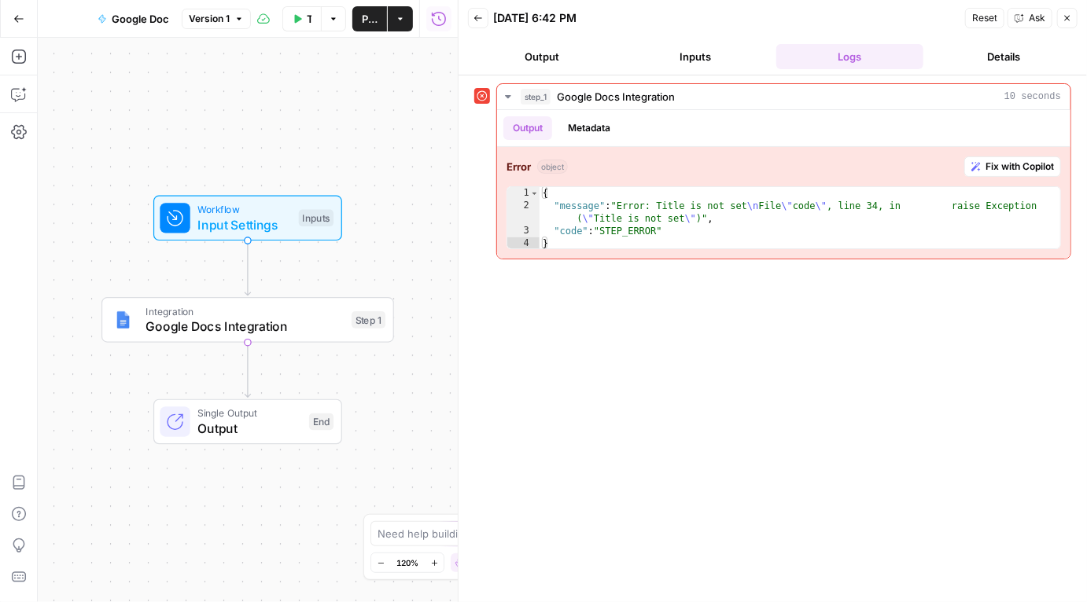
click at [18, 13] on icon "button" at bounding box center [18, 18] width 11 height 11
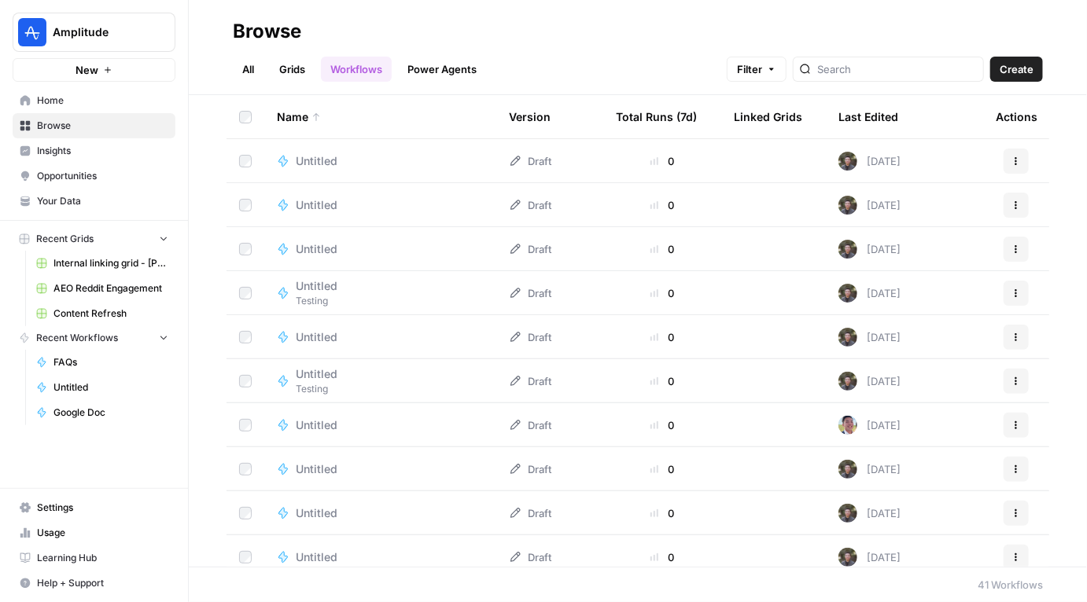
click at [280, 69] on link "Grids" at bounding box center [292, 69] width 45 height 25
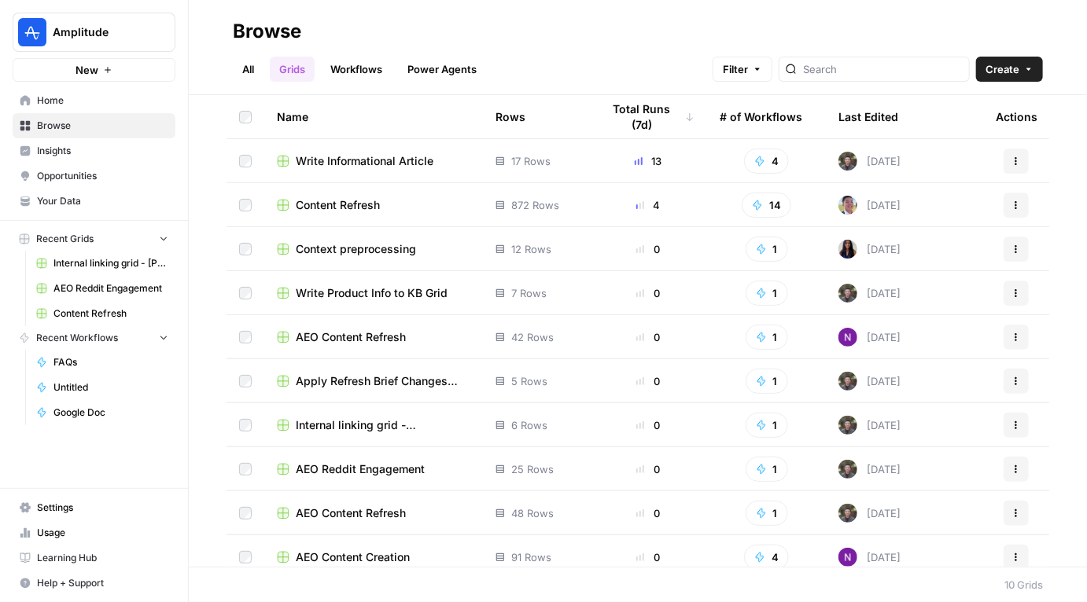
click at [334, 168] on td "Write Informational Article" at bounding box center [373, 160] width 219 height 43
click at [359, 153] on span "Write Informational Article" at bounding box center [365, 161] width 138 height 16
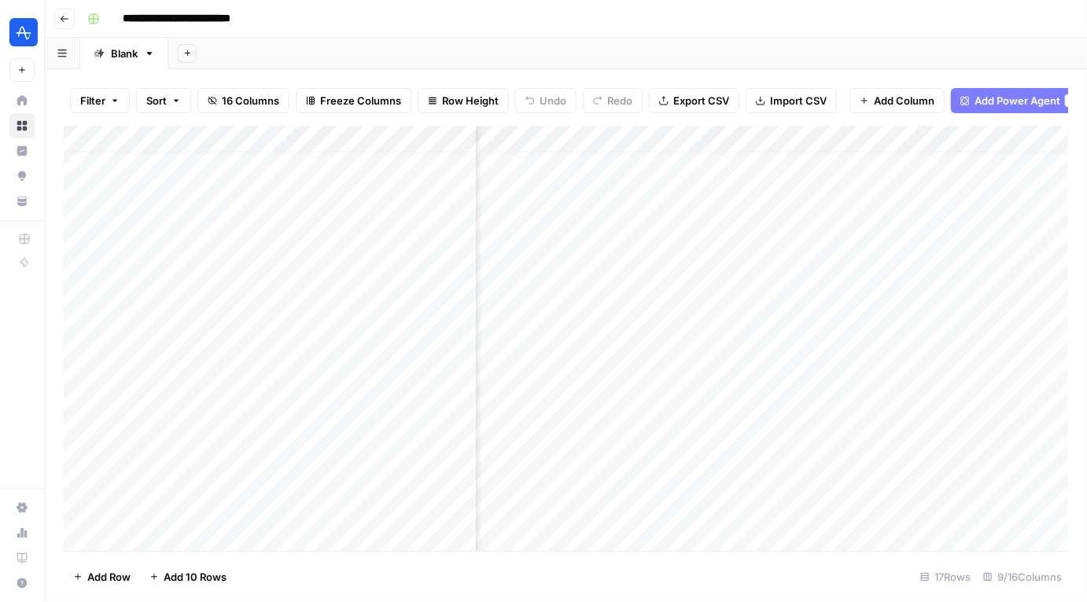
scroll to position [35, 799]
click at [695, 139] on div "Add Column" at bounding box center [566, 339] width 1004 height 426
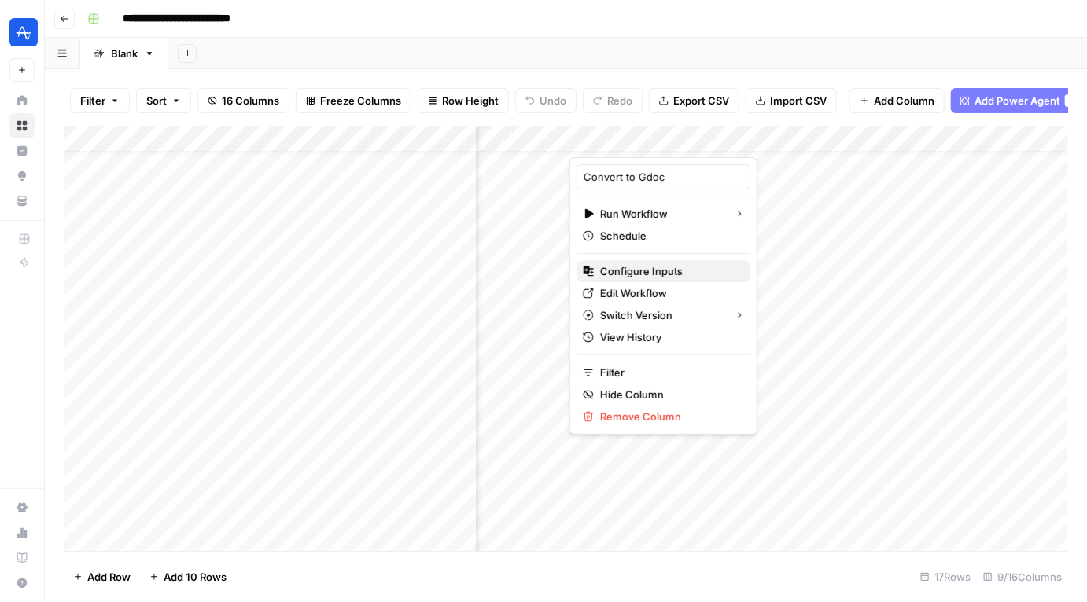
click at [636, 276] on span "Configure Inputs" at bounding box center [669, 271] width 138 height 16
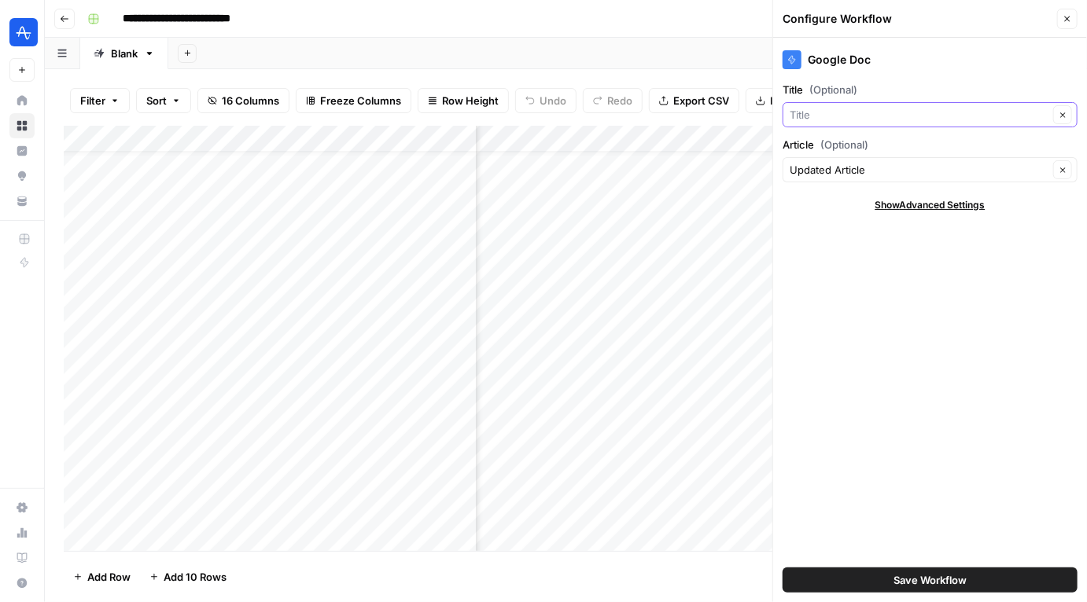
click at [864, 113] on input "Title (Optional)" at bounding box center [919, 115] width 259 height 16
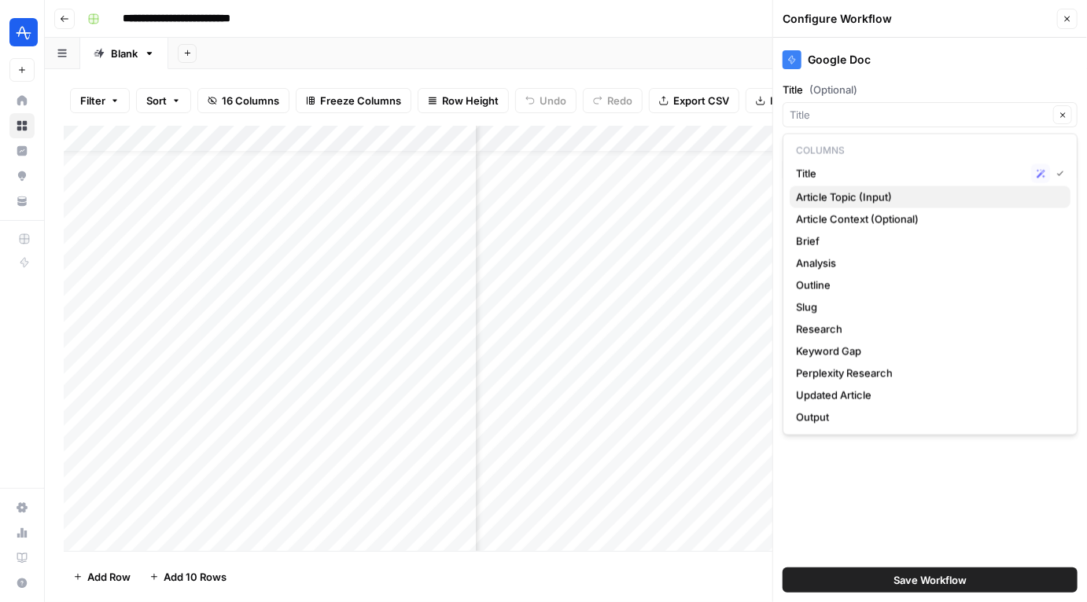
click at [877, 193] on span "Article Topic (Input)" at bounding box center [927, 198] width 262 height 16
type input "Article Topic (Input)"
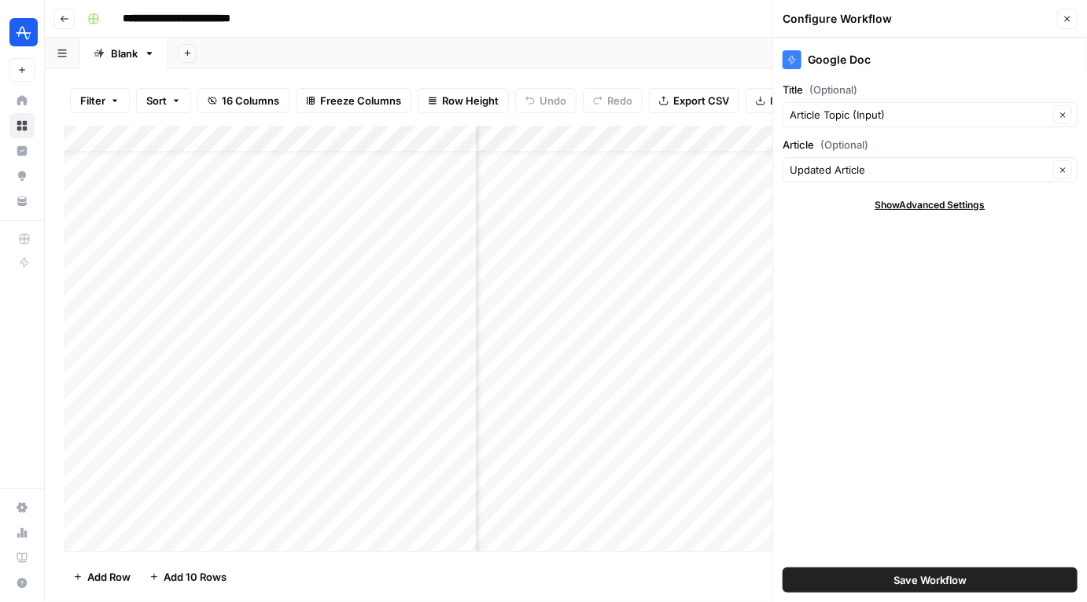
click at [881, 579] on button "Save Workflow" at bounding box center [930, 580] width 295 height 25
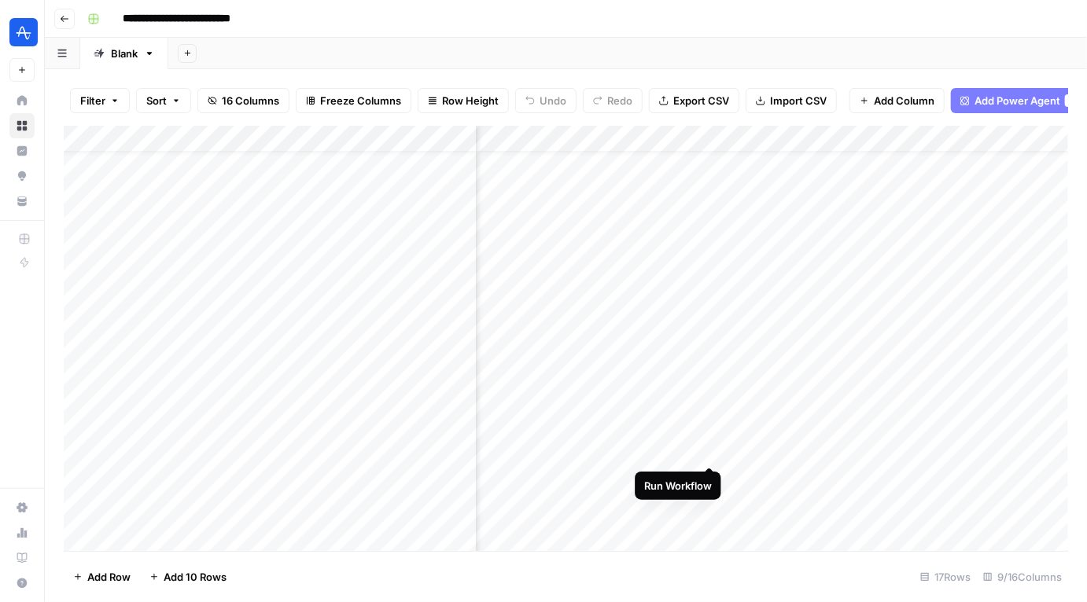
click at [709, 455] on div "Add Column" at bounding box center [566, 339] width 1004 height 426
click at [687, 459] on div "Add Column" at bounding box center [566, 339] width 1004 height 426
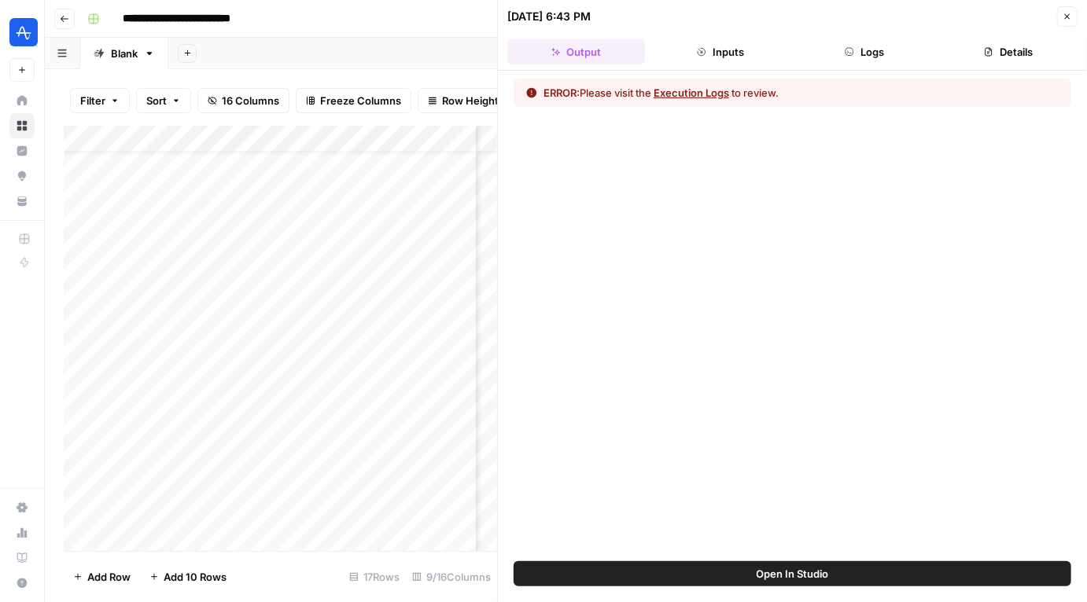
click at [770, 569] on span "Open In Studio" at bounding box center [793, 574] width 72 height 16
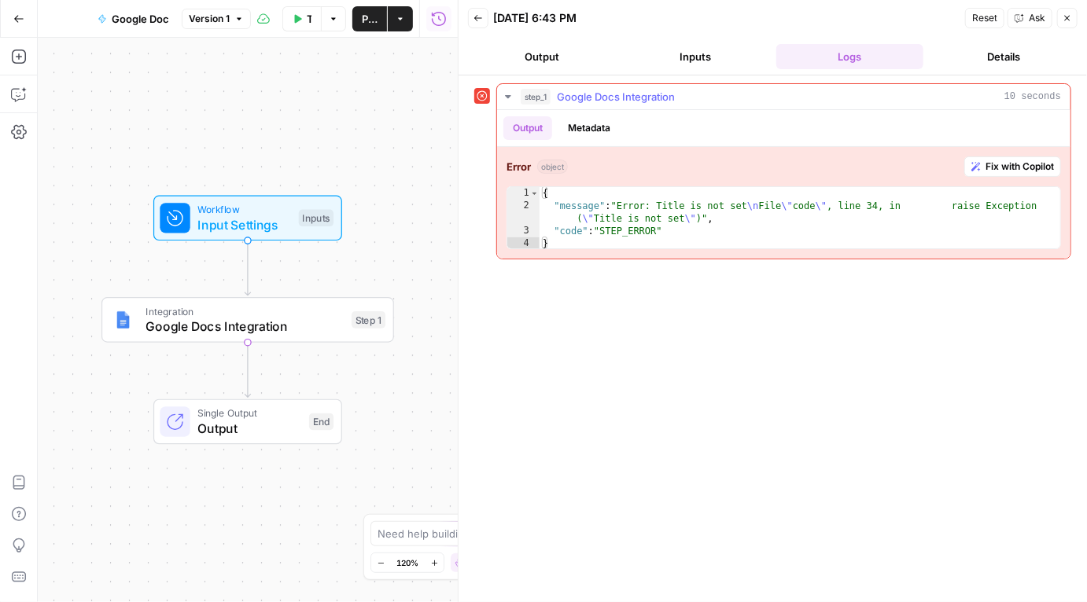
click at [1004, 160] on span "Fix with Copilot" at bounding box center [1020, 167] width 68 height 14
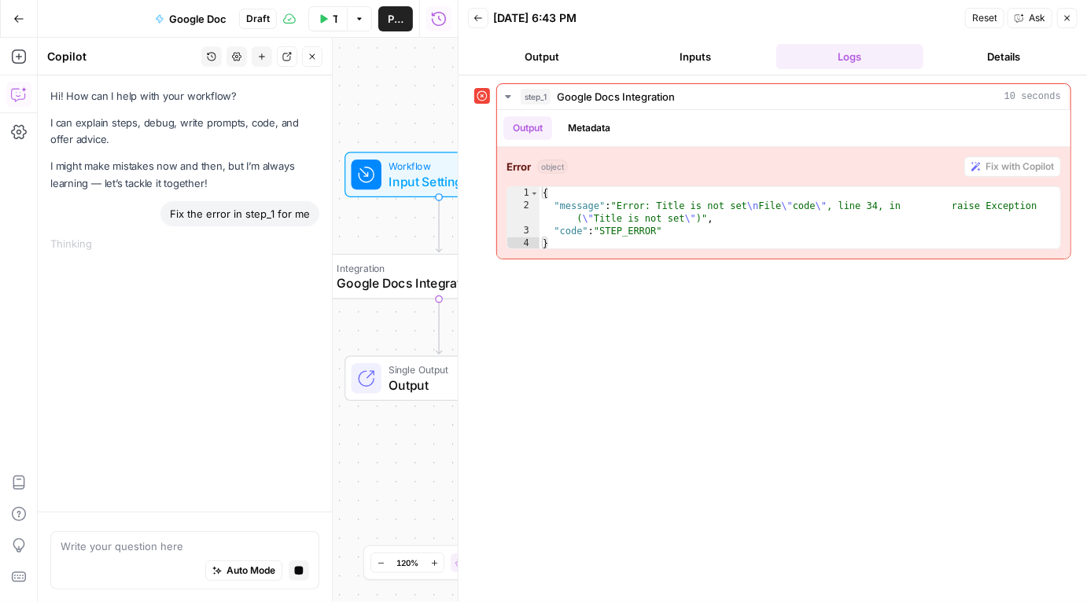
click at [1067, 24] on button "Close" at bounding box center [1067, 18] width 20 height 20
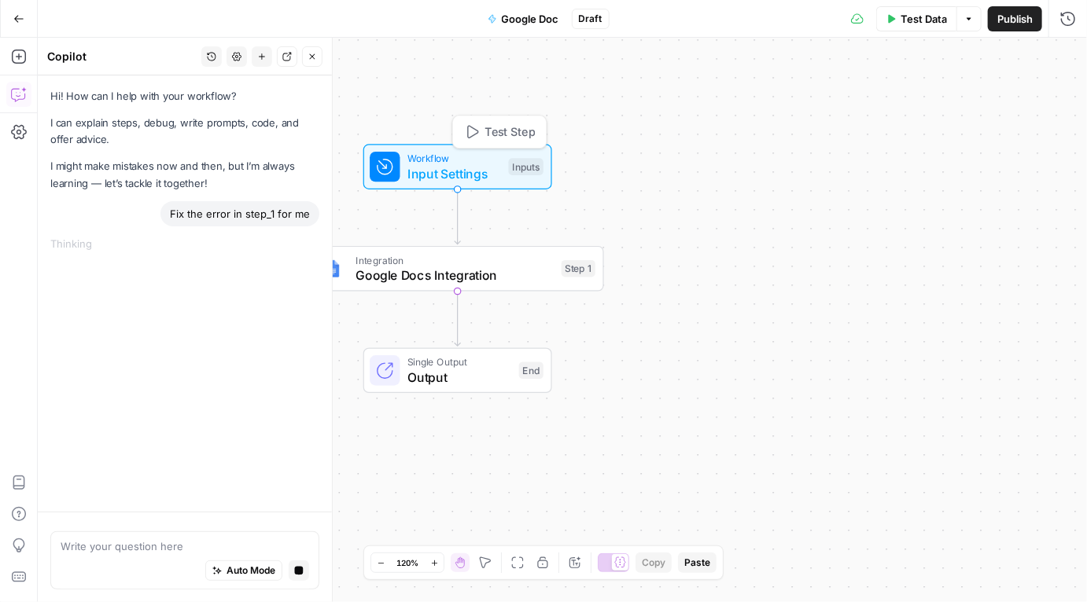
click at [415, 153] on span "Workflow" at bounding box center [454, 158] width 94 height 15
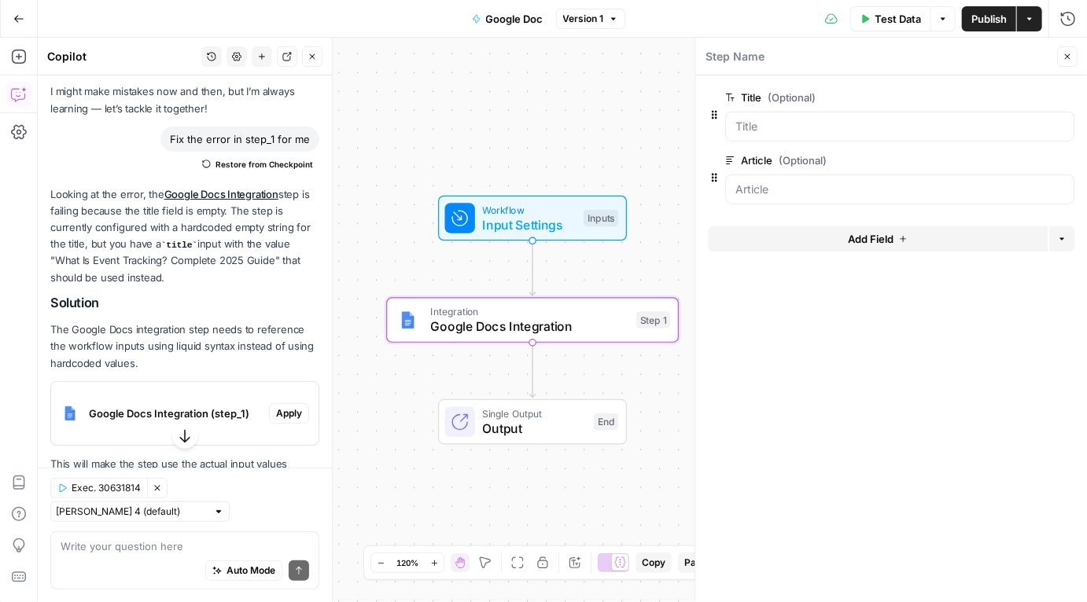
scroll to position [158, 0]
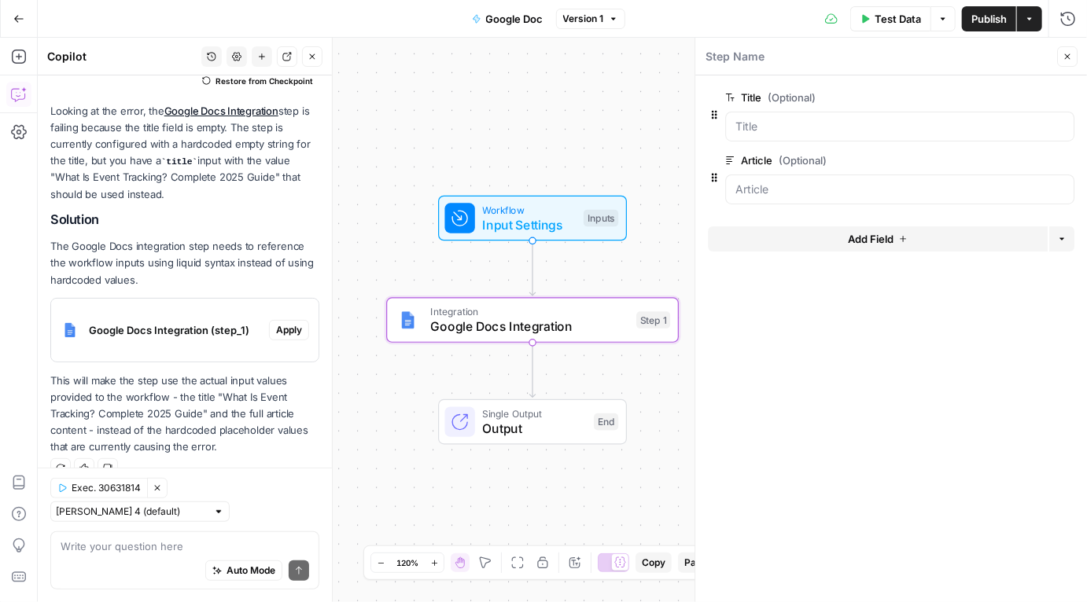
click at [297, 336] on span "Apply" at bounding box center [289, 330] width 26 height 14
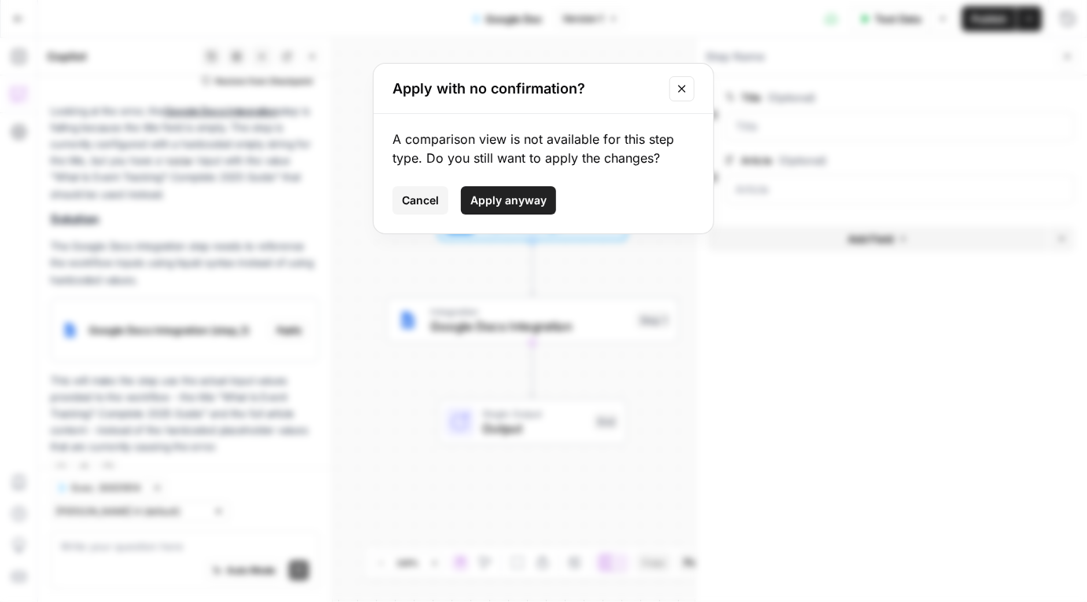
click at [515, 198] on span "Apply anyway" at bounding box center [508, 201] width 76 height 16
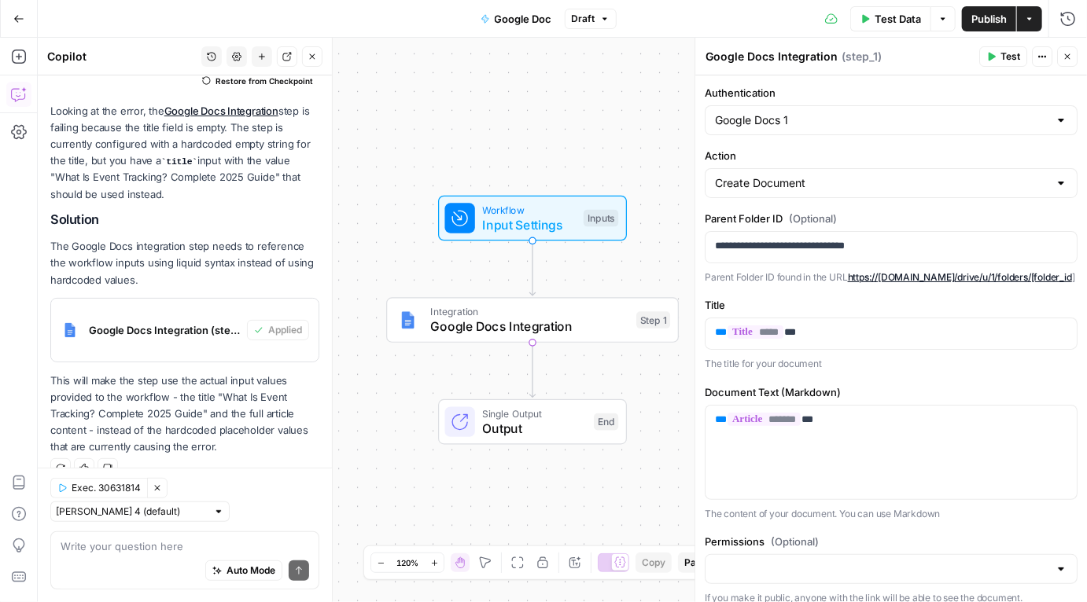
click at [994, 24] on span "Publish" at bounding box center [988, 19] width 35 height 16
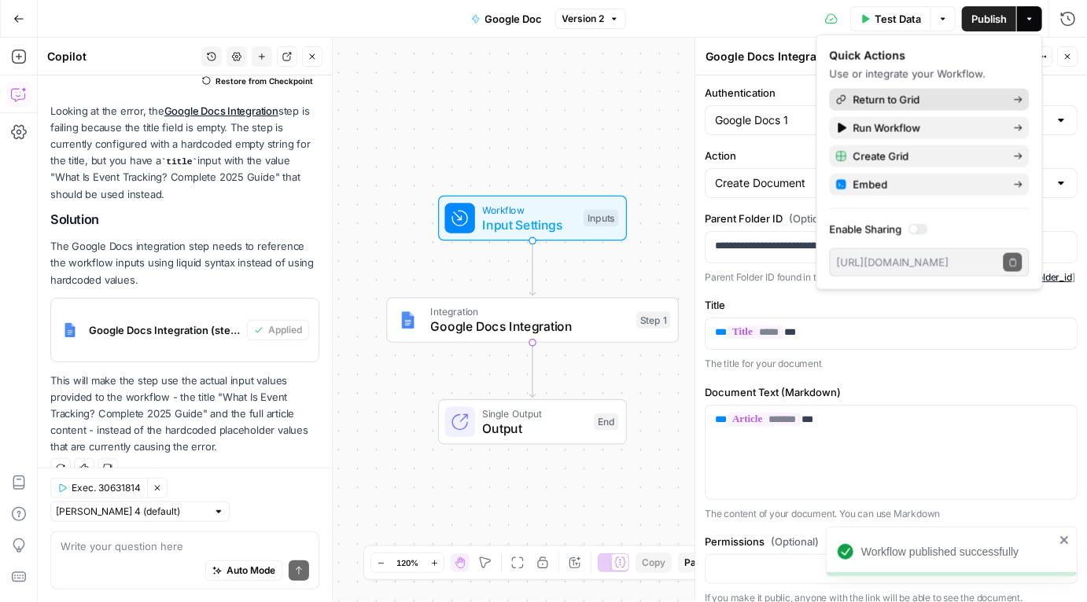
click at [951, 105] on span "Return to Grid" at bounding box center [927, 100] width 148 height 16
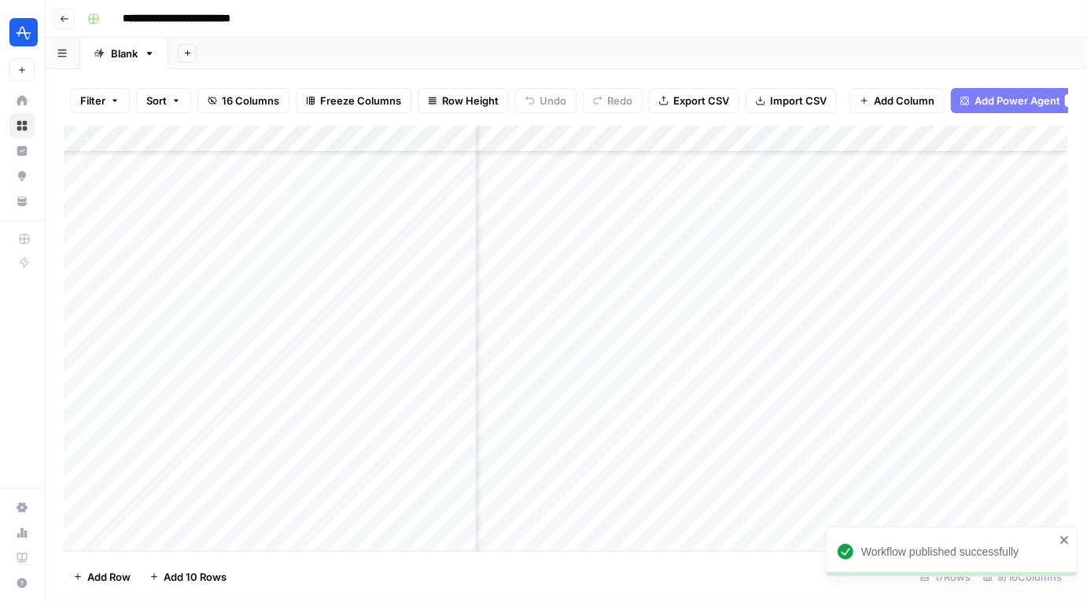
scroll to position [80, 860]
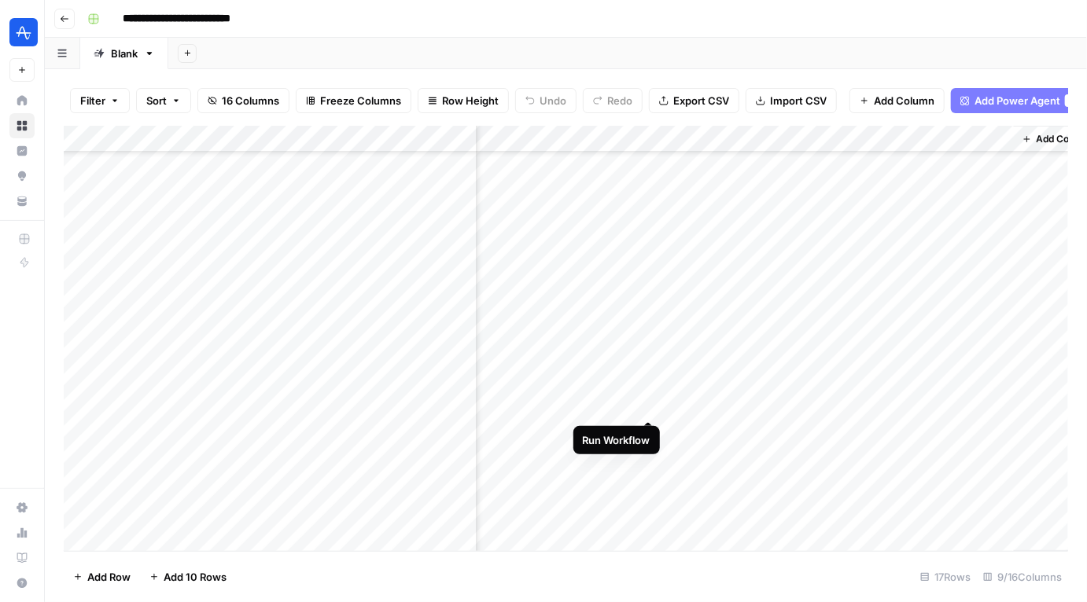
click at [654, 406] on div "Add Column" at bounding box center [566, 339] width 1004 height 426
click at [751, 401] on div "Add Column" at bounding box center [566, 339] width 1004 height 426
click at [777, 401] on div "Add Column" at bounding box center [566, 339] width 1004 height 426
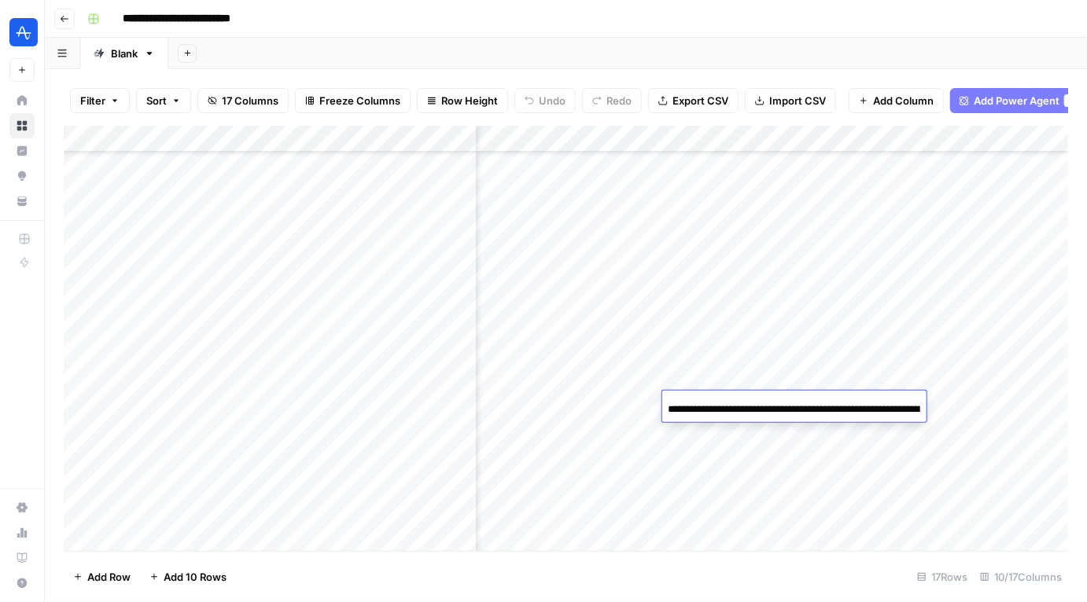
scroll to position [0, 216]
click at [772, 346] on div "Add Column" at bounding box center [566, 339] width 1004 height 426
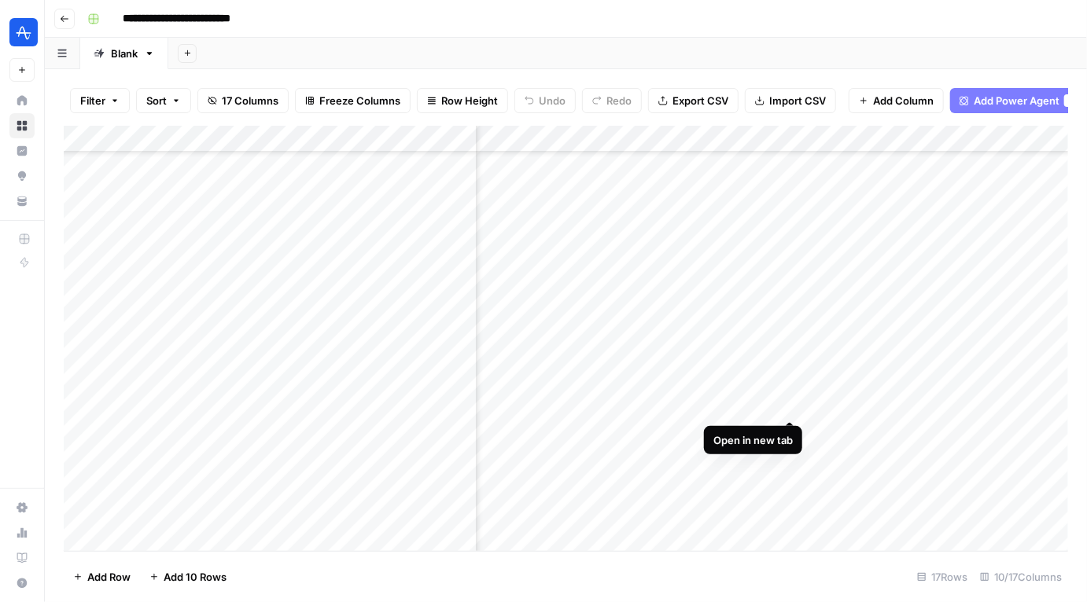
click at [790, 405] on div "Add Column" at bounding box center [566, 339] width 1004 height 426
click at [704, 138] on div "Add Column" at bounding box center [566, 339] width 1004 height 426
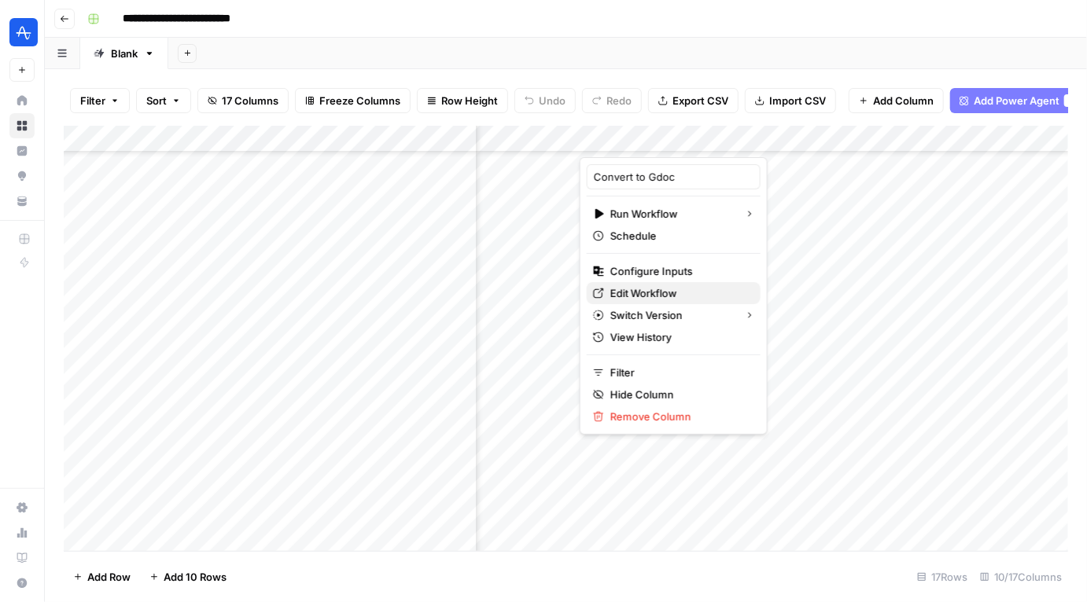
click at [648, 291] on span "Edit Workflow" at bounding box center [679, 294] width 138 height 16
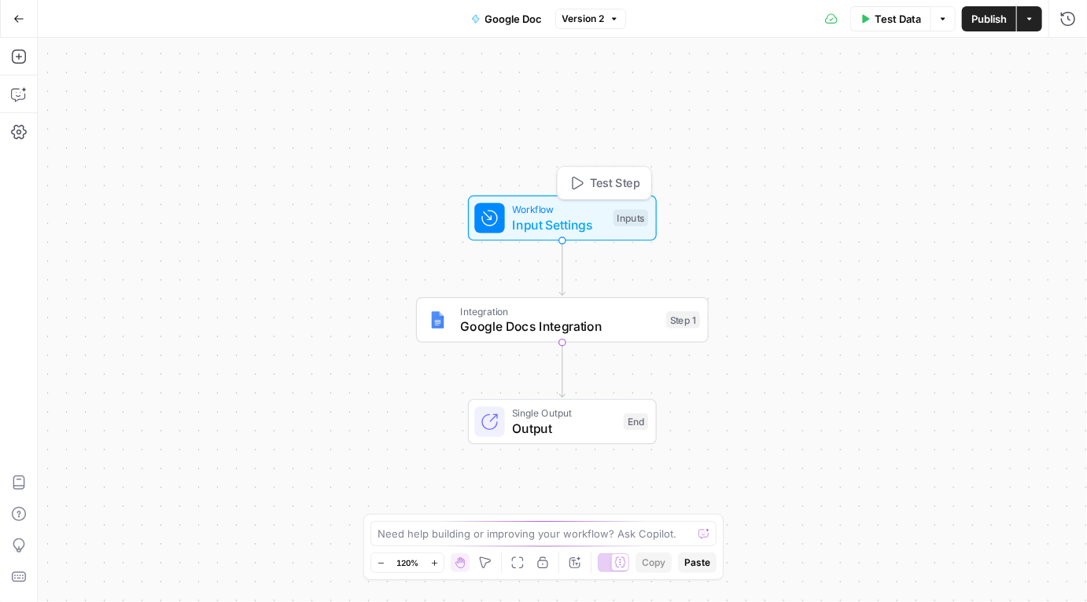
click at [555, 209] on span "Workflow" at bounding box center [559, 209] width 94 height 15
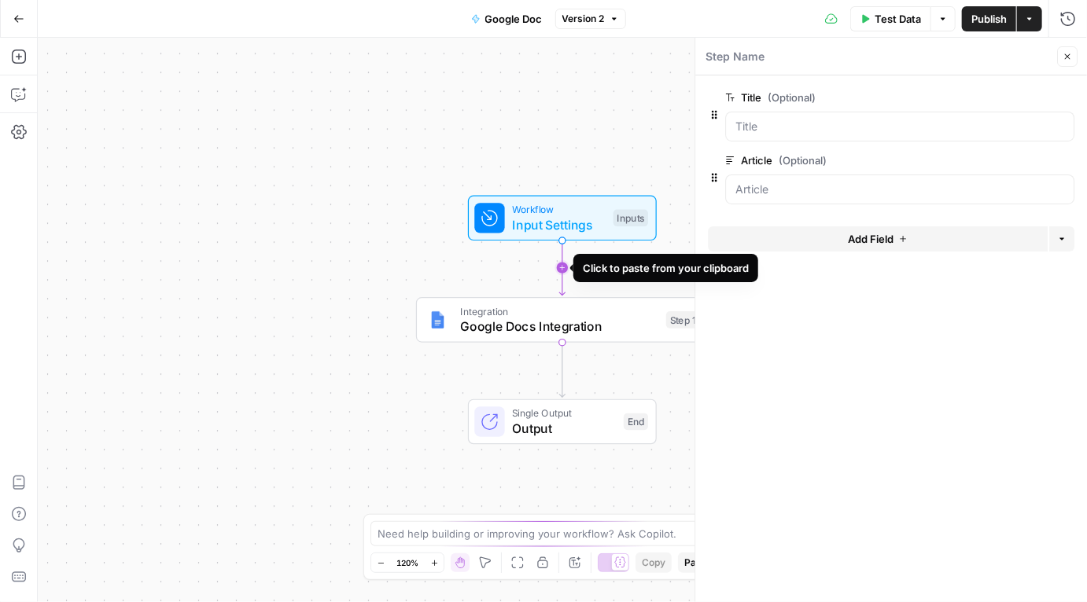
click at [561, 265] on icon "Edge from start to step_1" at bounding box center [562, 268] width 6 height 55
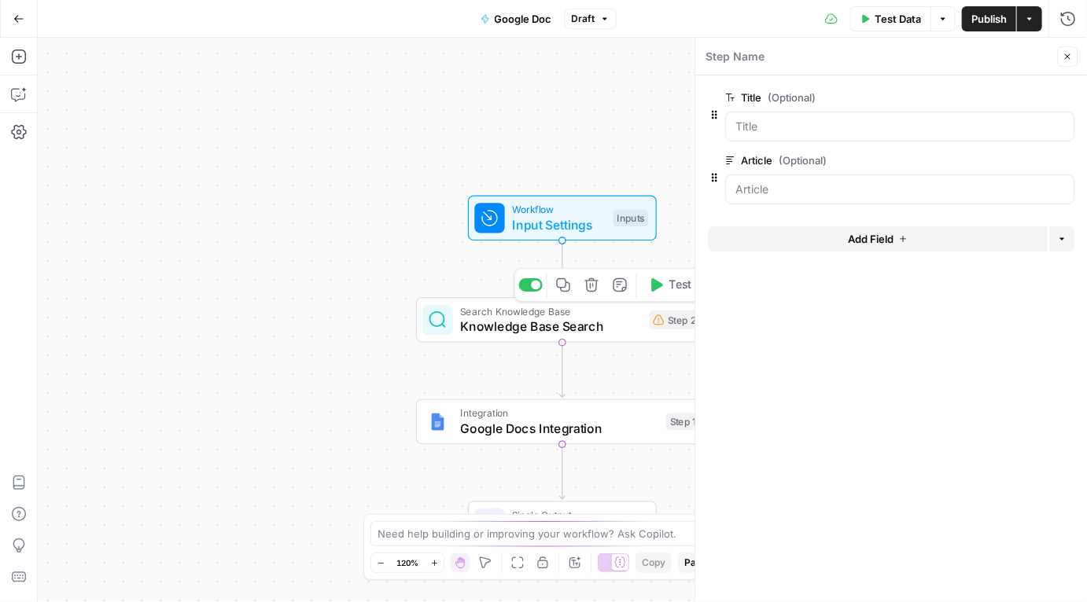
click at [590, 284] on icon "button" at bounding box center [590, 284] width 13 height 13
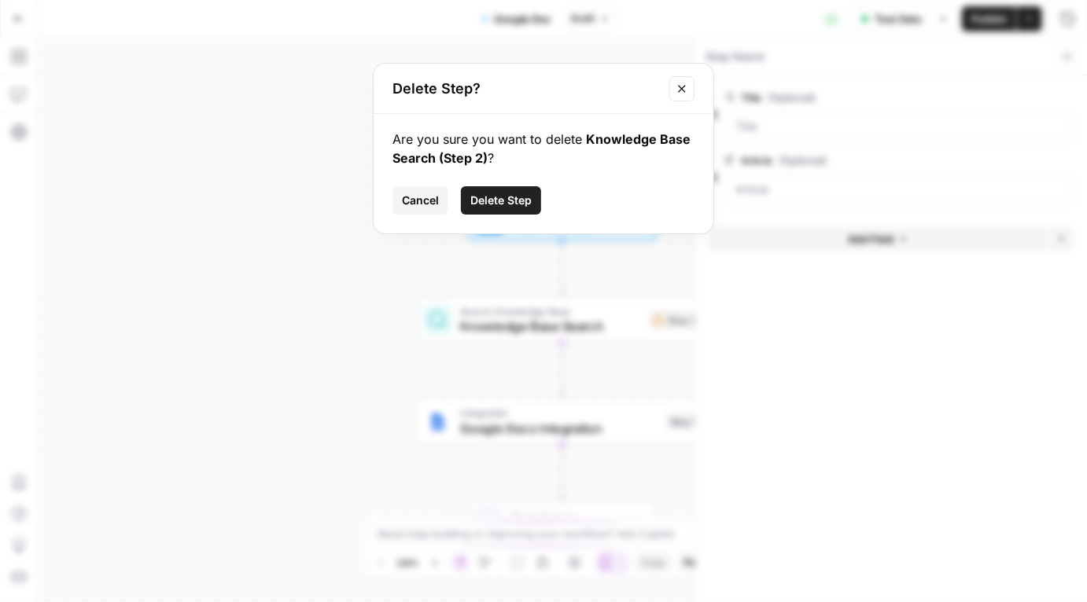
click at [507, 197] on span "Delete Step" at bounding box center [500, 201] width 61 height 16
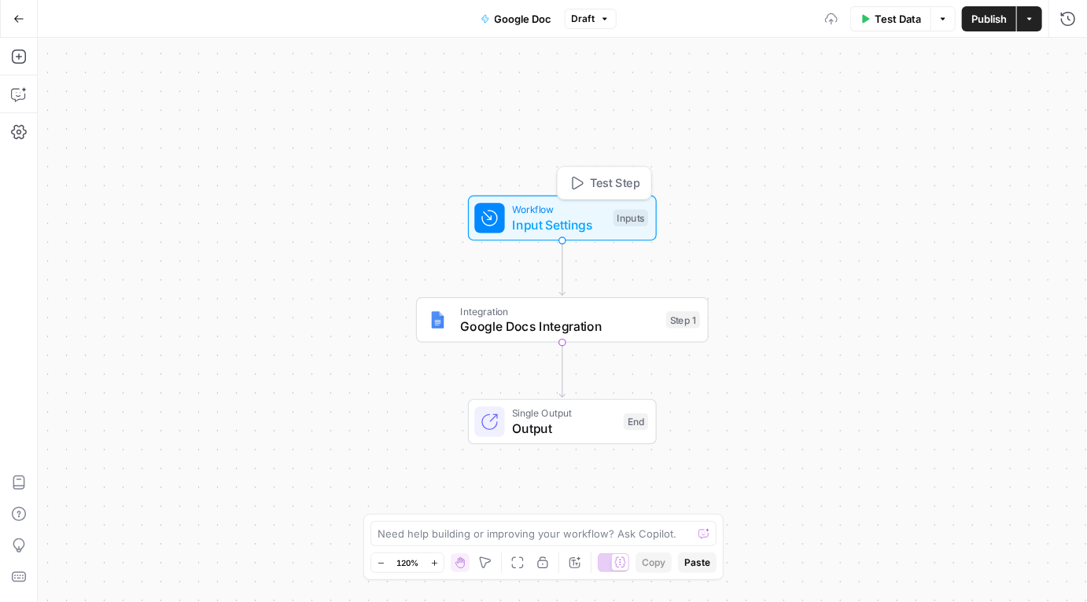
click at [554, 204] on span "Workflow" at bounding box center [559, 209] width 94 height 15
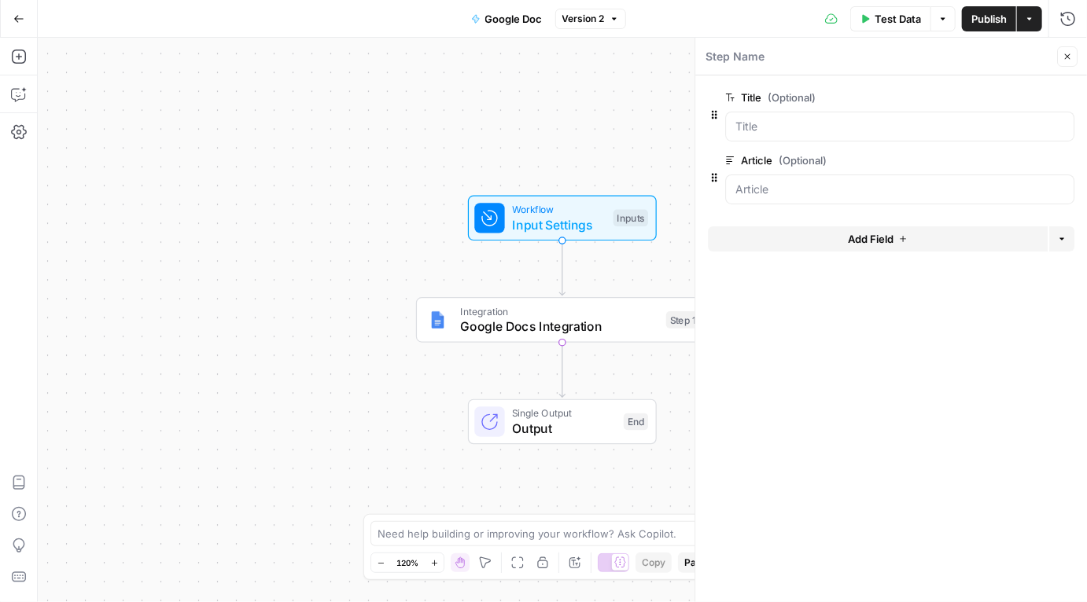
click at [879, 238] on span "Add Field" at bounding box center [871, 239] width 46 height 16
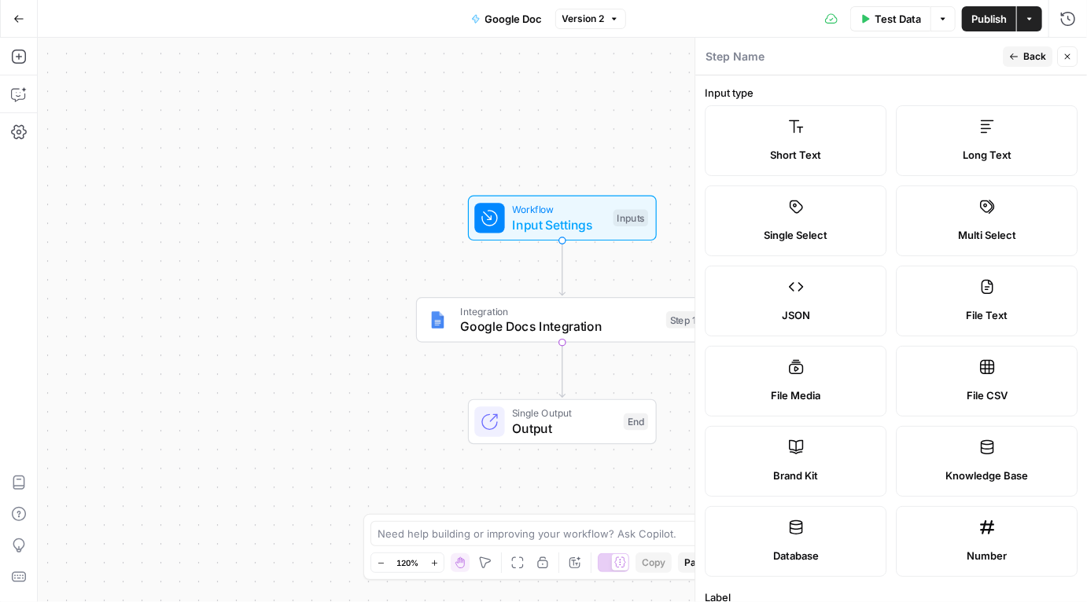
click at [853, 134] on label "Short Text" at bounding box center [796, 140] width 182 height 71
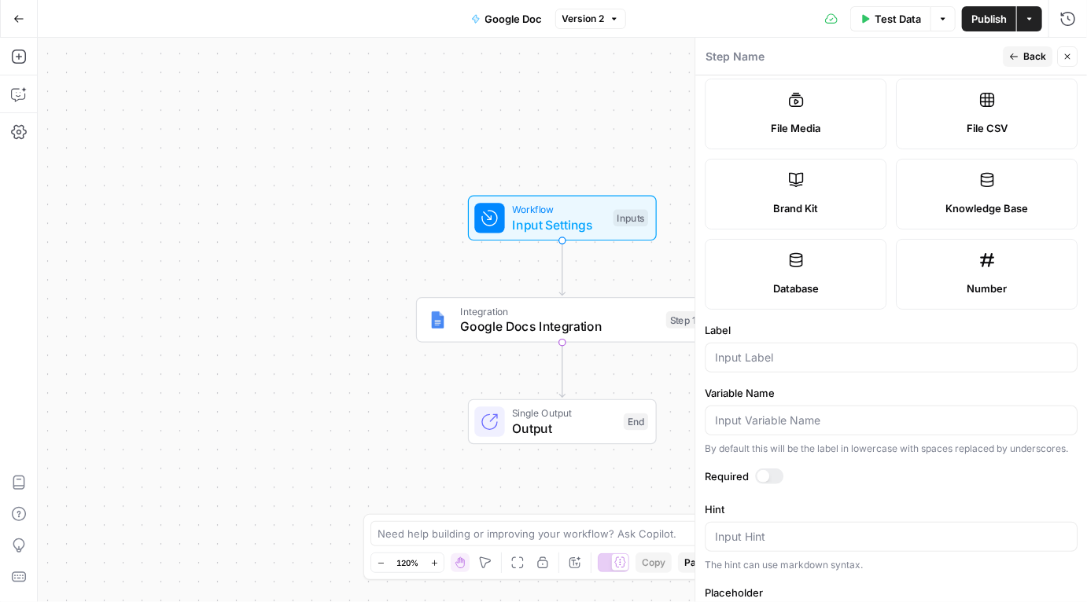
scroll to position [411, 0]
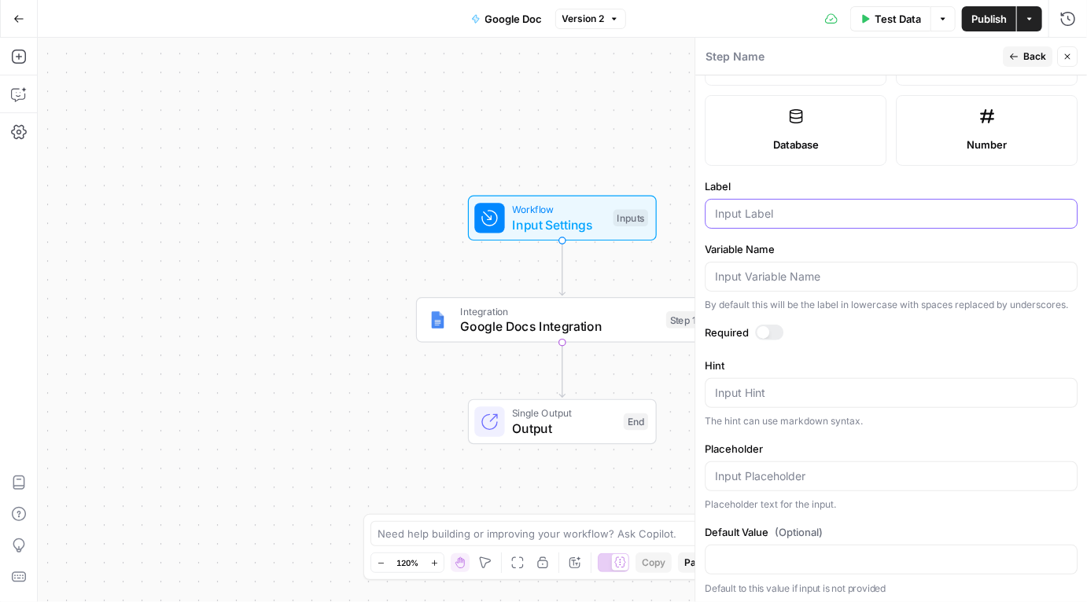
click at [800, 219] on input "Label" at bounding box center [891, 214] width 352 height 16
type input "Page Title"
click at [1028, 50] on span "Back" at bounding box center [1034, 57] width 23 height 14
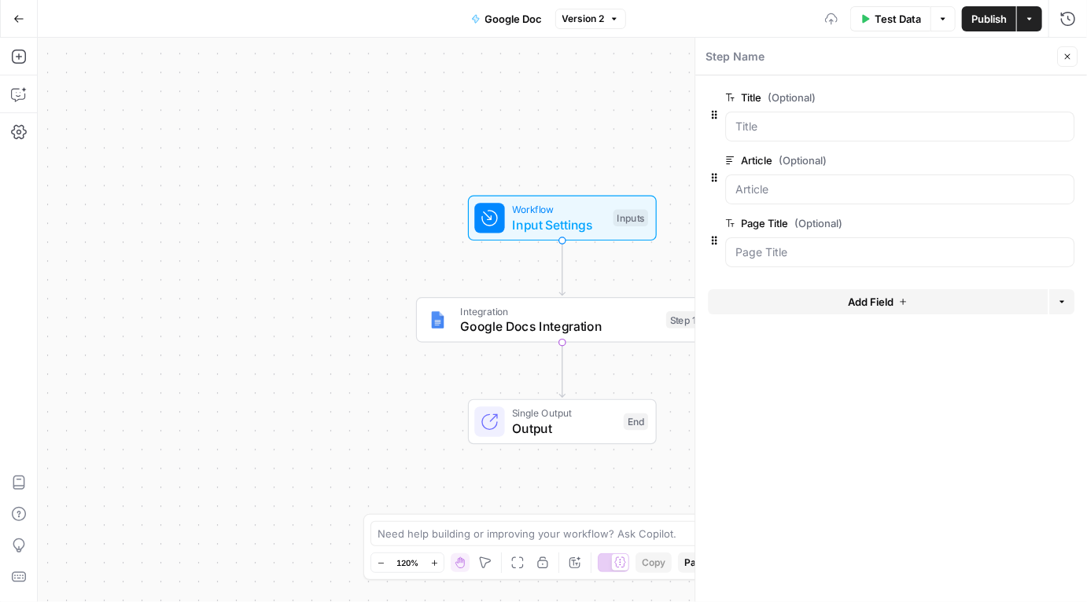
click at [773, 300] on button "Add Field" at bounding box center [878, 301] width 340 height 25
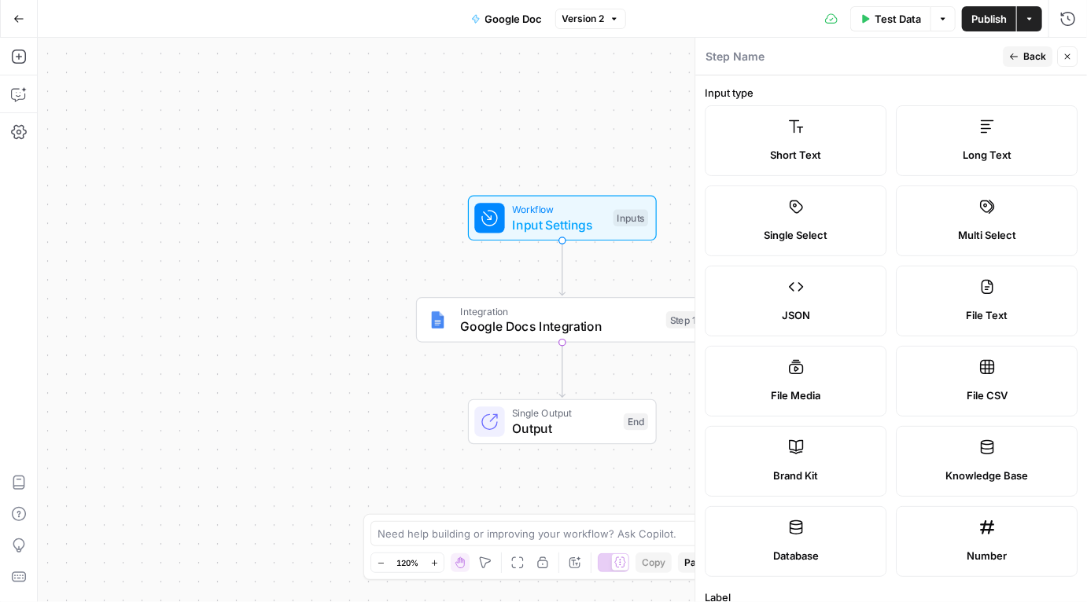
click at [793, 141] on label "Short Text" at bounding box center [796, 140] width 182 height 71
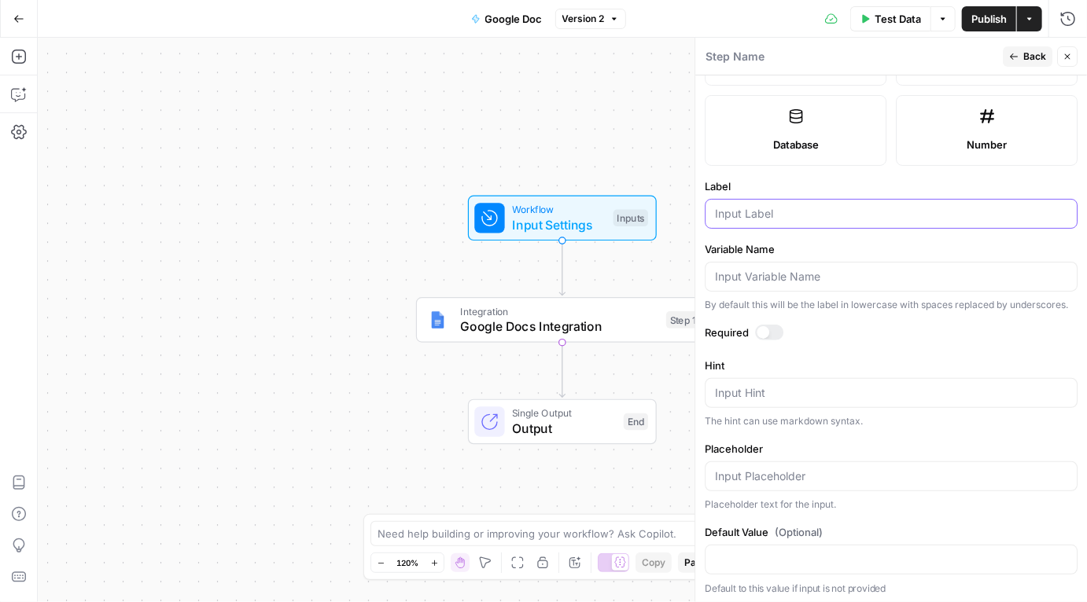
click at [790, 212] on input "Label" at bounding box center [891, 214] width 352 height 16
type input "Meta Description"
click at [1035, 57] on span "Back" at bounding box center [1034, 57] width 23 height 14
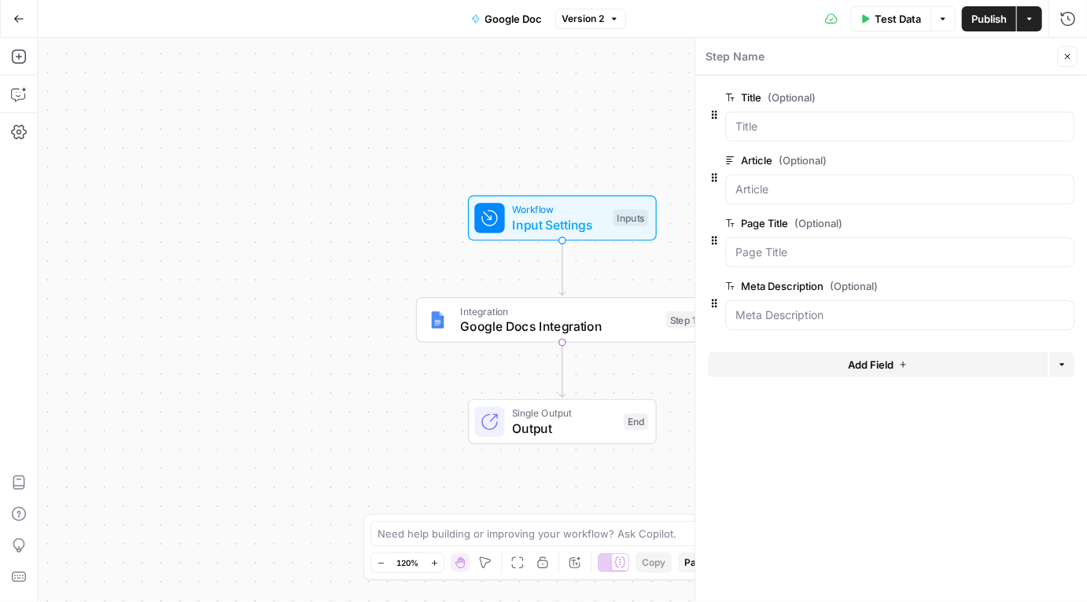
click at [990, 13] on span "Publish" at bounding box center [988, 19] width 35 height 16
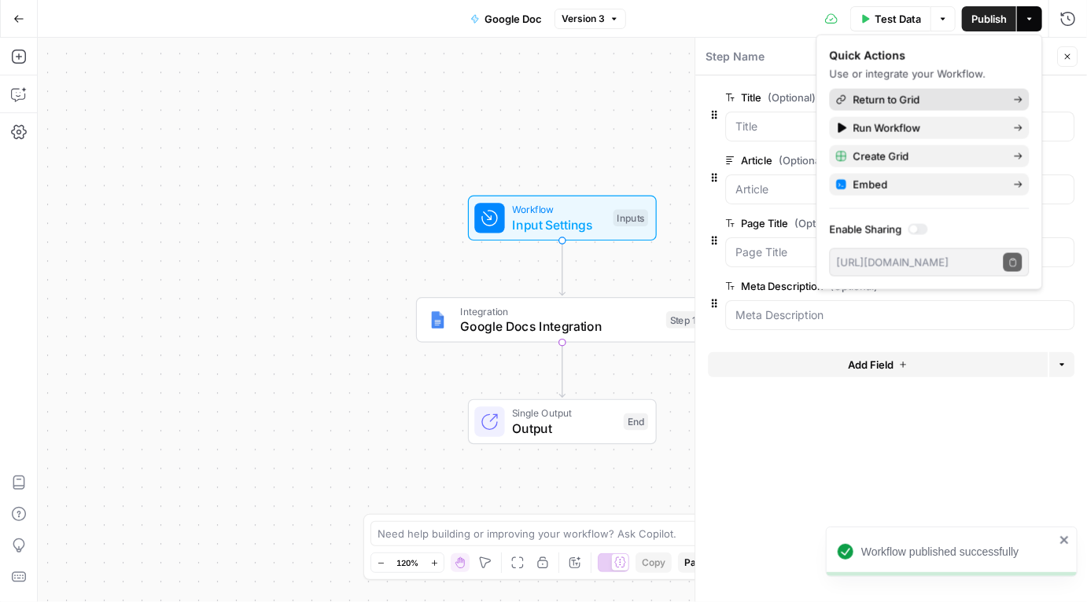
click at [881, 95] on span "Return to Grid" at bounding box center [927, 100] width 148 height 16
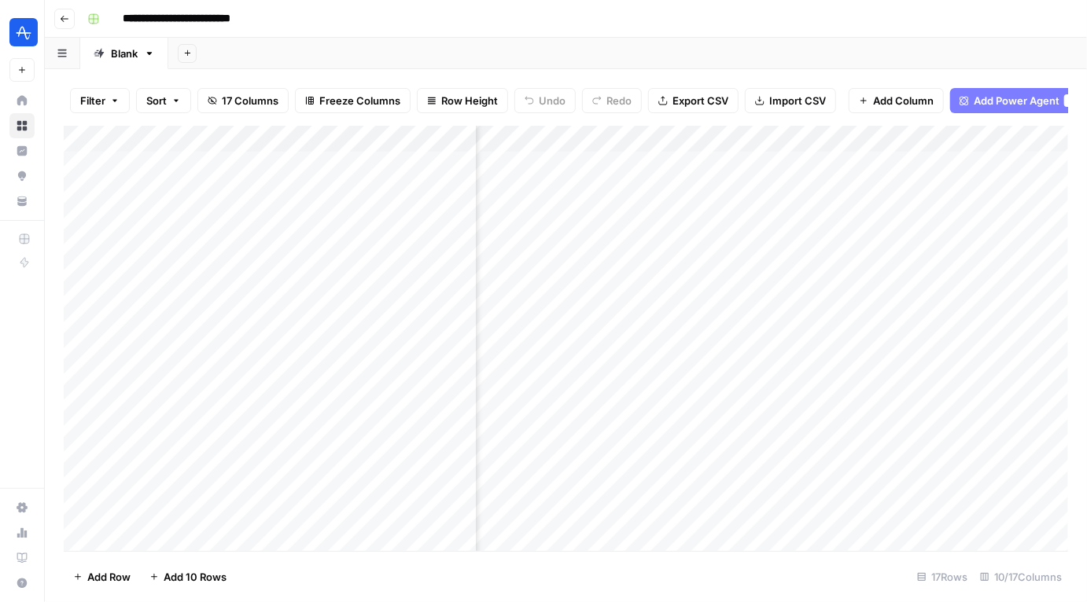
scroll to position [0, 468]
drag, startPoint x: 476, startPoint y: 137, endPoint x: 382, endPoint y: 143, distance: 93.8
click at [382, 143] on div "Add Column" at bounding box center [566, 339] width 1004 height 426
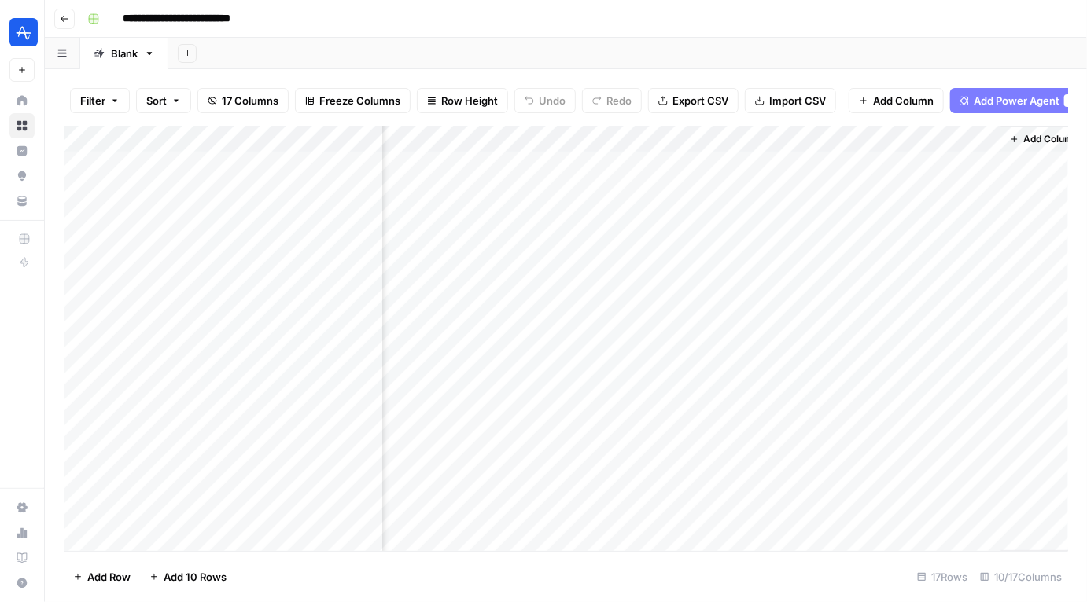
click at [842, 20] on div "**********" at bounding box center [576, 18] width 990 height 25
click at [857, 139] on div "Add Column" at bounding box center [566, 339] width 1004 height 426
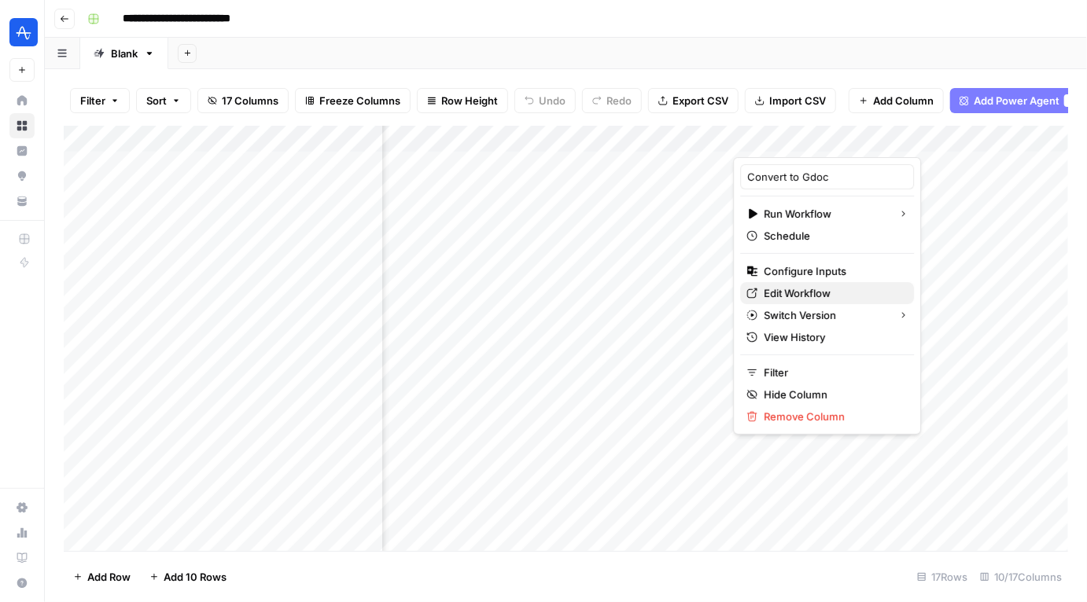
click at [796, 294] on span "Edit Workflow" at bounding box center [833, 294] width 138 height 16
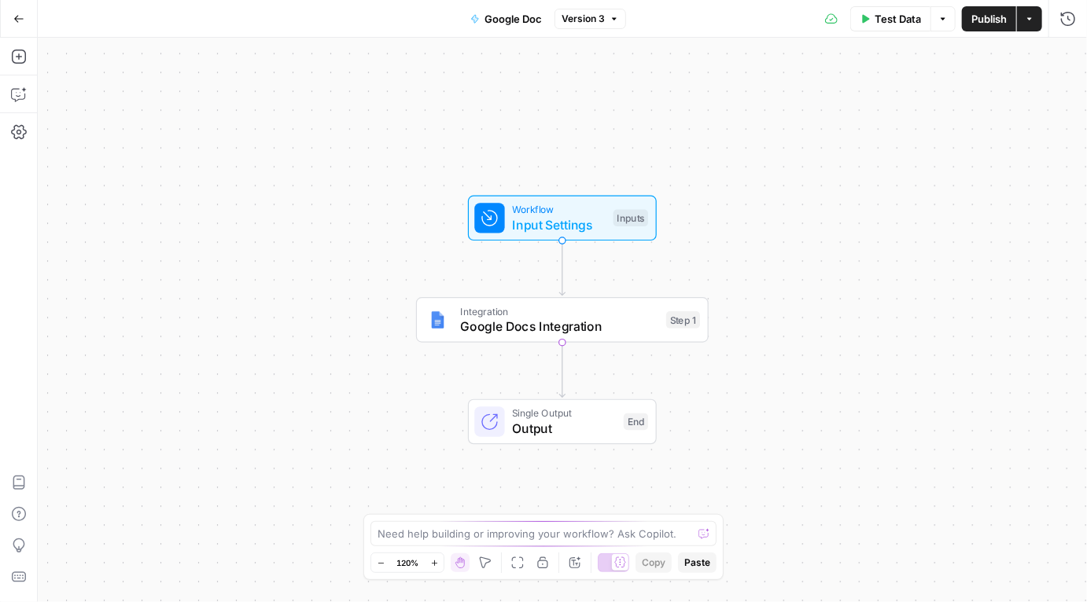
click at [586, 23] on span "Version 3" at bounding box center [583, 19] width 43 height 14
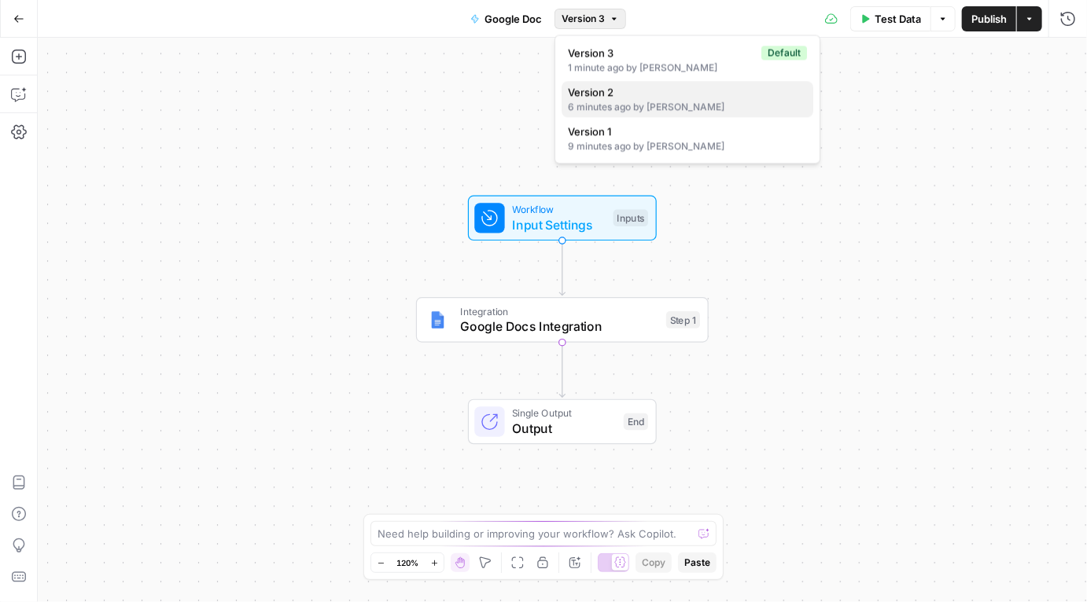
click at [592, 101] on div "6 minutes ago by [PERSON_NAME]" at bounding box center [687, 107] width 239 height 14
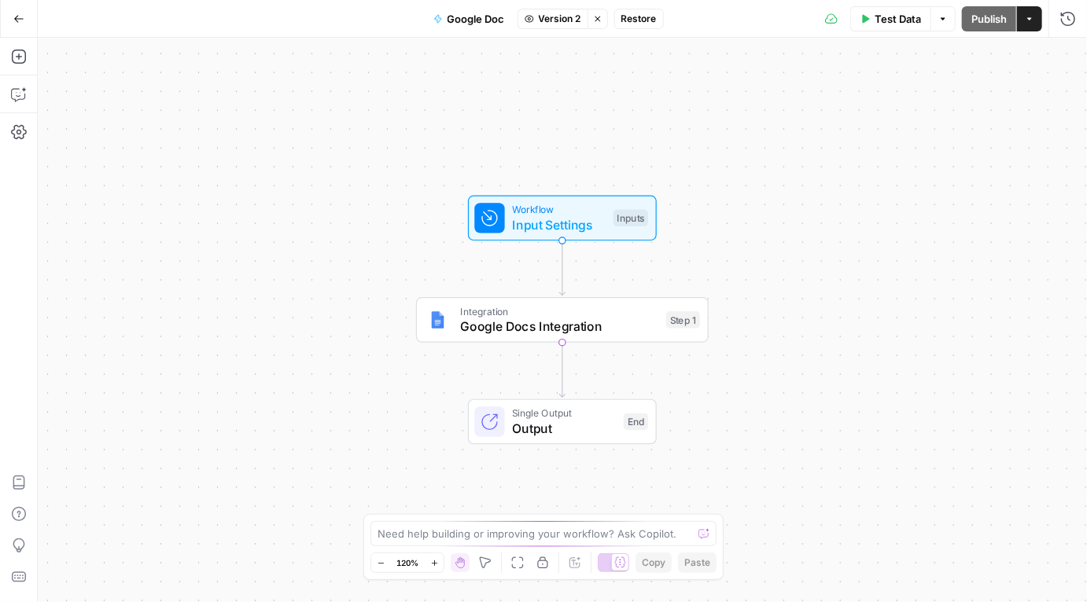
click at [581, 250] on div "Workflow Input Settings Inputs Integration Google Docs Integration Step 1 Singl…" at bounding box center [562, 320] width 1049 height 565
click at [577, 232] on span "Input Settings" at bounding box center [559, 225] width 94 height 19
click at [649, 21] on span "Restore" at bounding box center [638, 19] width 35 height 14
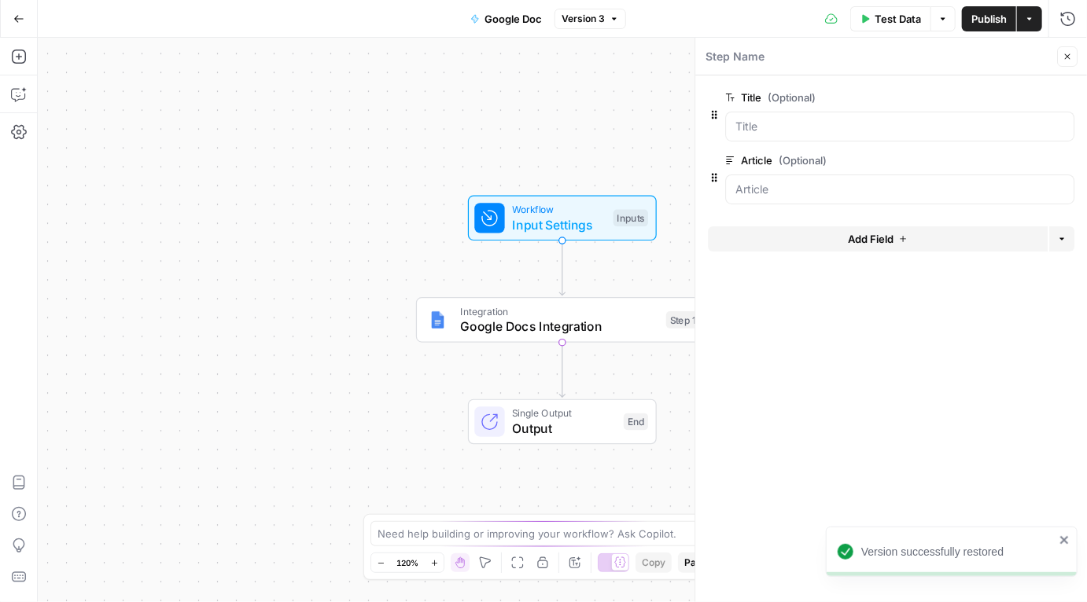
click at [969, 14] on button "Publish" at bounding box center [989, 18] width 54 height 25
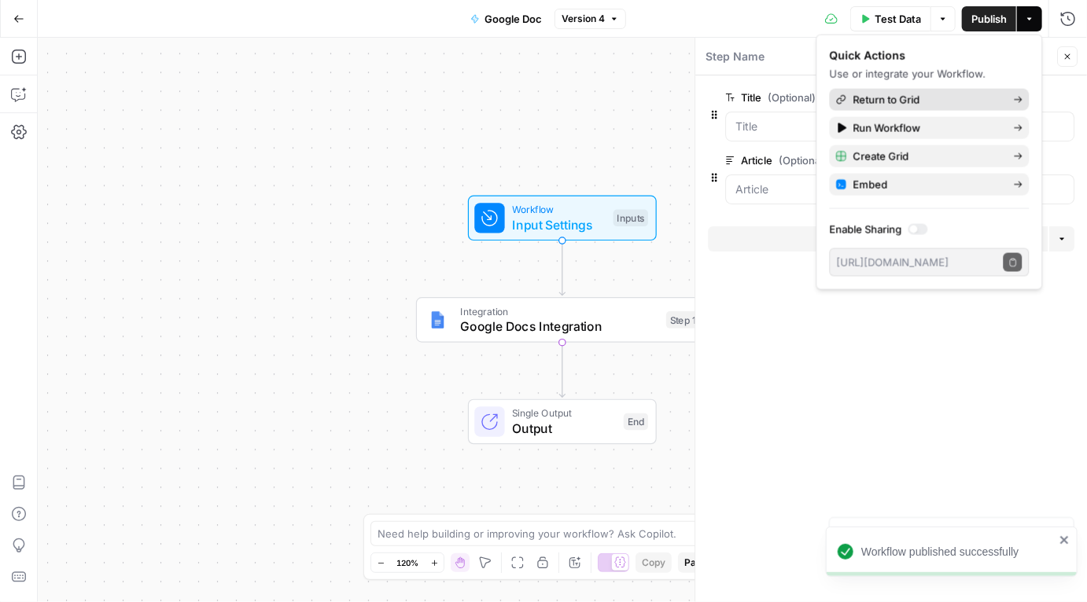
click at [882, 98] on span "Return to Grid" at bounding box center [927, 100] width 148 height 16
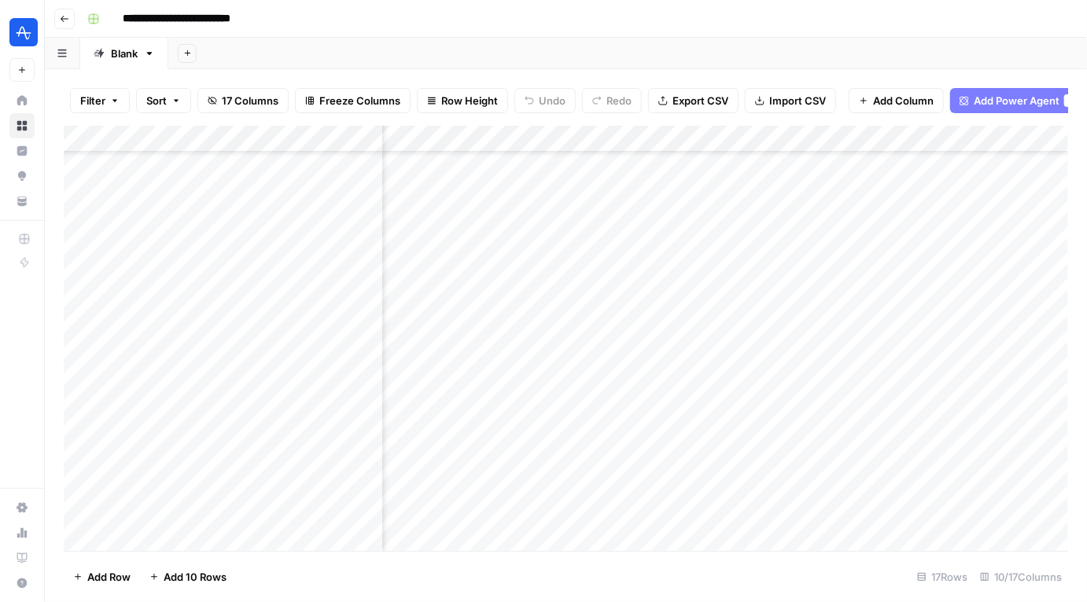
scroll to position [77, 789]
click at [567, 433] on div "Add Column" at bounding box center [566, 339] width 1004 height 426
click at [560, 465] on div "Add Column" at bounding box center [566, 339] width 1004 height 426
